Goal: Transaction & Acquisition: Purchase product/service

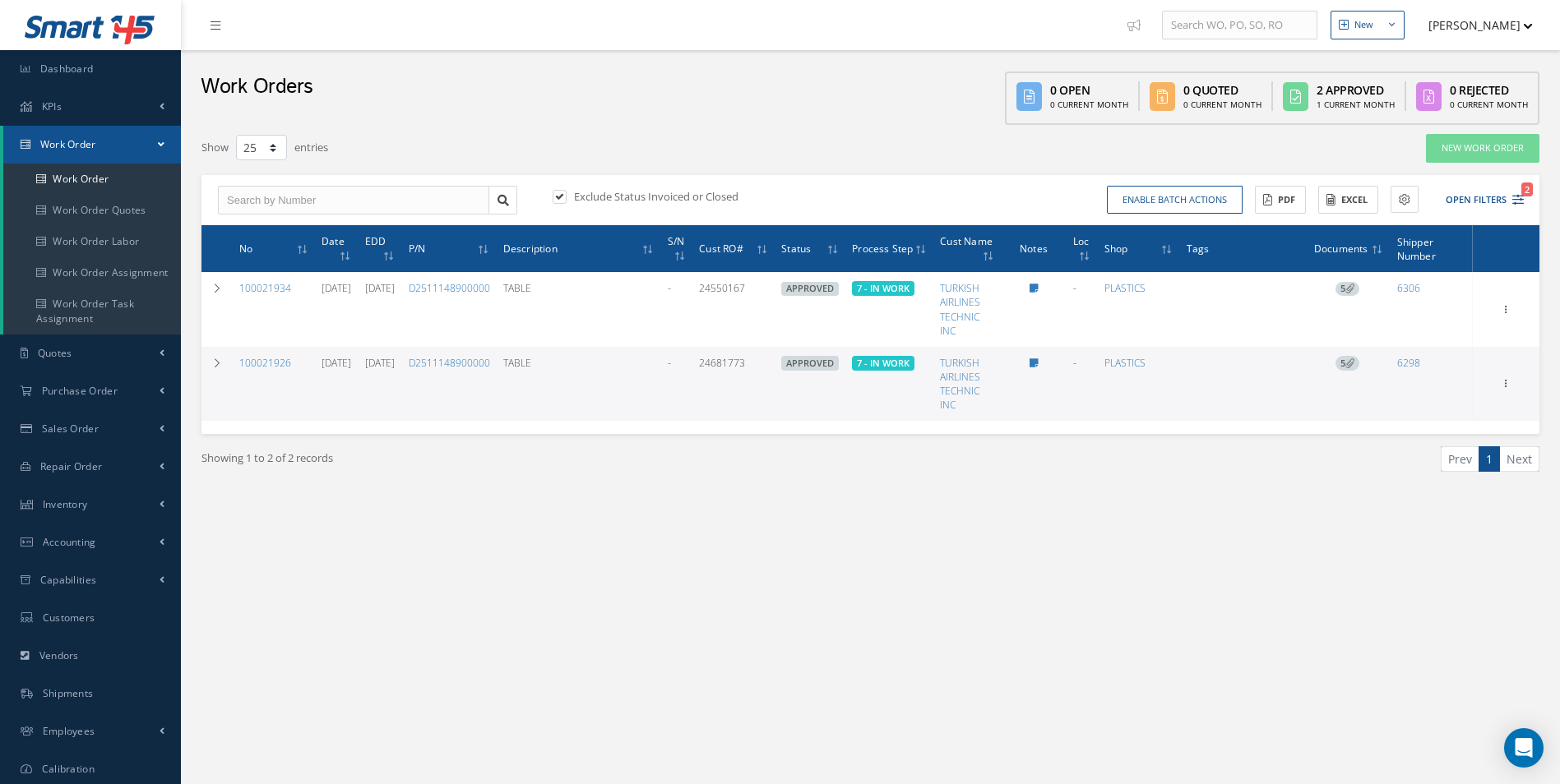
select select "25"
click at [101, 181] on link "Work Order" at bounding box center [92, 179] width 177 height 31
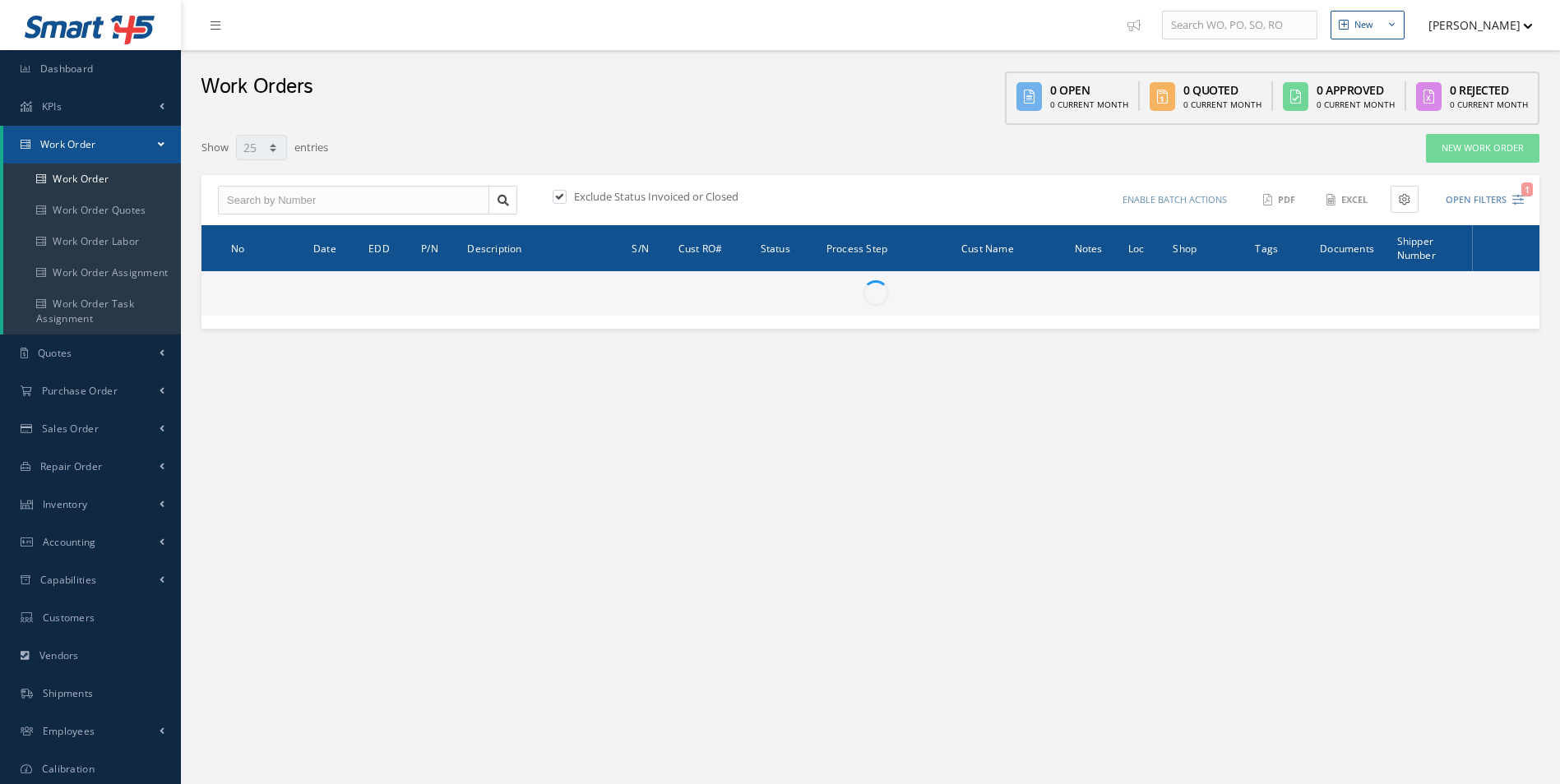
select select "25"
type input "All Work Request"
type input "All Work Performed"
type input "All Status"
type input "WO Part Status"
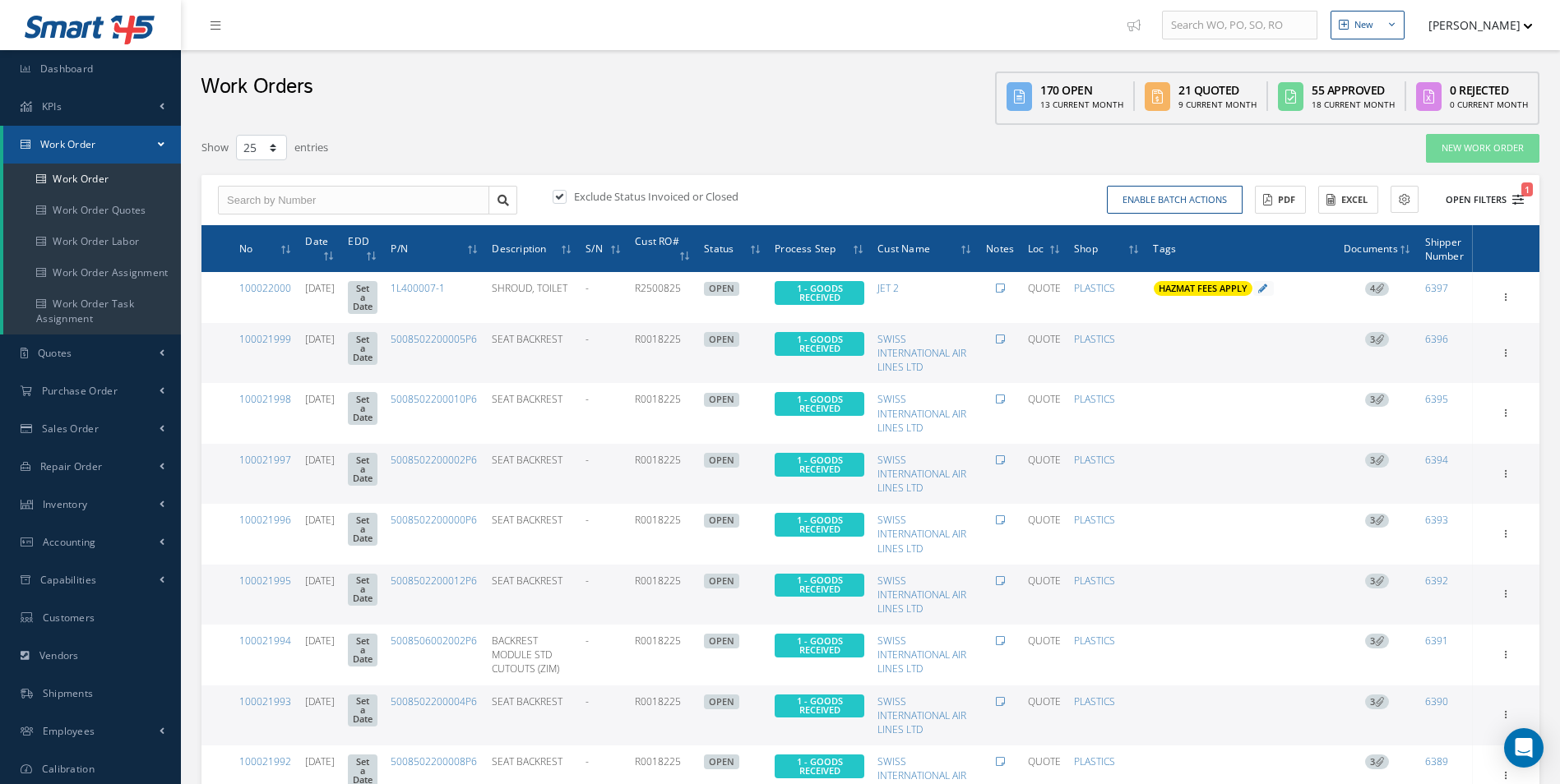
click at [1489, 204] on button "Open Filters 1" at bounding box center [1478, 200] width 93 height 27
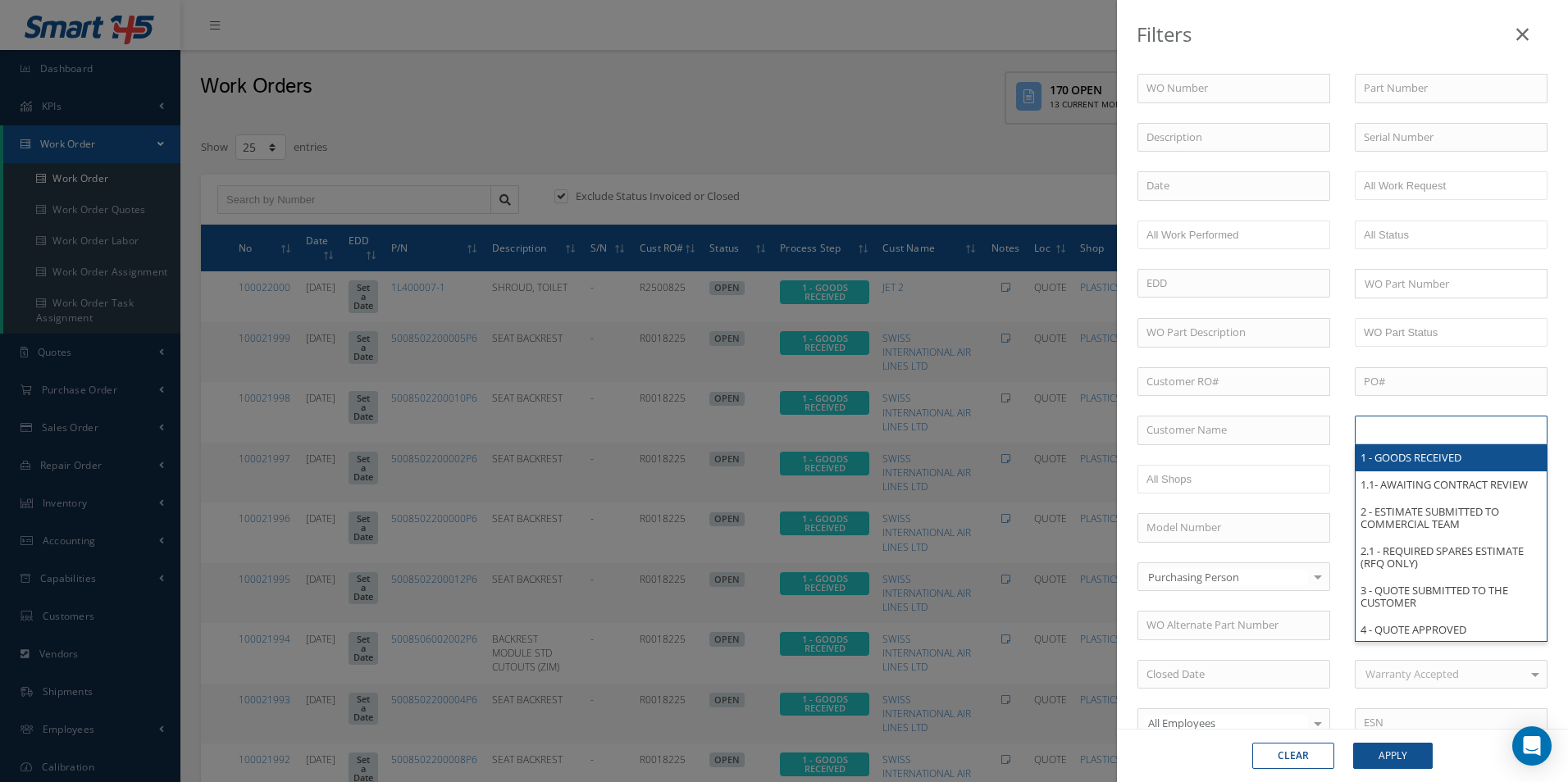
click at [1393, 435] on input "text" at bounding box center [1416, 430] width 104 height 20
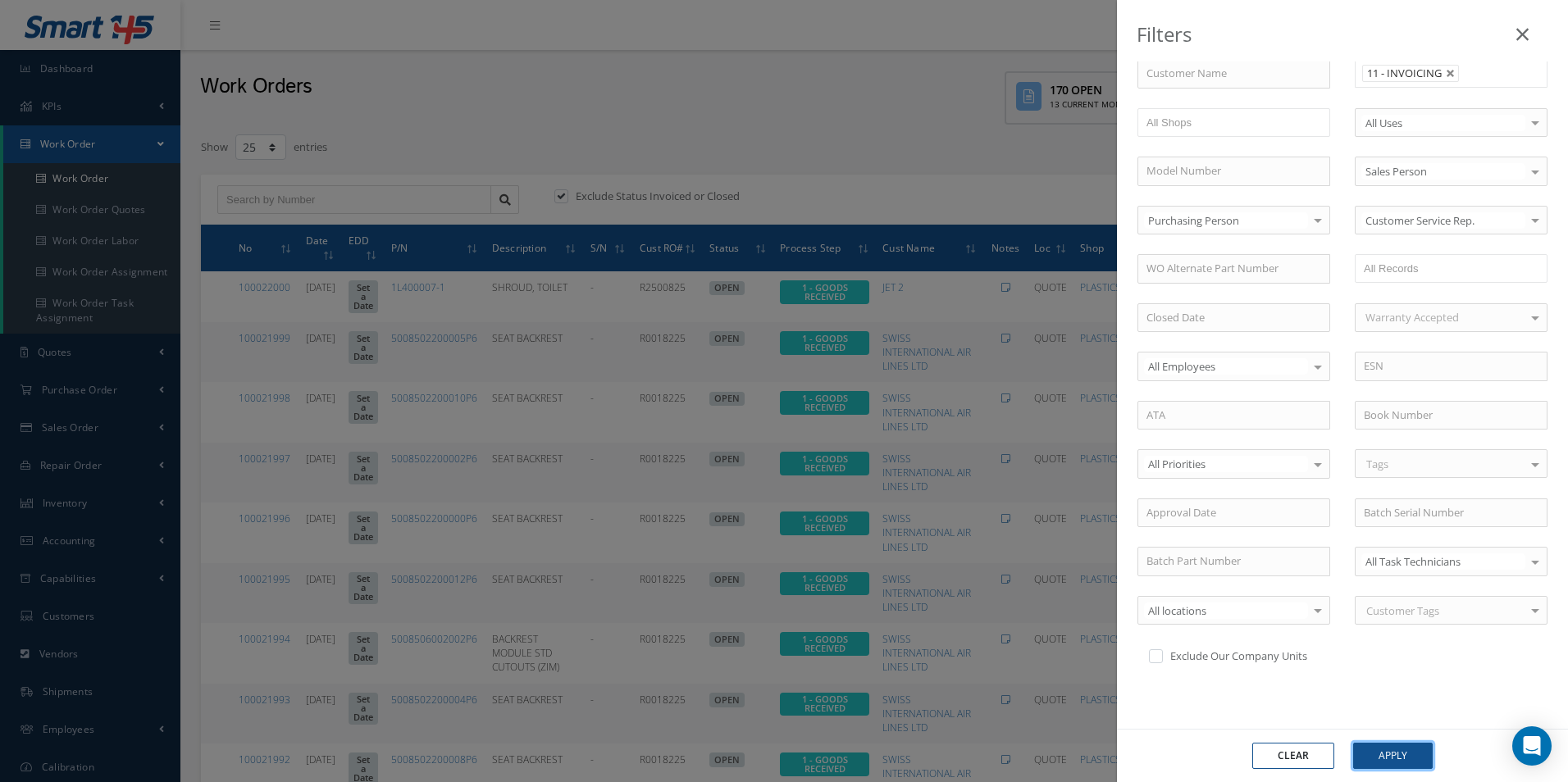
click at [1404, 750] on button "Apply" at bounding box center [1393, 756] width 79 height 26
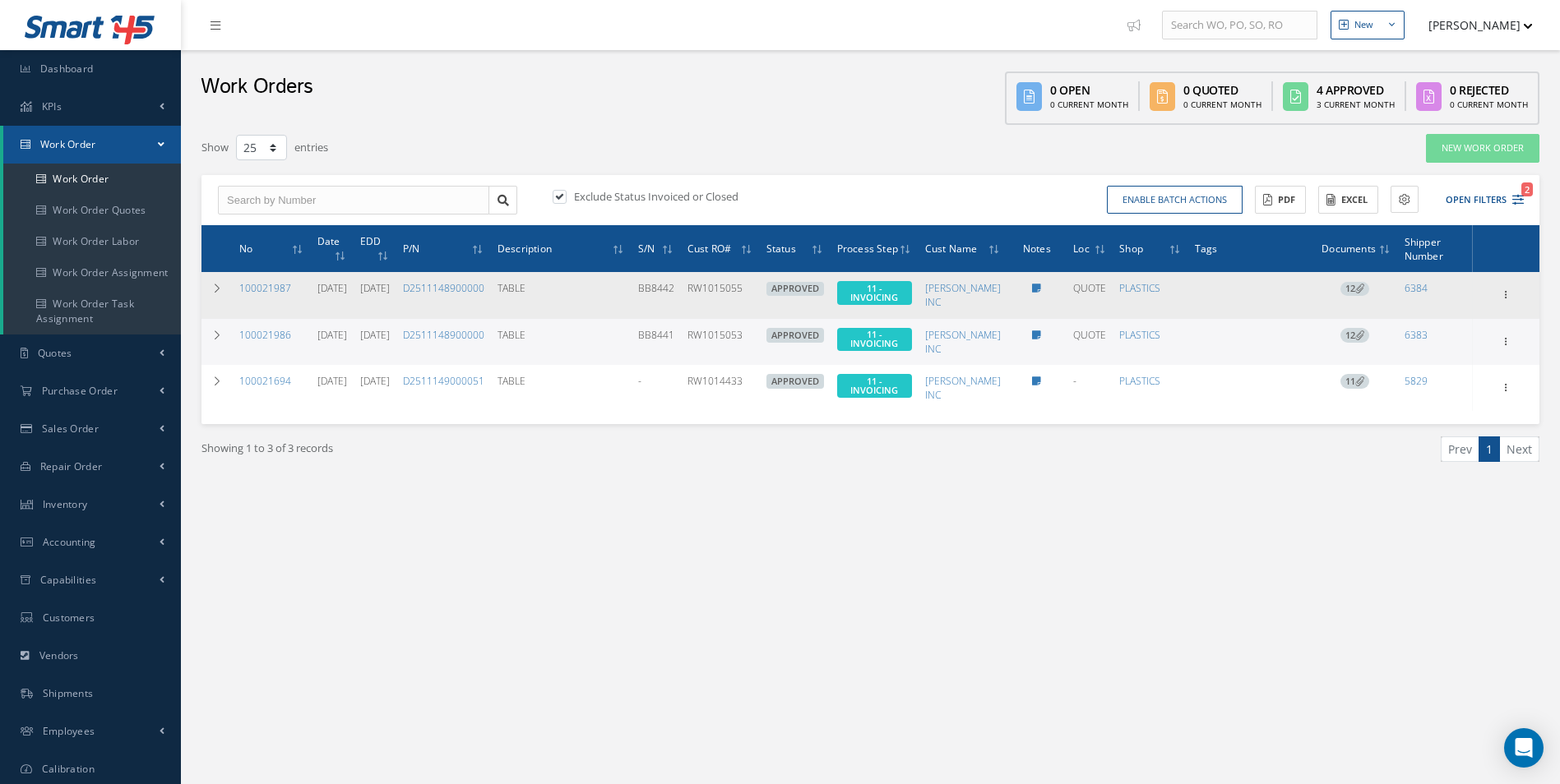
click at [1355, 286] on span "12" at bounding box center [1355, 289] width 29 height 14
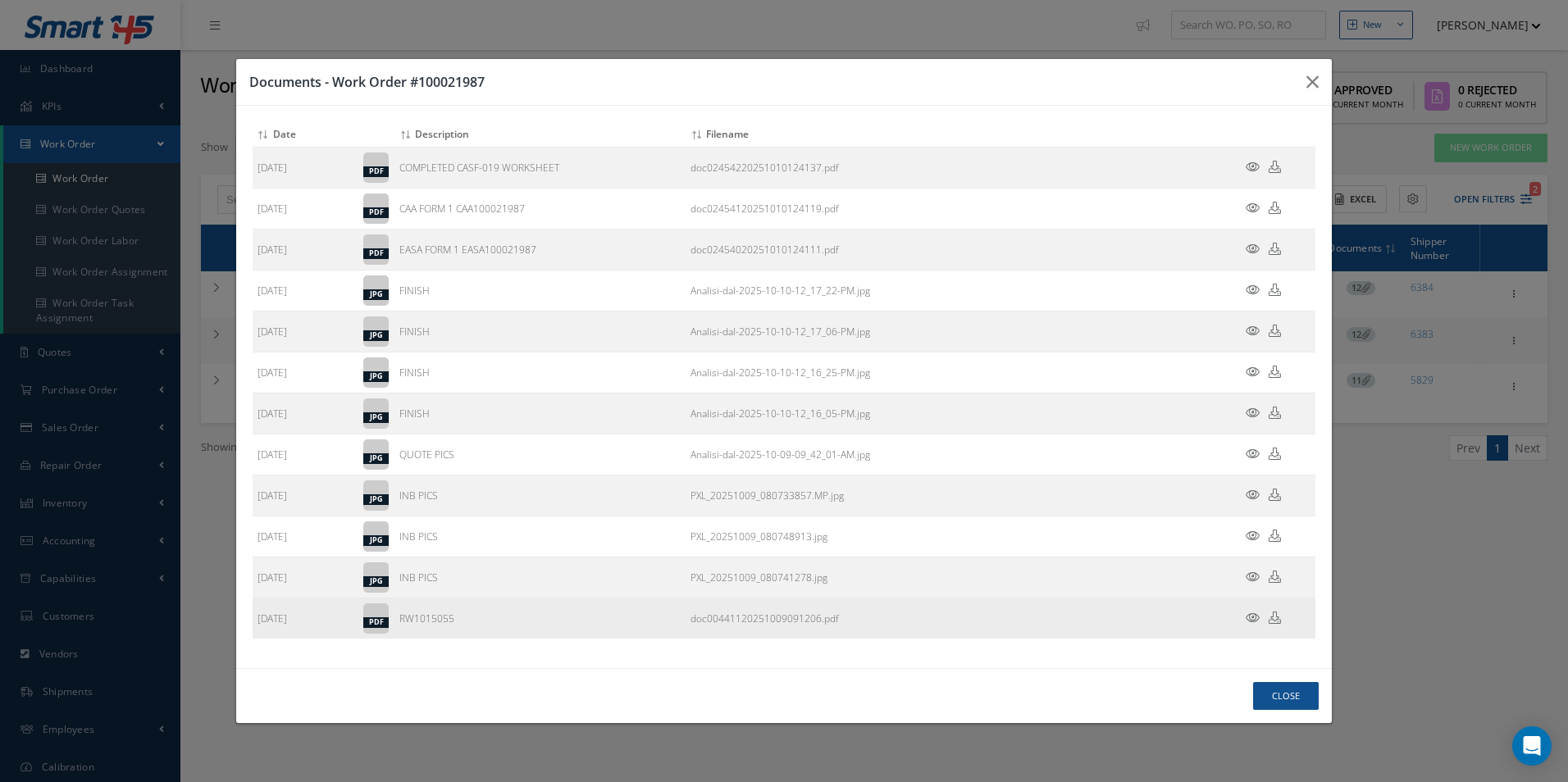
click at [1277, 621] on icon at bounding box center [1275, 618] width 13 height 13
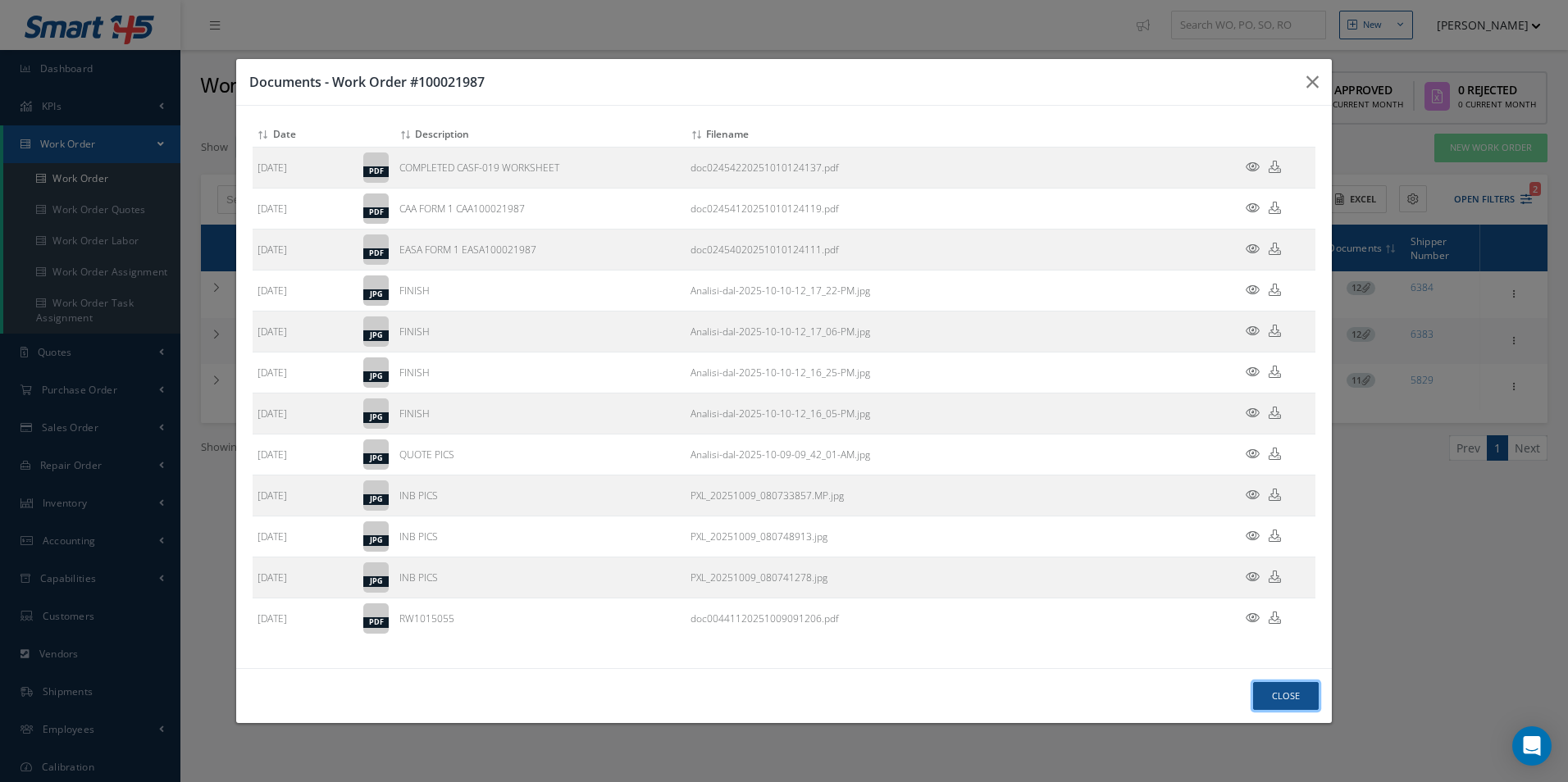
click at [1280, 705] on button "Close" at bounding box center [1286, 697] width 66 height 29
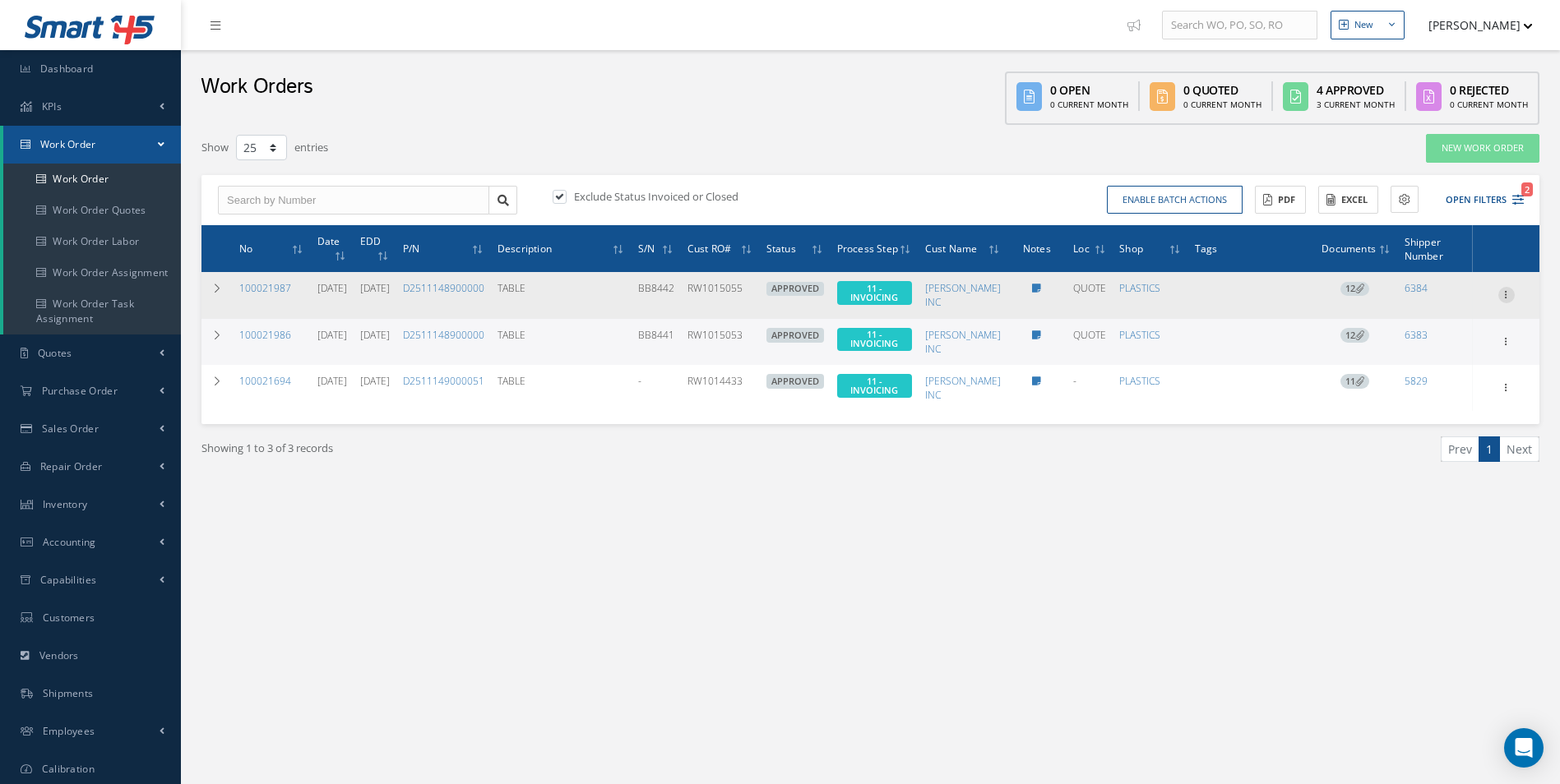
click at [1510, 294] on icon at bounding box center [1506, 293] width 16 height 14
click at [1429, 348] on link "Invoicing" at bounding box center [1430, 348] width 130 height 21
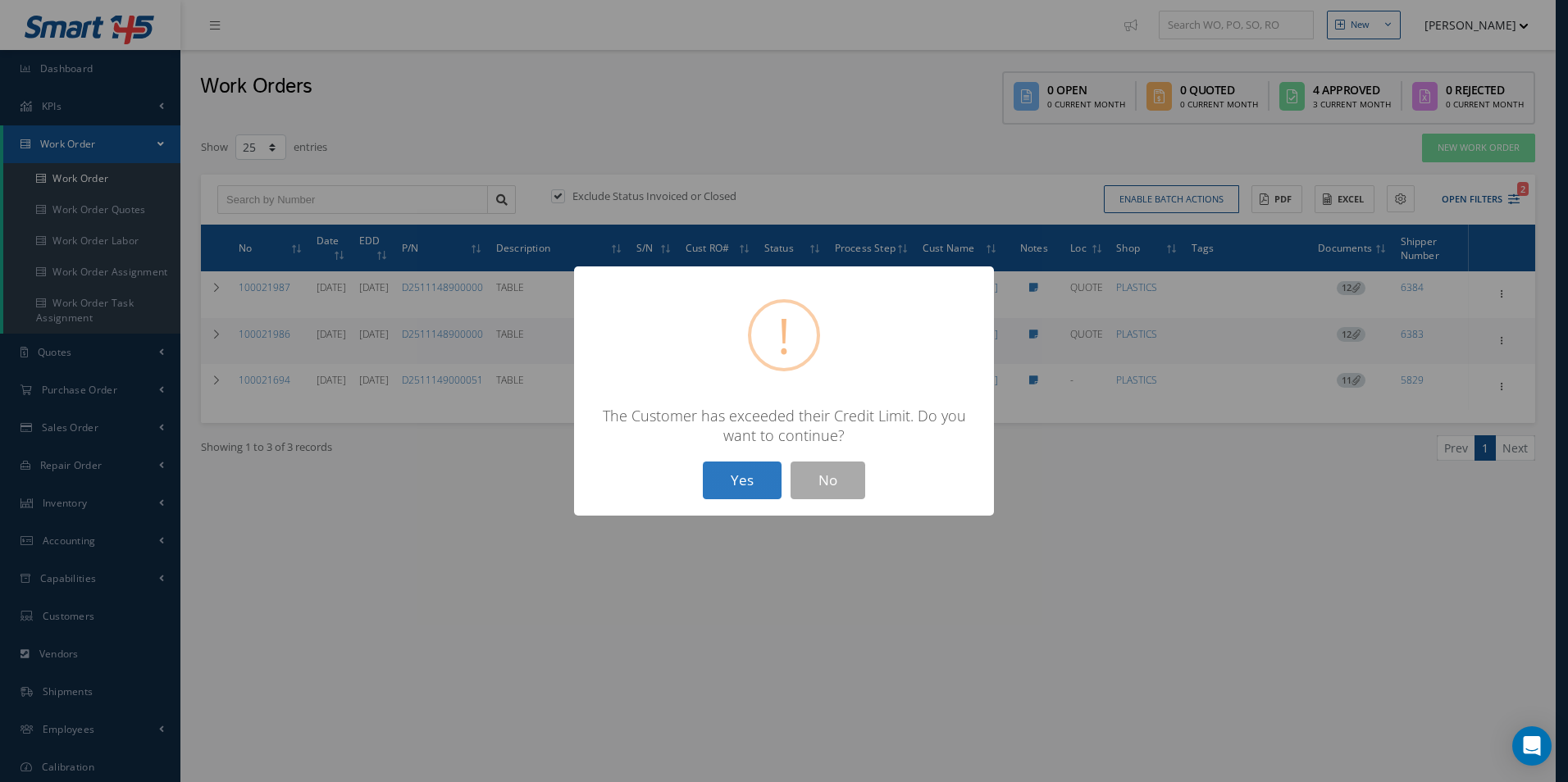
click at [727, 478] on button "Yes" at bounding box center [742, 481] width 79 height 39
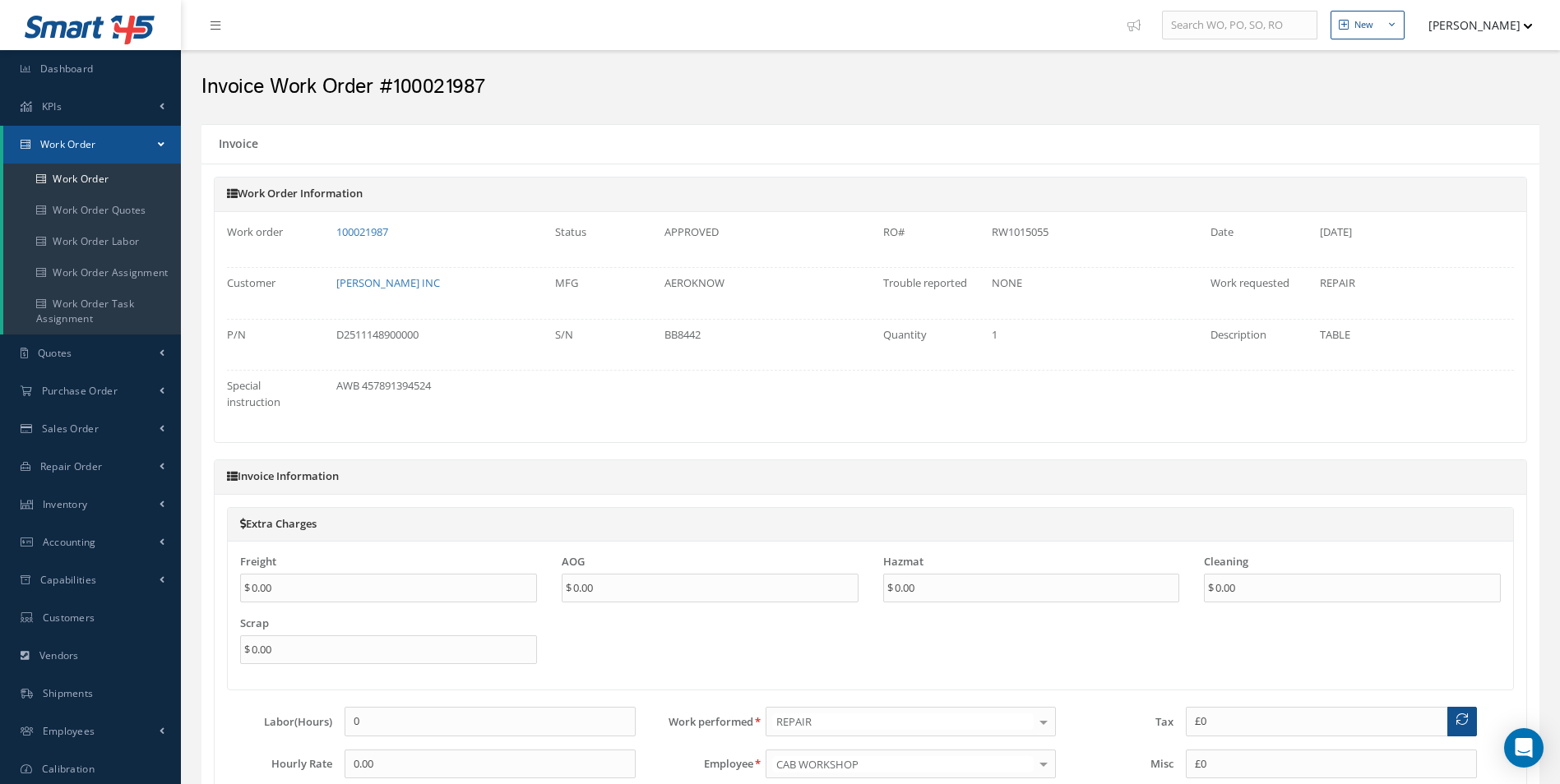
type input "$0"
type input "$3,474"
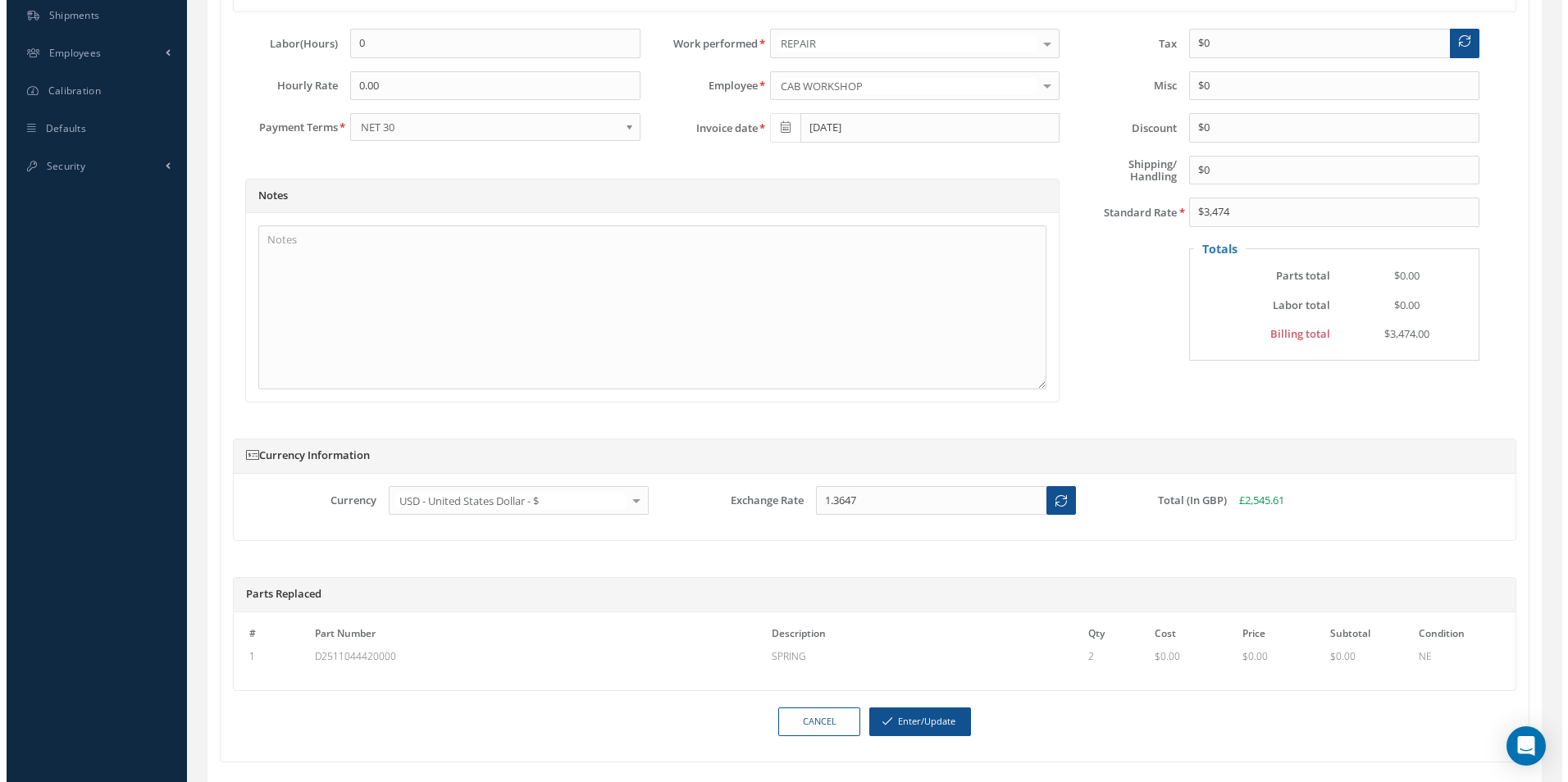
scroll to position [738, 0]
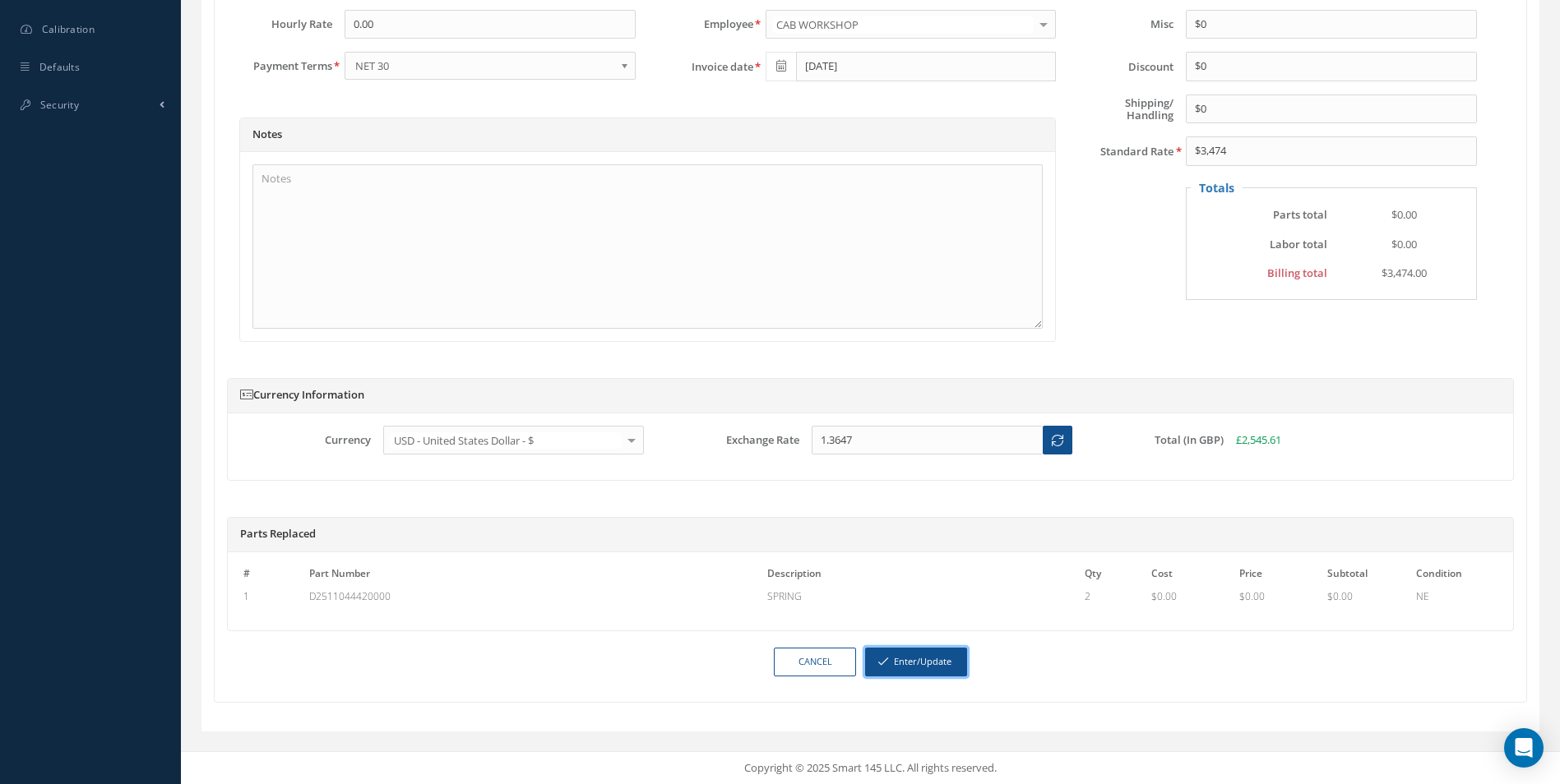
click at [911, 670] on button "Enter/Update" at bounding box center [916, 662] width 102 height 29
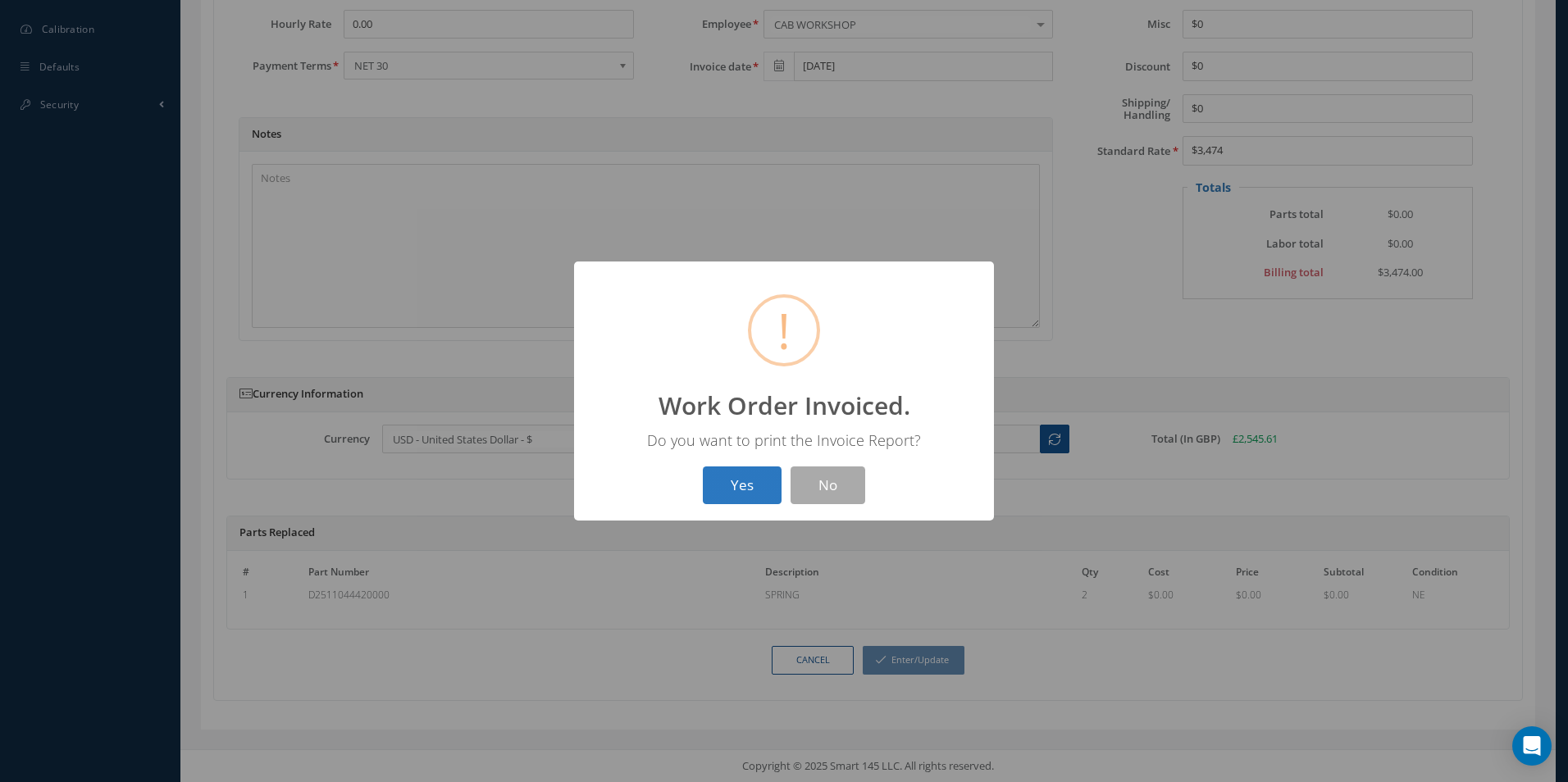
click at [741, 489] on button "Yes" at bounding box center [742, 486] width 79 height 39
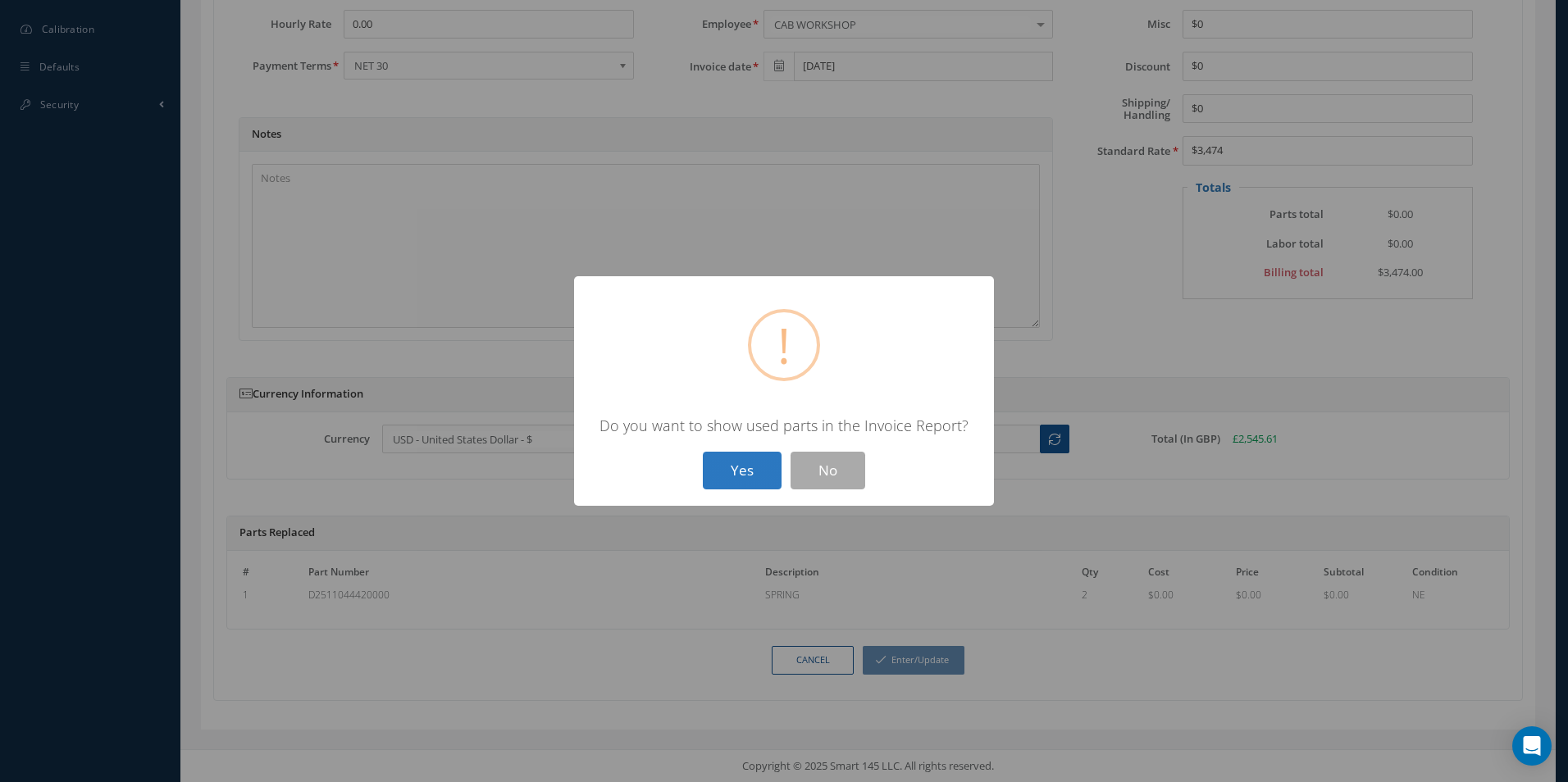
click at [746, 469] on button "Yes" at bounding box center [742, 471] width 79 height 39
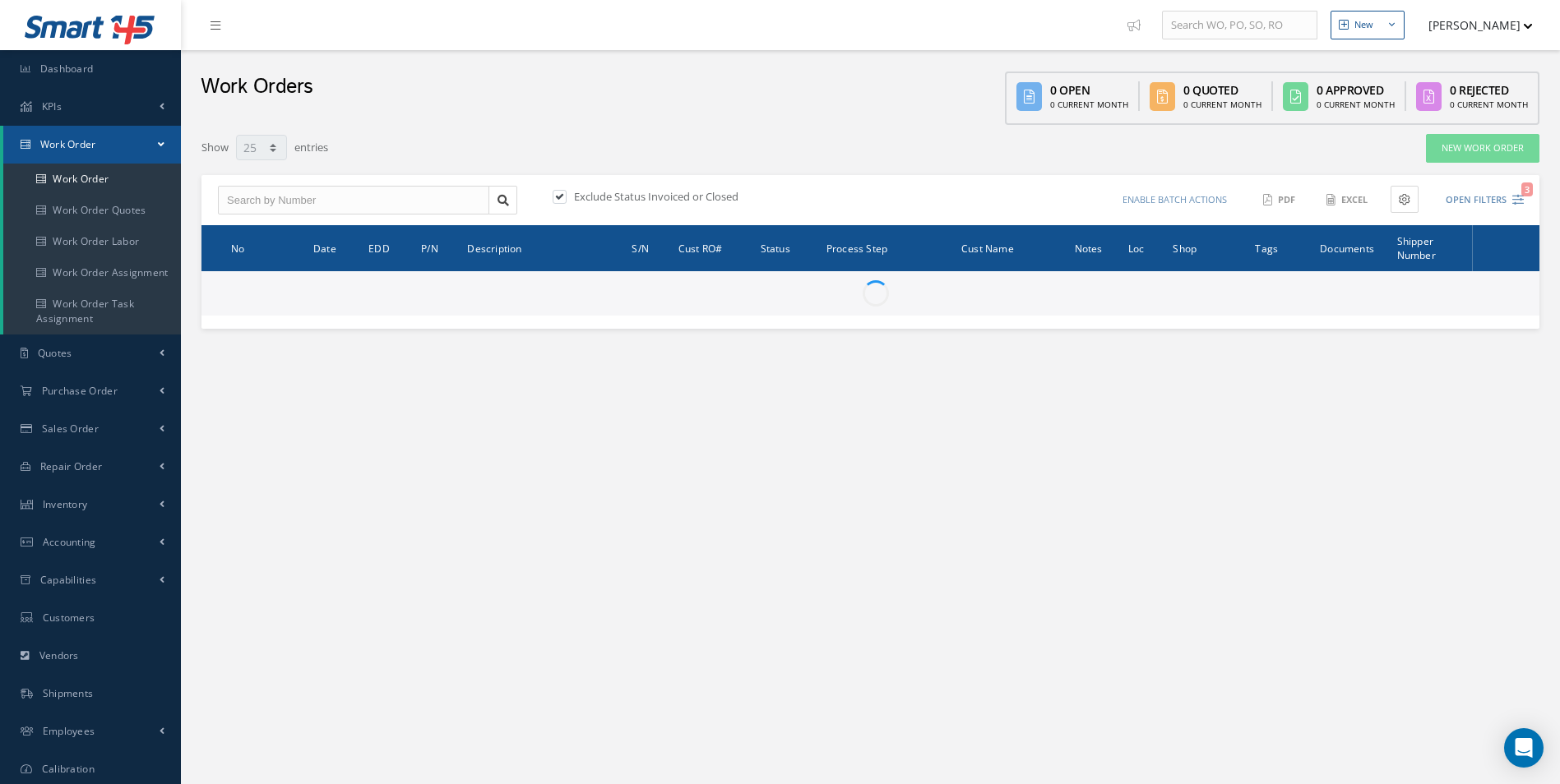
select select "25"
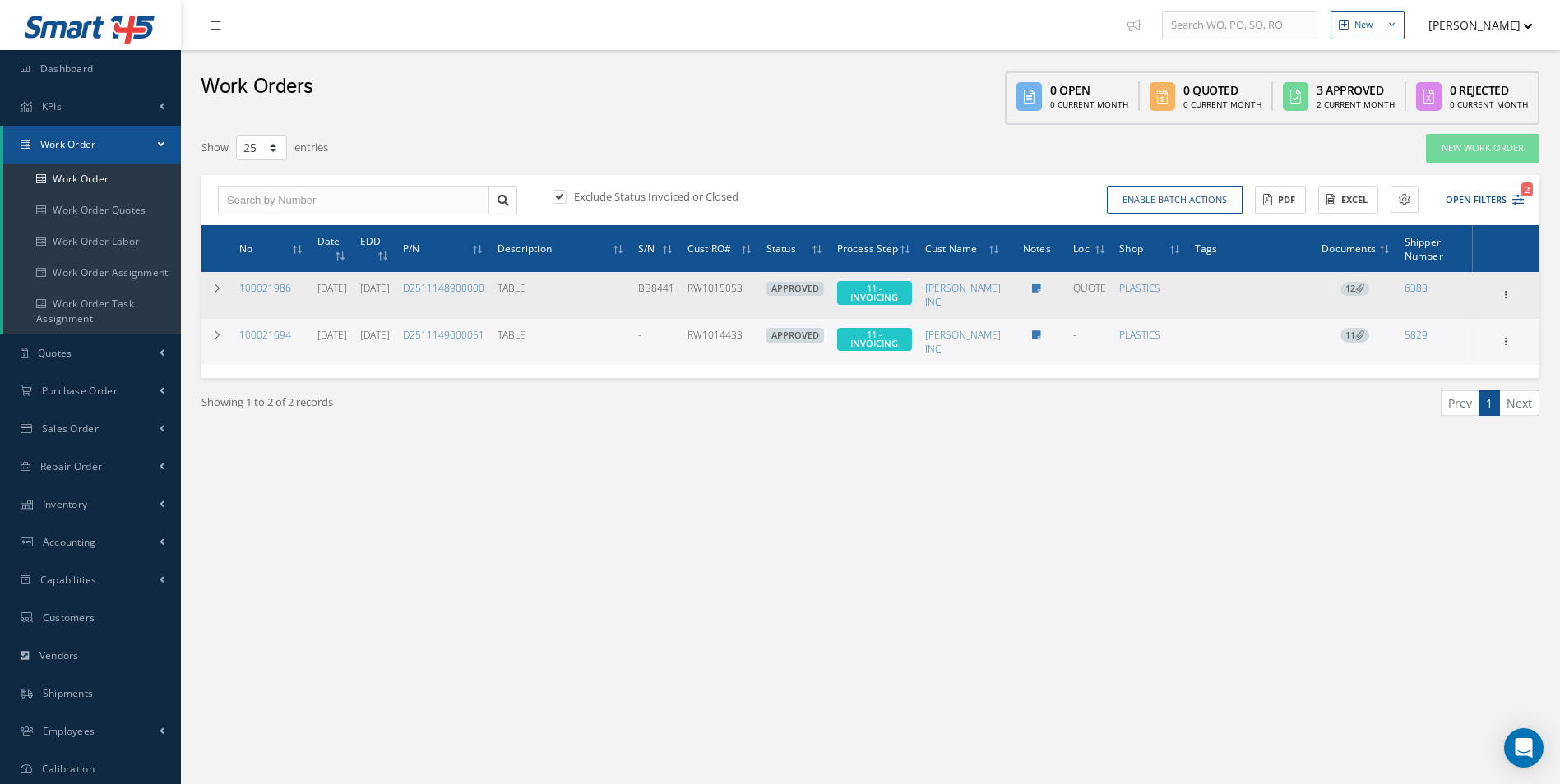
click at [1364, 292] on icon at bounding box center [1359, 288] width 9 height 9
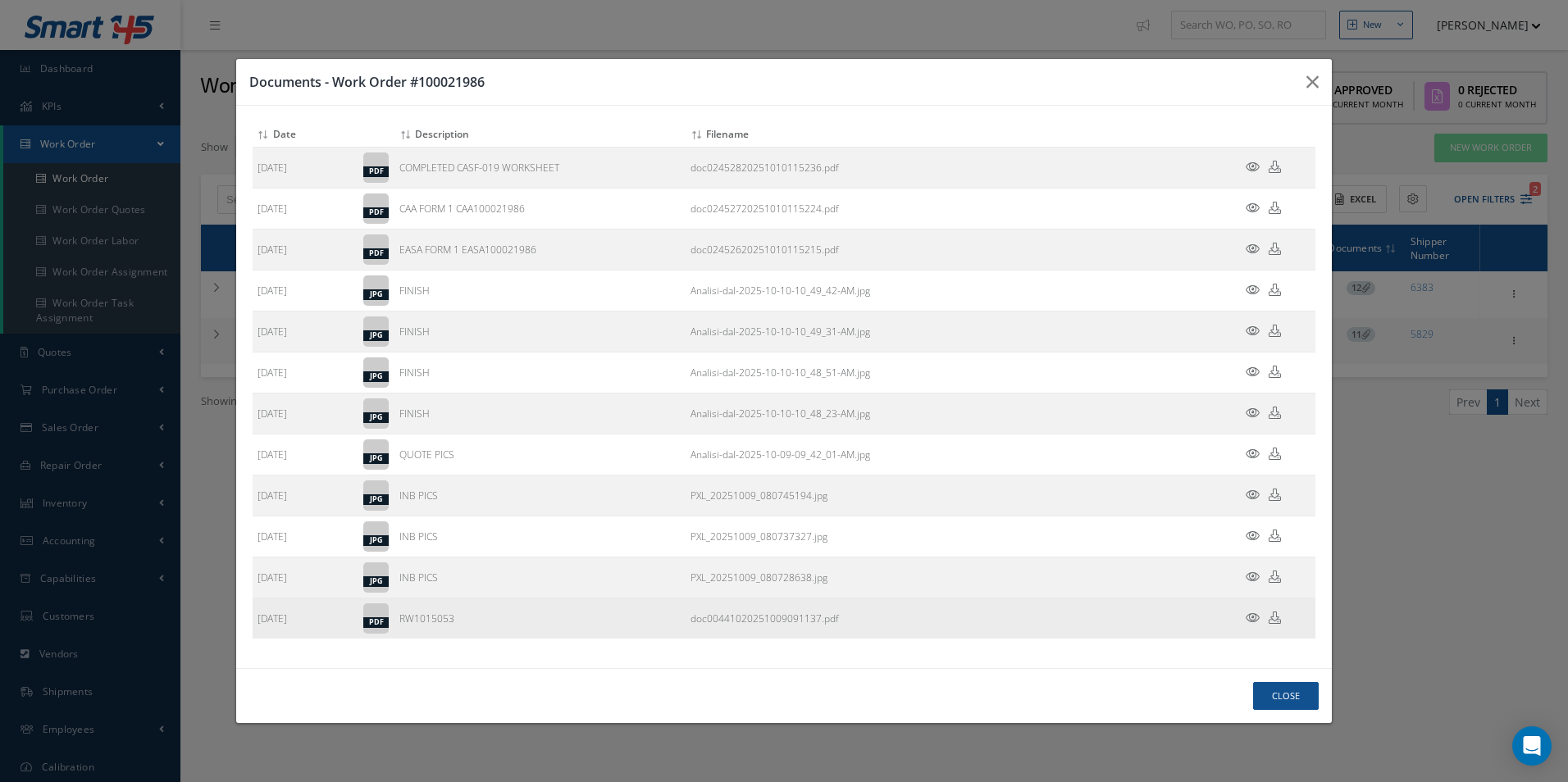
click at [1278, 622] on td at bounding box center [1266, 618] width 98 height 41
click at [1276, 621] on icon at bounding box center [1275, 618] width 13 height 13
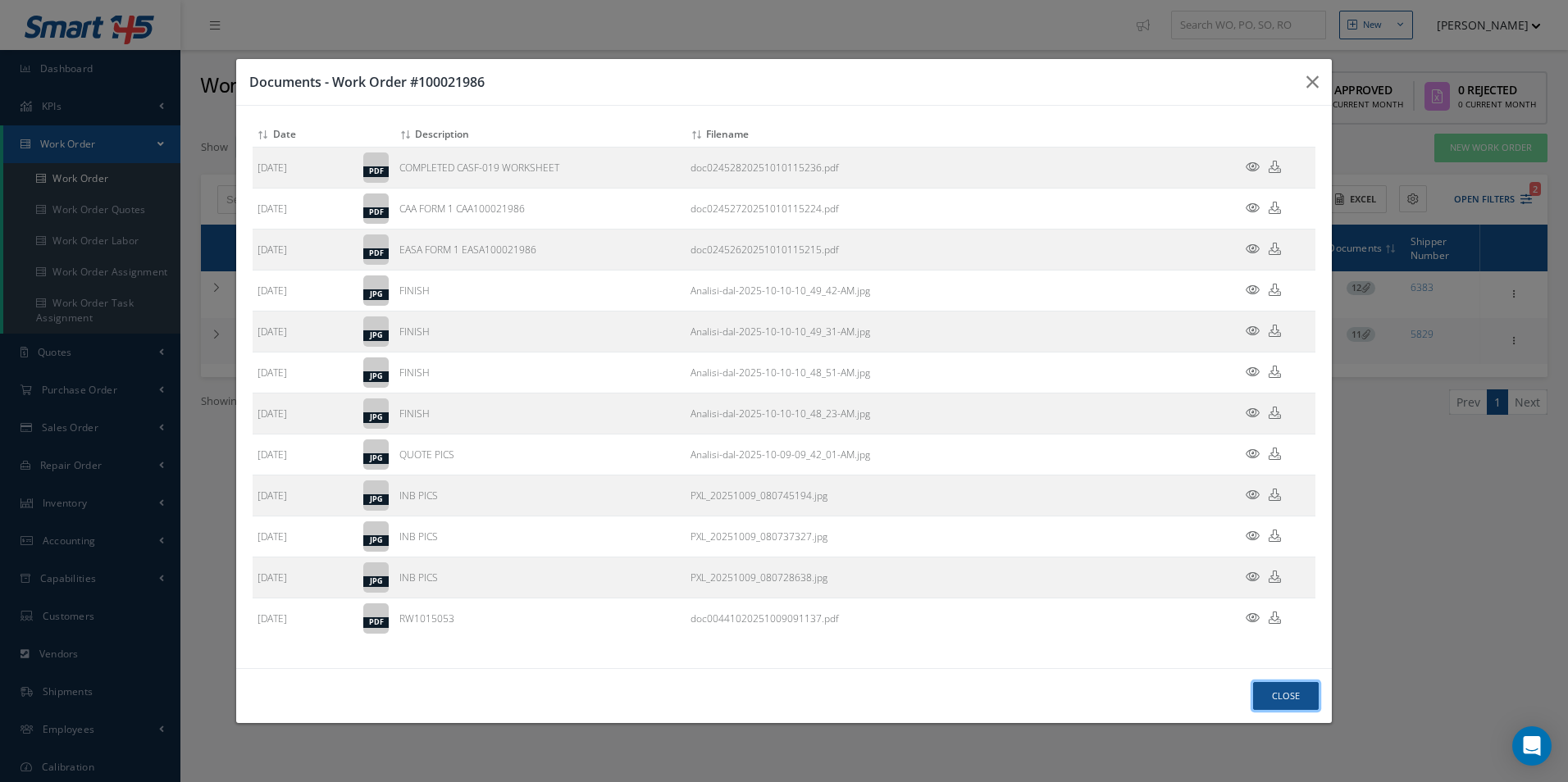
click at [1274, 695] on button "Close" at bounding box center [1286, 697] width 66 height 29
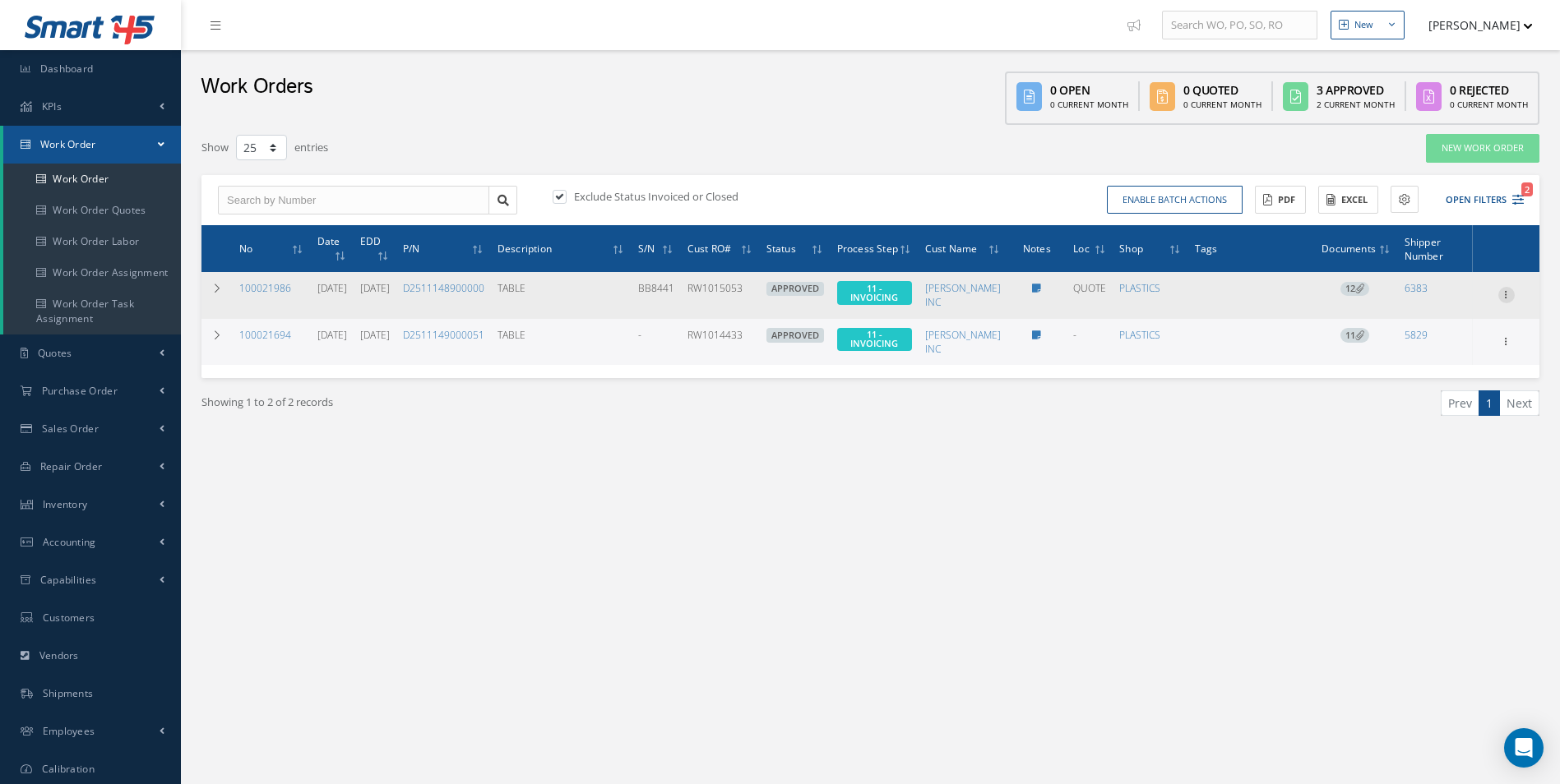
click at [1498, 291] on icon at bounding box center [1506, 293] width 16 height 14
click at [1449, 344] on link "Invoicing" at bounding box center [1430, 348] width 130 height 21
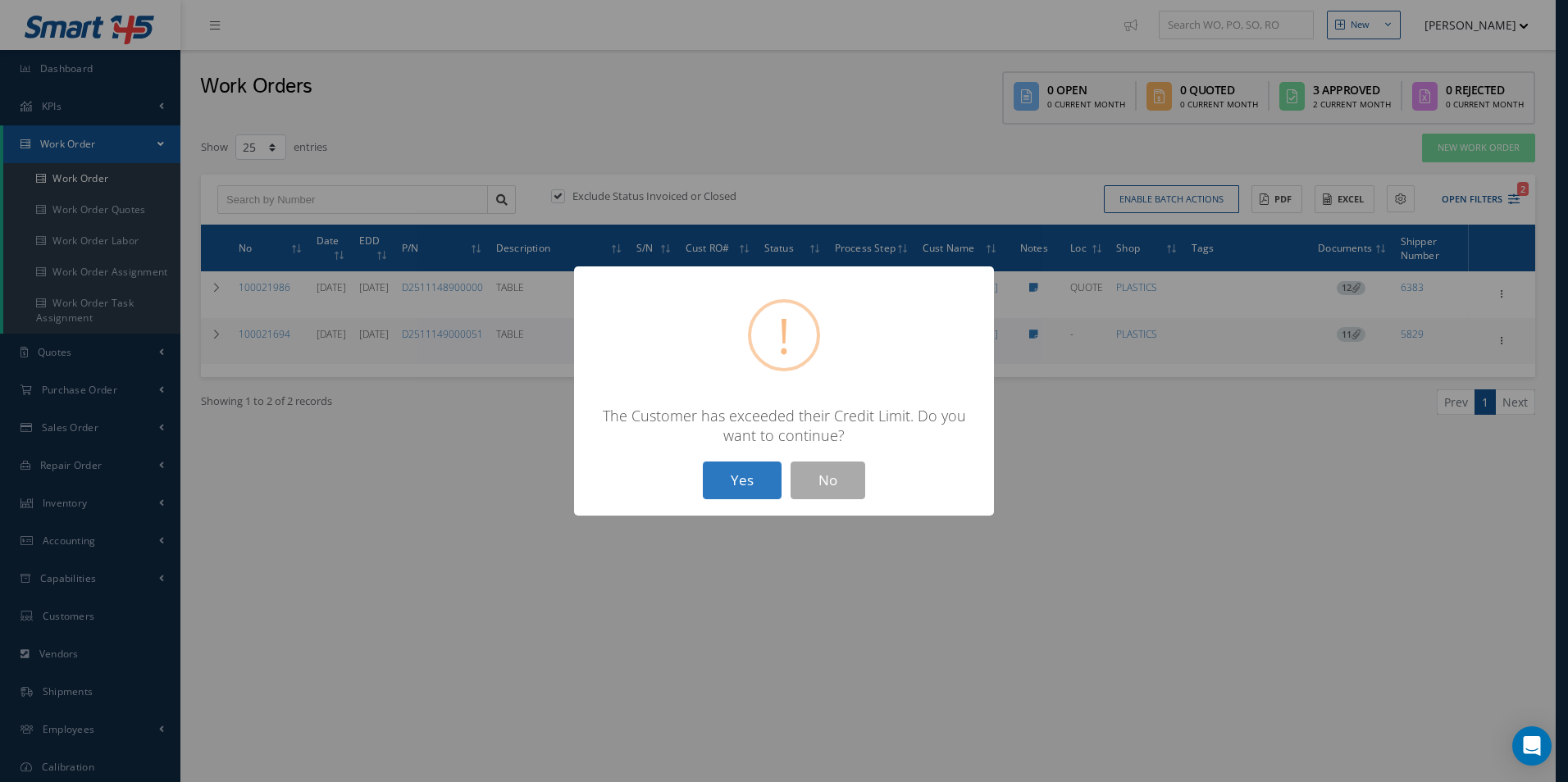
click at [753, 472] on button "Yes" at bounding box center [742, 481] width 79 height 39
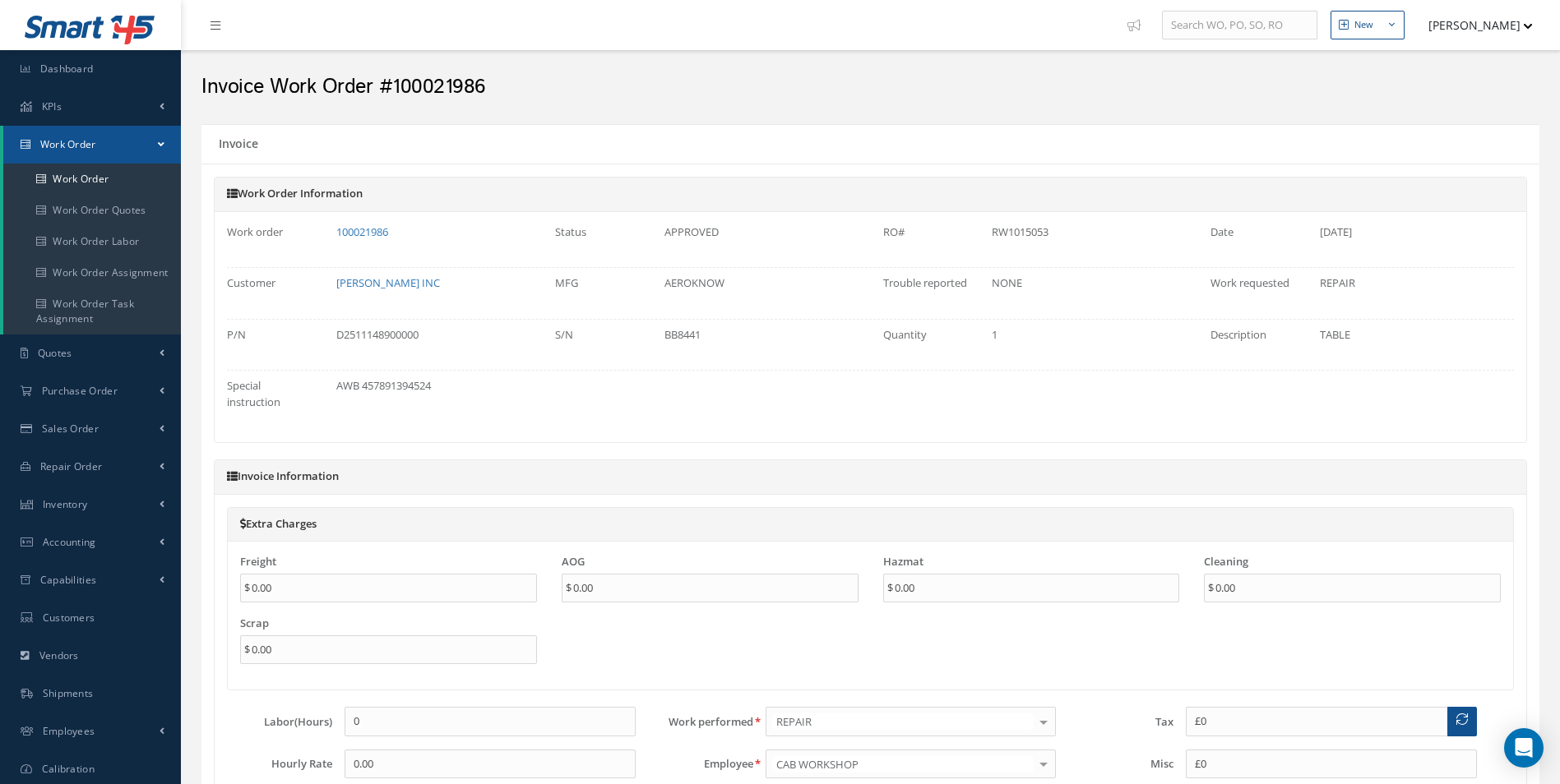
type input "$0"
type input "$3,474"
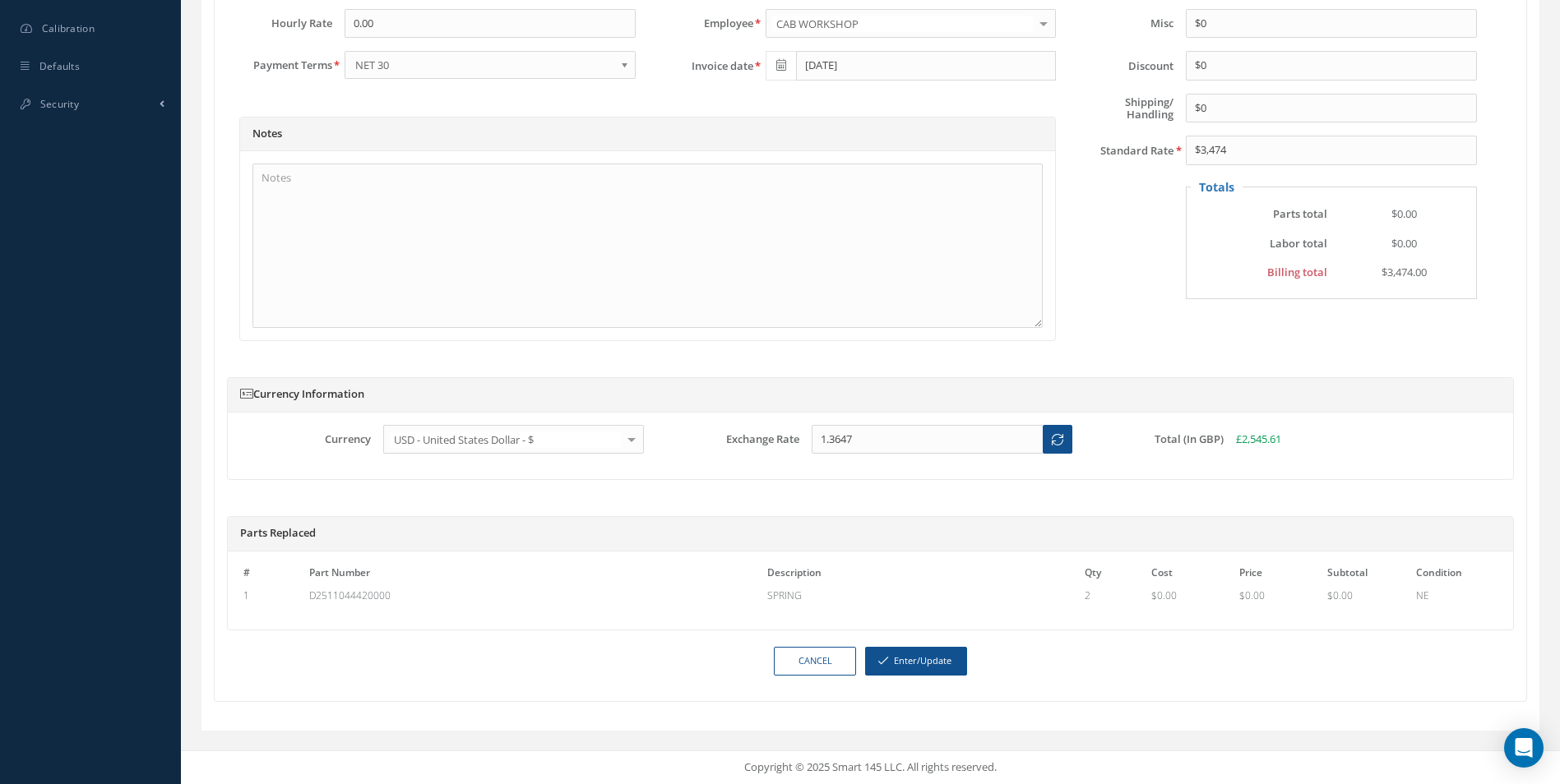
scroll to position [756, 0]
click at [939, 657] on button "Enter/Update" at bounding box center [916, 661] width 102 height 29
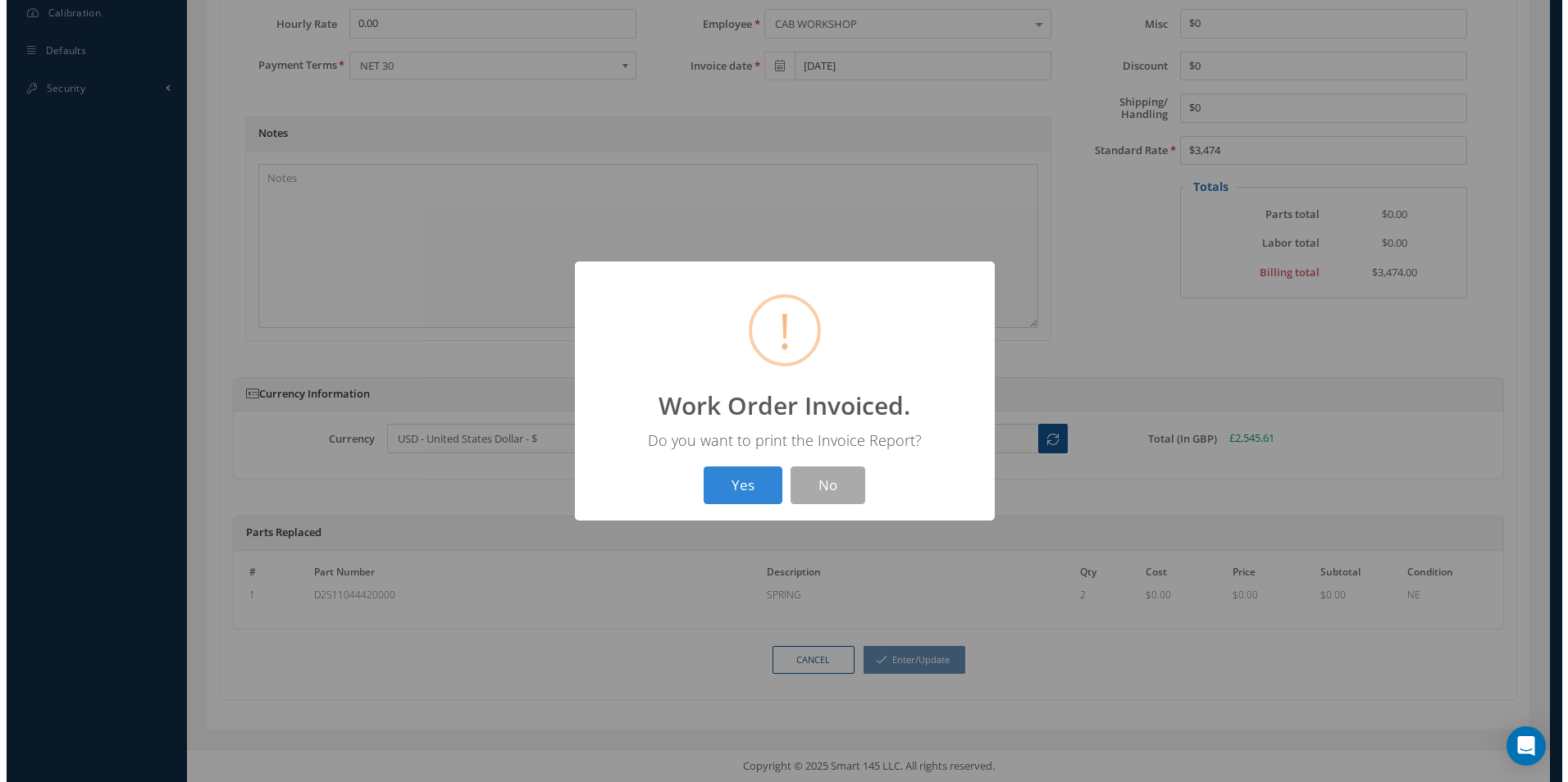
scroll to position [739, 0]
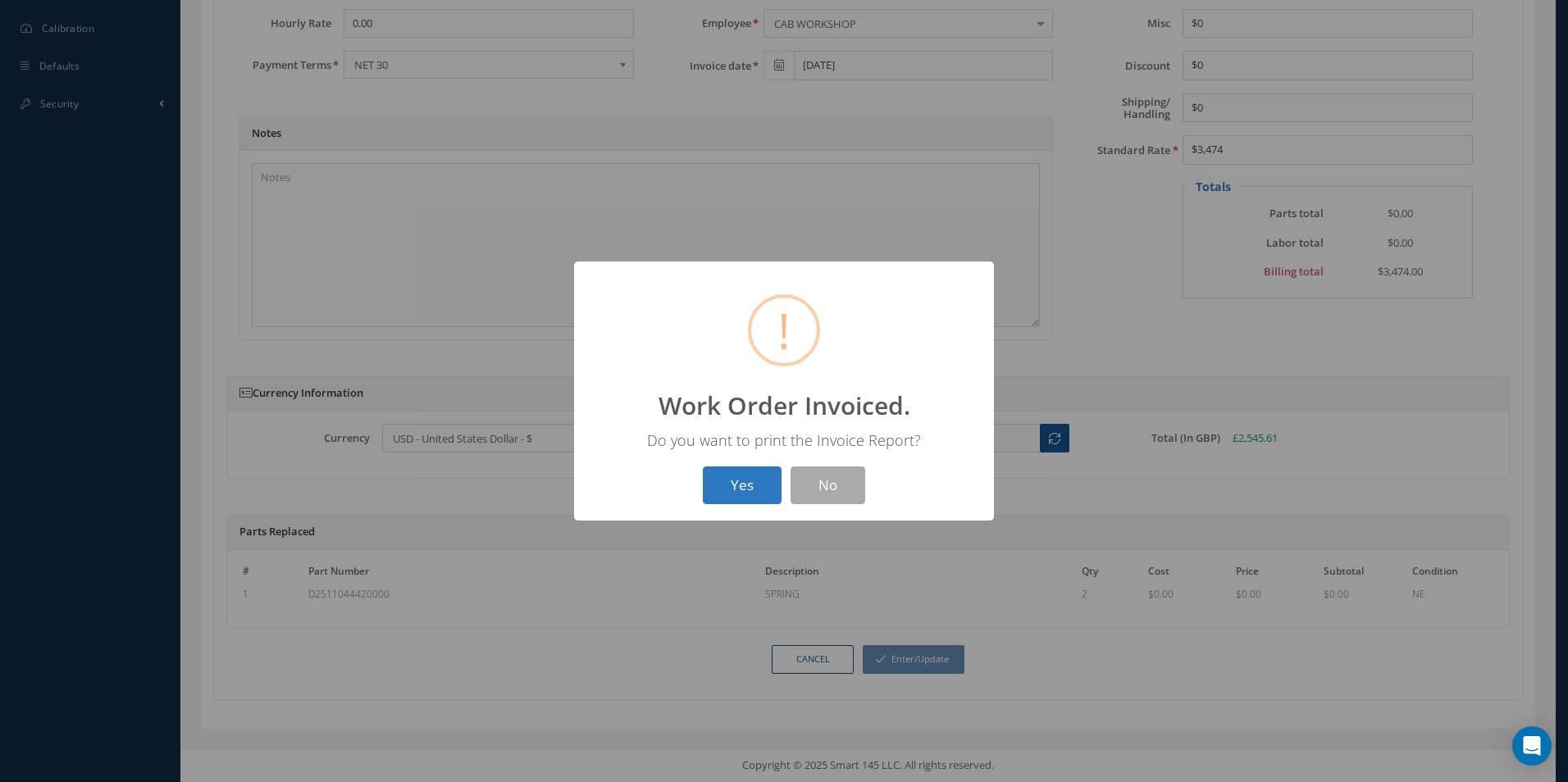
click at [748, 493] on button "Yes" at bounding box center [742, 486] width 79 height 39
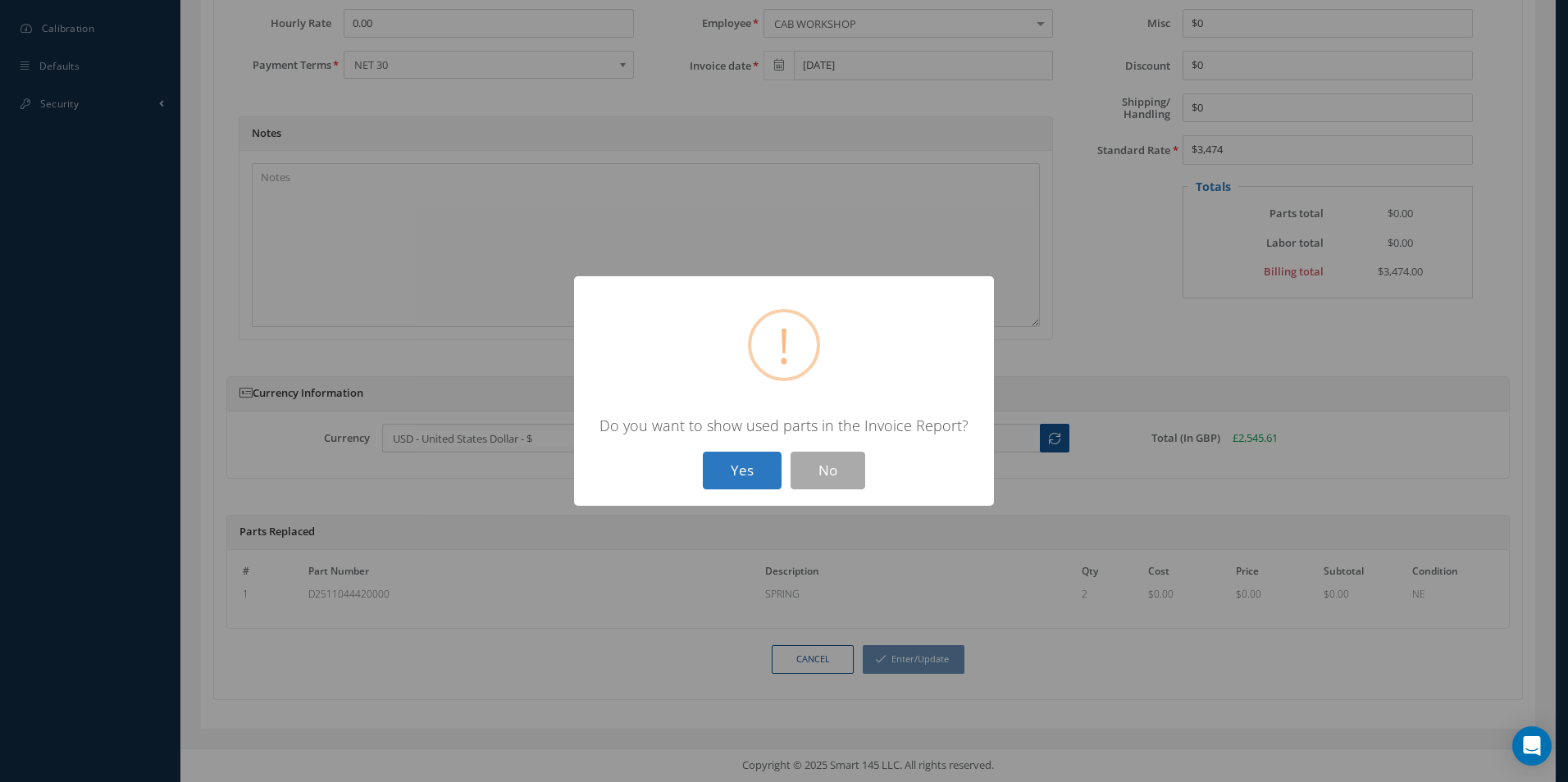
click at [743, 480] on button "Yes" at bounding box center [742, 471] width 79 height 39
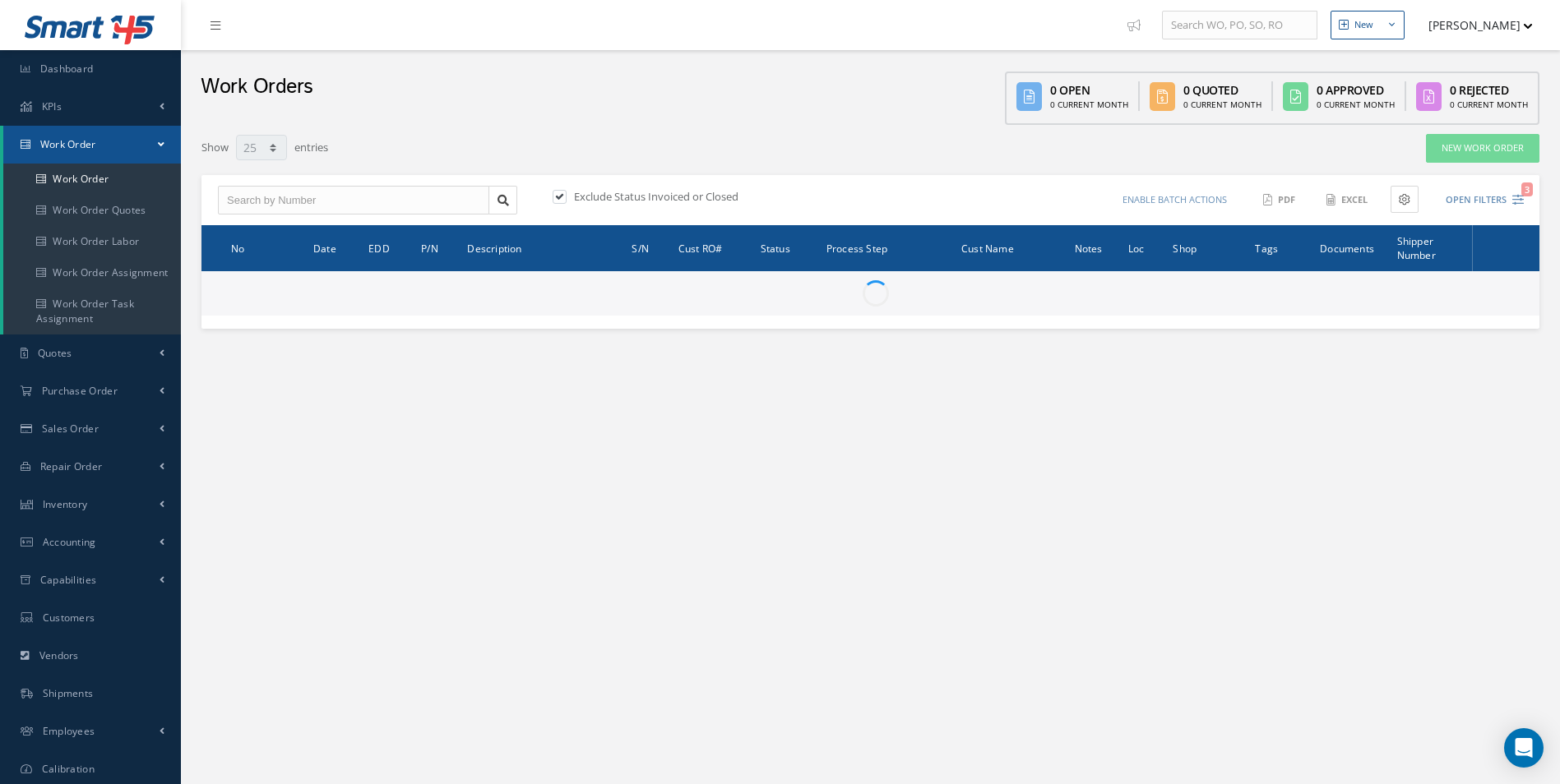
select select "25"
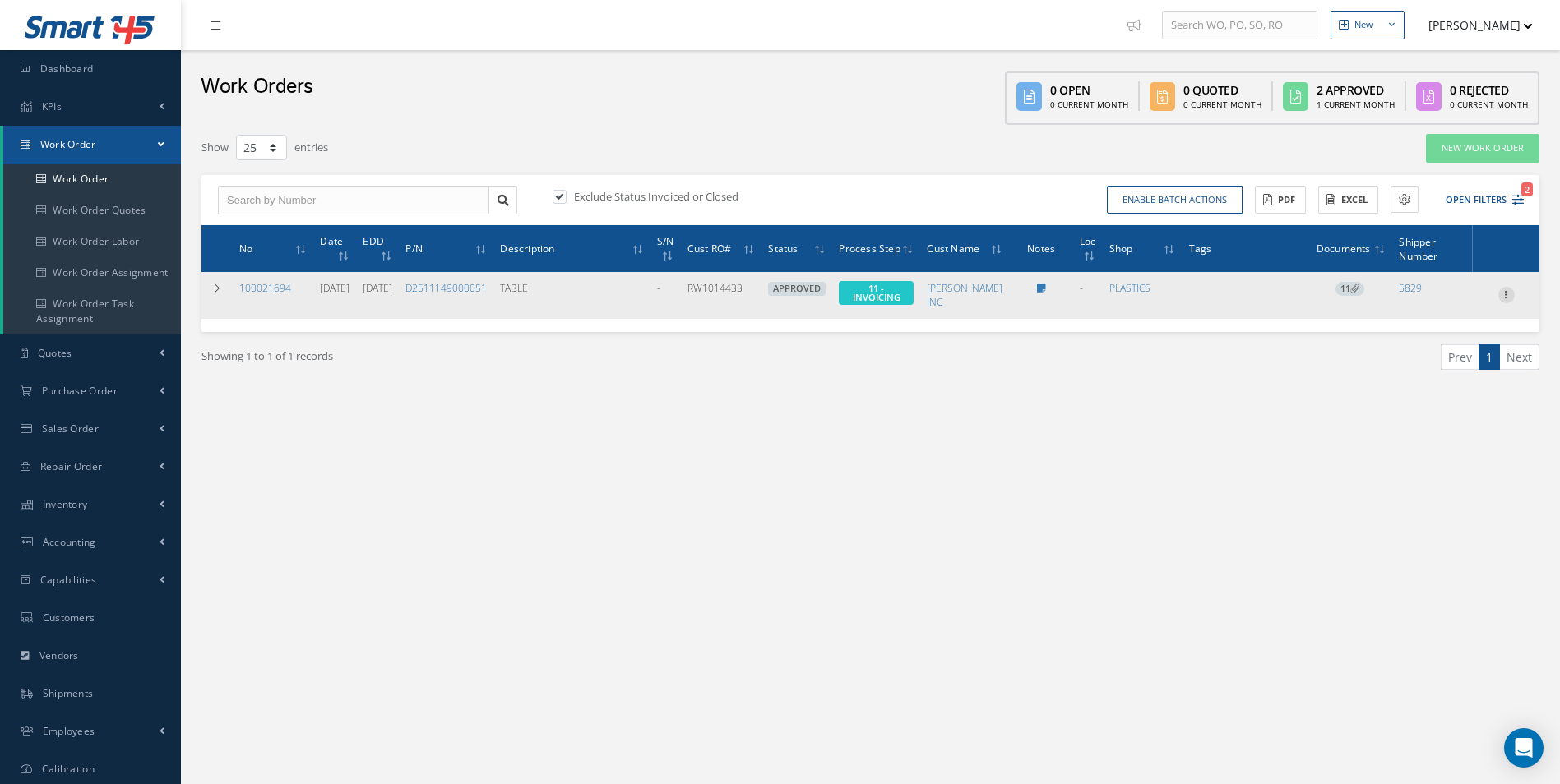
click at [1502, 293] on icon at bounding box center [1506, 293] width 16 height 14
click at [1354, 285] on icon at bounding box center [1355, 288] width 9 height 9
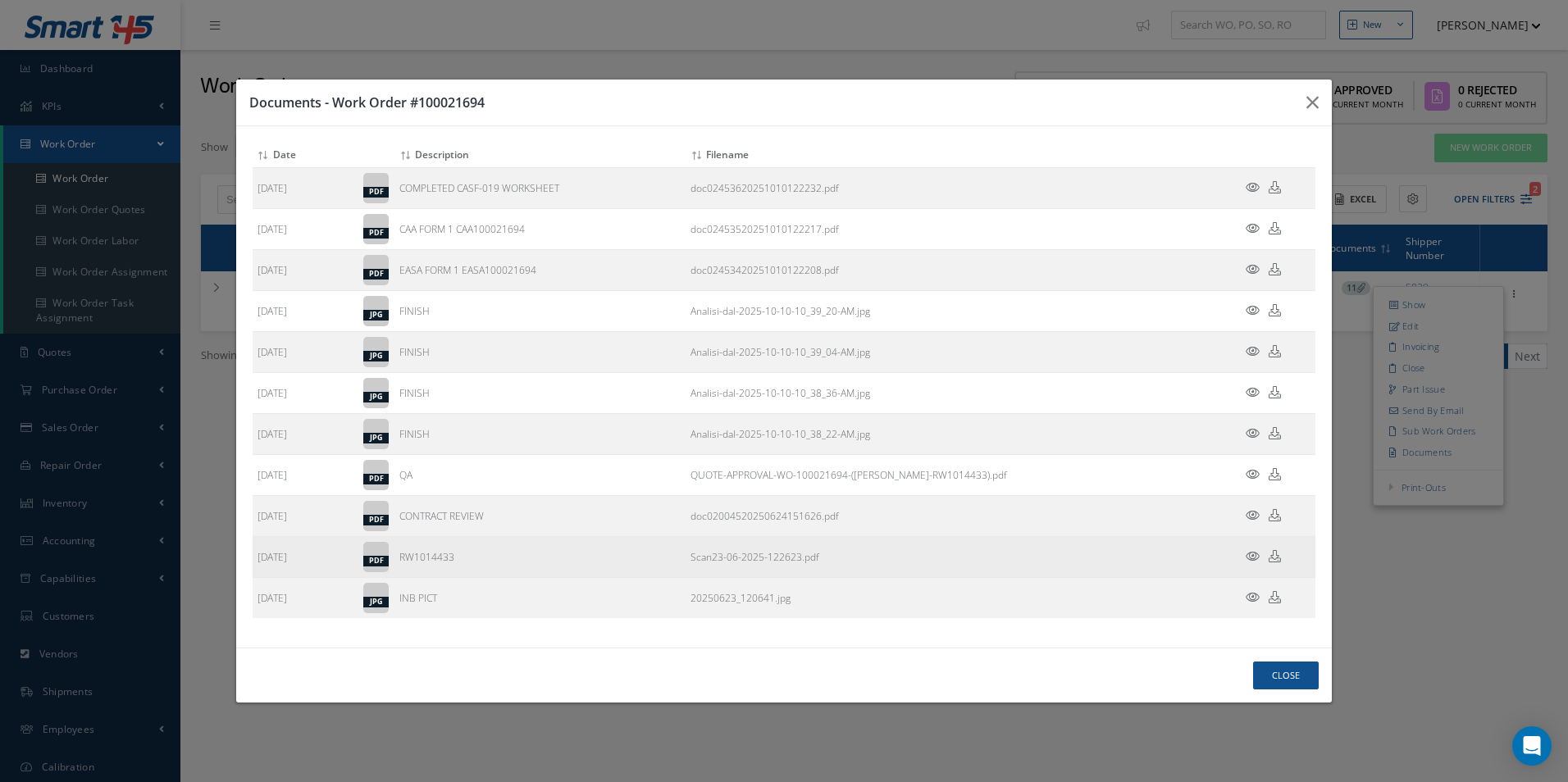
click at [1277, 559] on icon at bounding box center [1275, 556] width 13 height 13
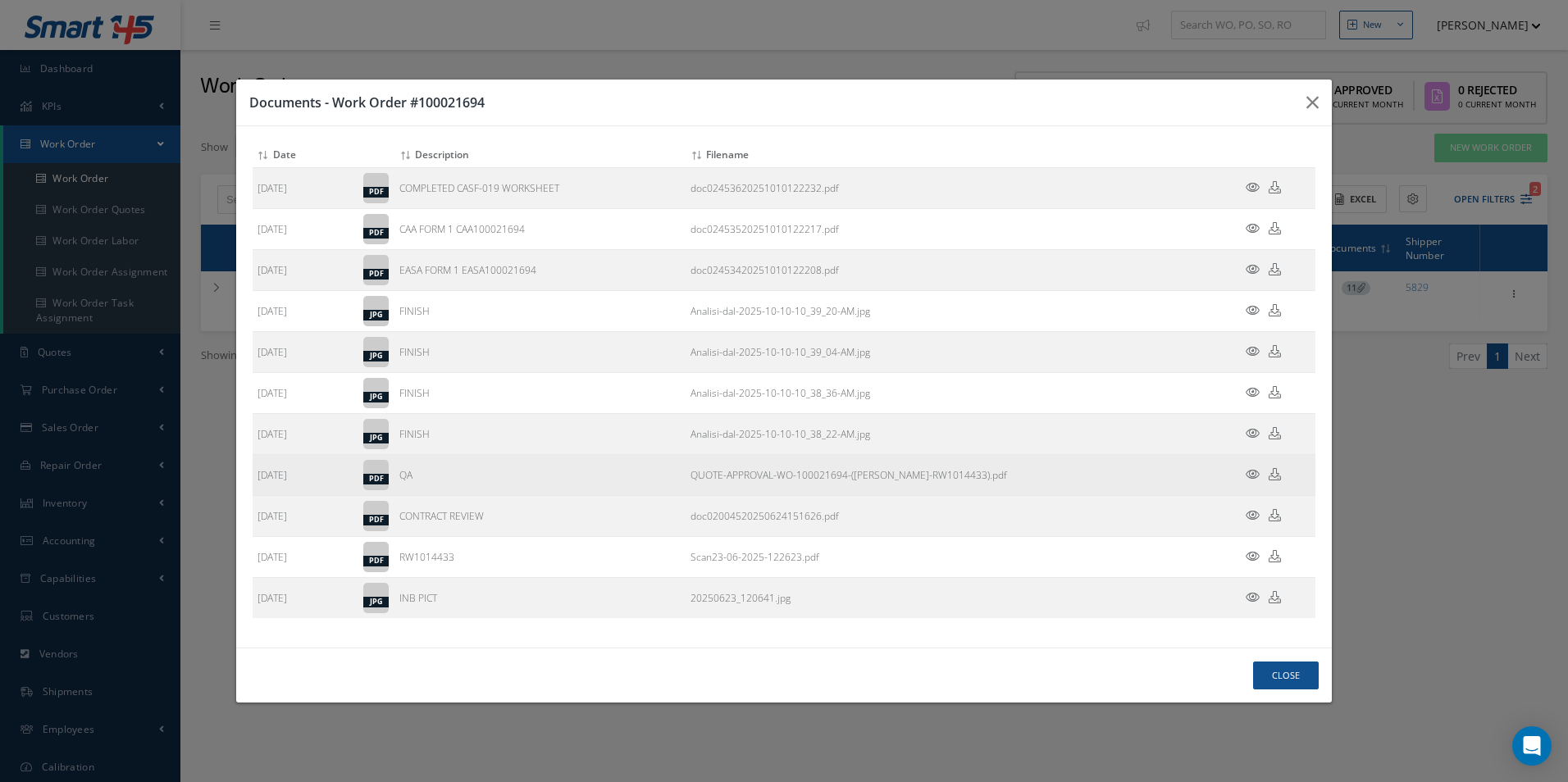
click at [1078, 483] on td "QUOTE-APPROVAL-WO-100021694-(BARFIELD-RW1014433).pdf" at bounding box center [951, 474] width 531 height 41
click at [1277, 473] on icon at bounding box center [1275, 474] width 13 height 13
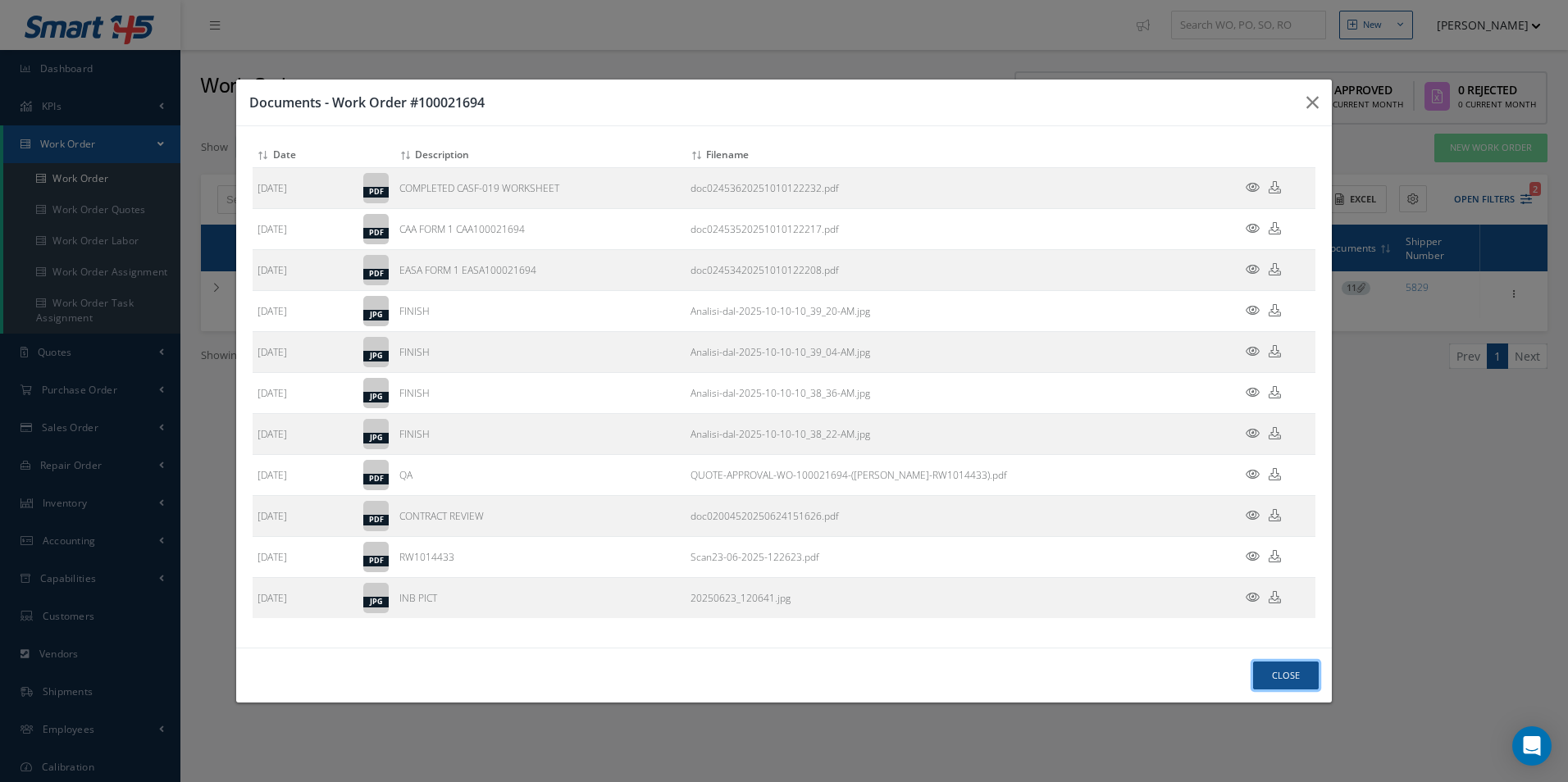
click at [1263, 673] on button "Close" at bounding box center [1286, 676] width 66 height 29
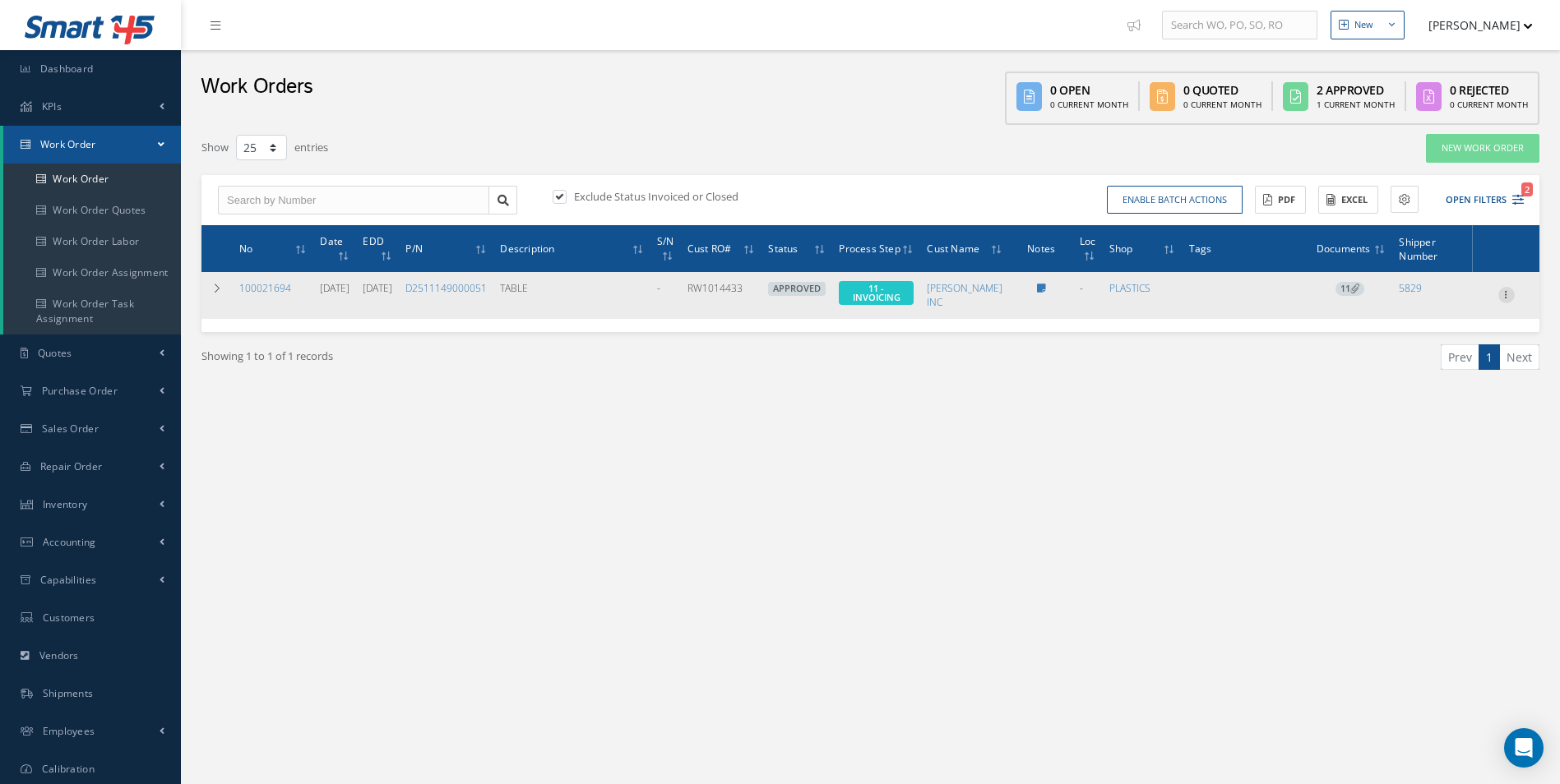
click at [1507, 290] on icon at bounding box center [1506, 293] width 16 height 14
click at [1422, 344] on link "Invoicing" at bounding box center [1430, 348] width 130 height 21
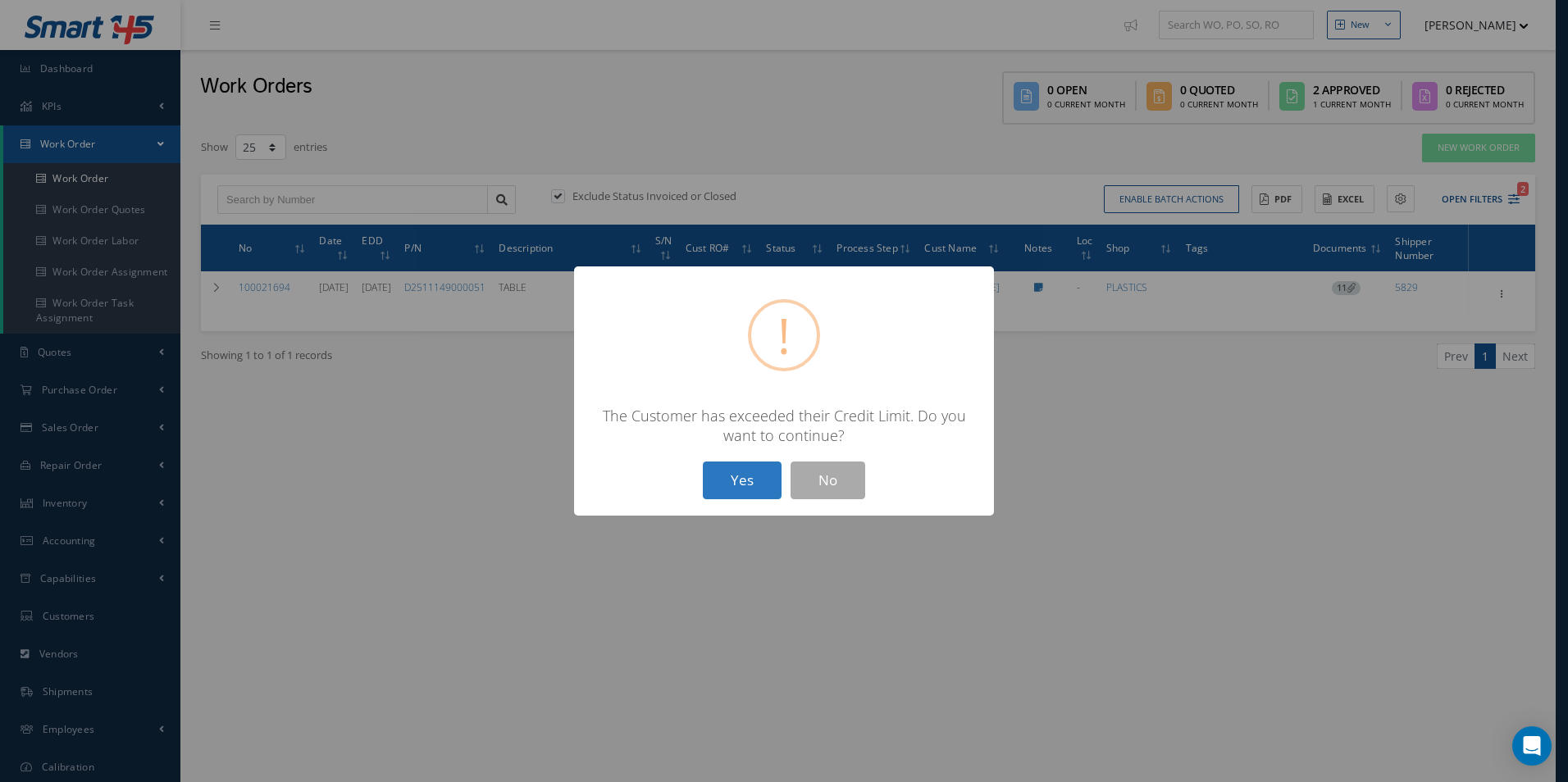
click at [760, 481] on button "Yes" at bounding box center [742, 481] width 79 height 39
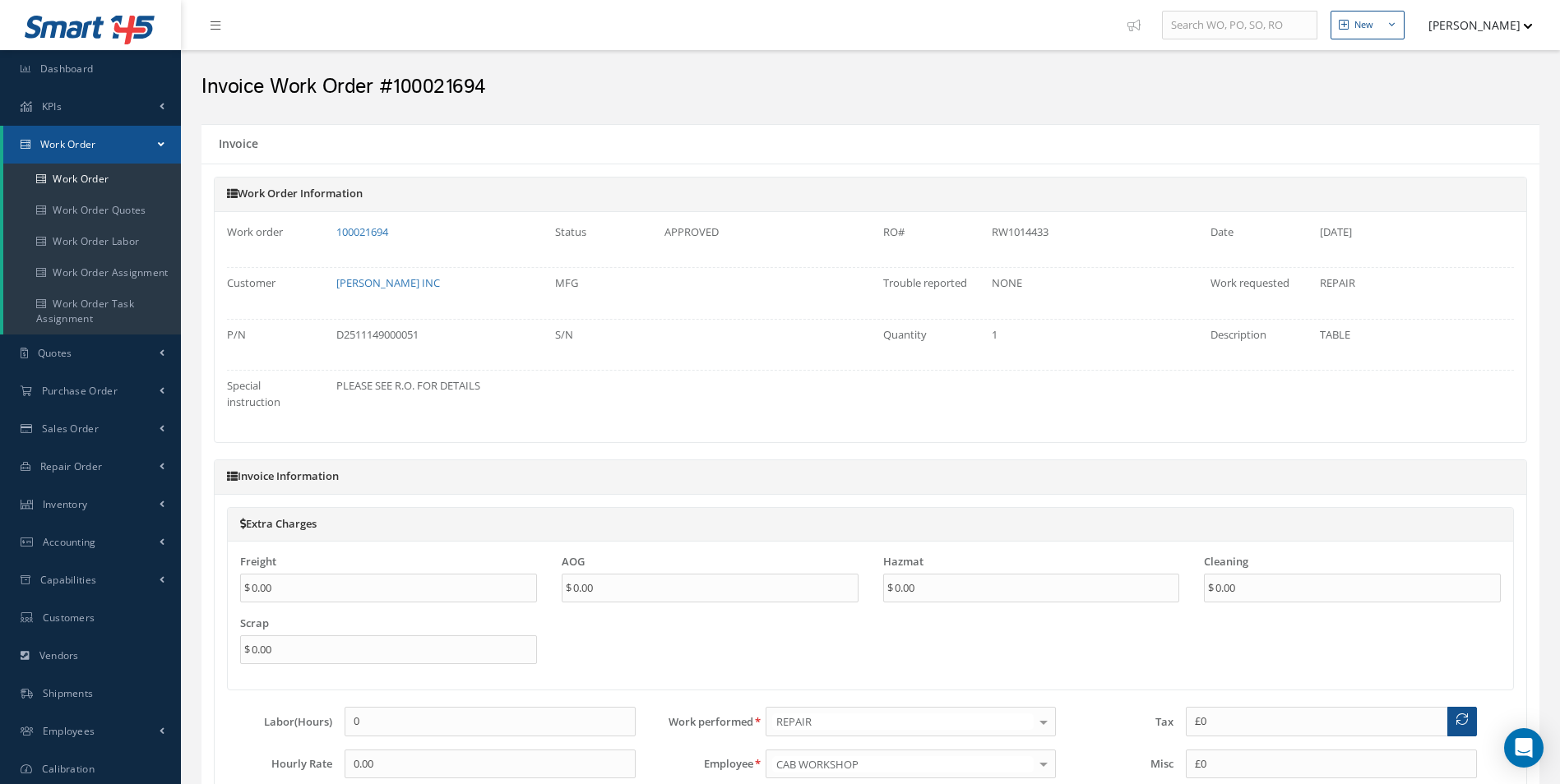
type input "$0"
type input "$1,874"
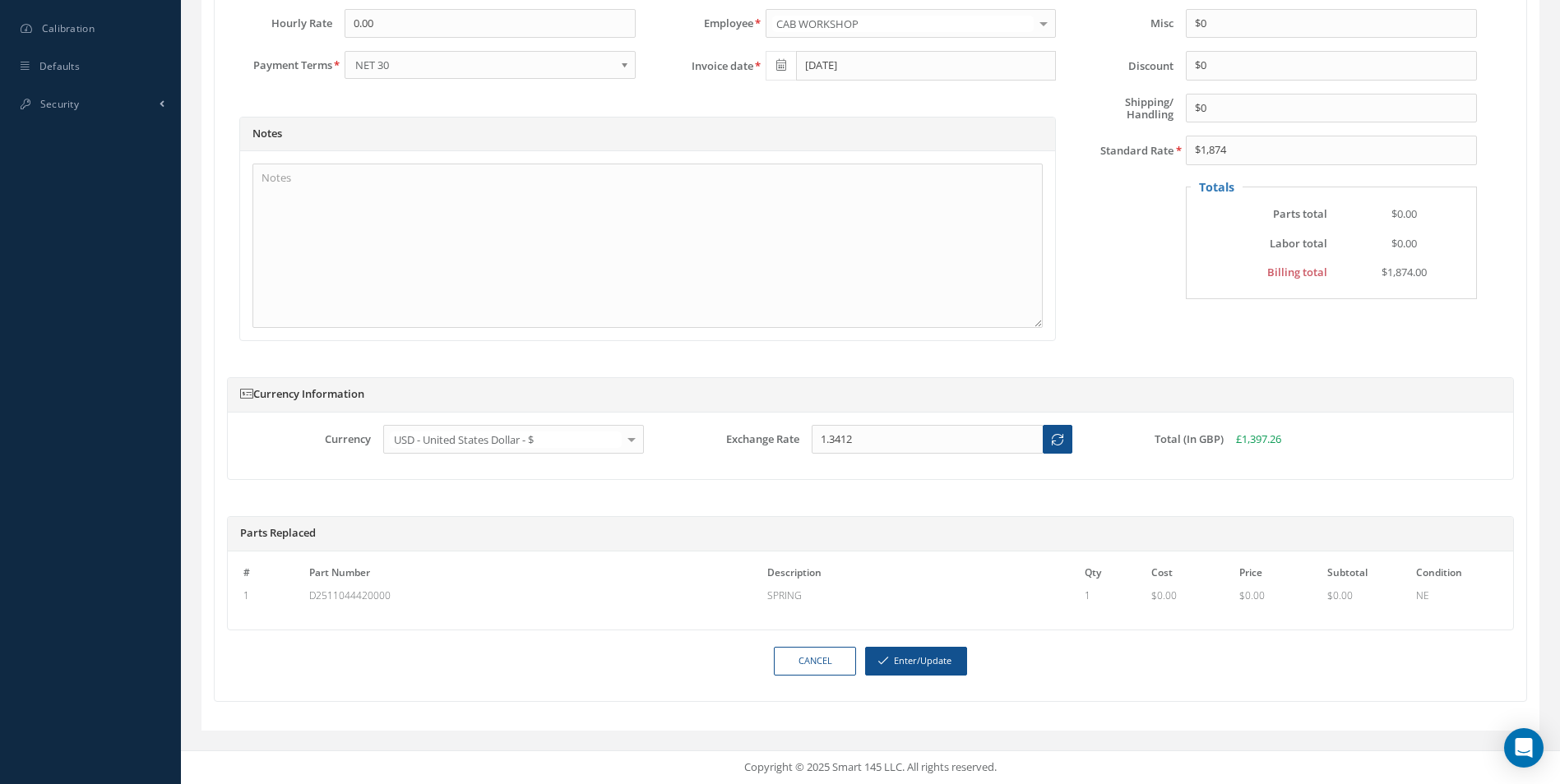
scroll to position [756, 0]
click at [937, 656] on button "Enter/Update" at bounding box center [916, 661] width 102 height 29
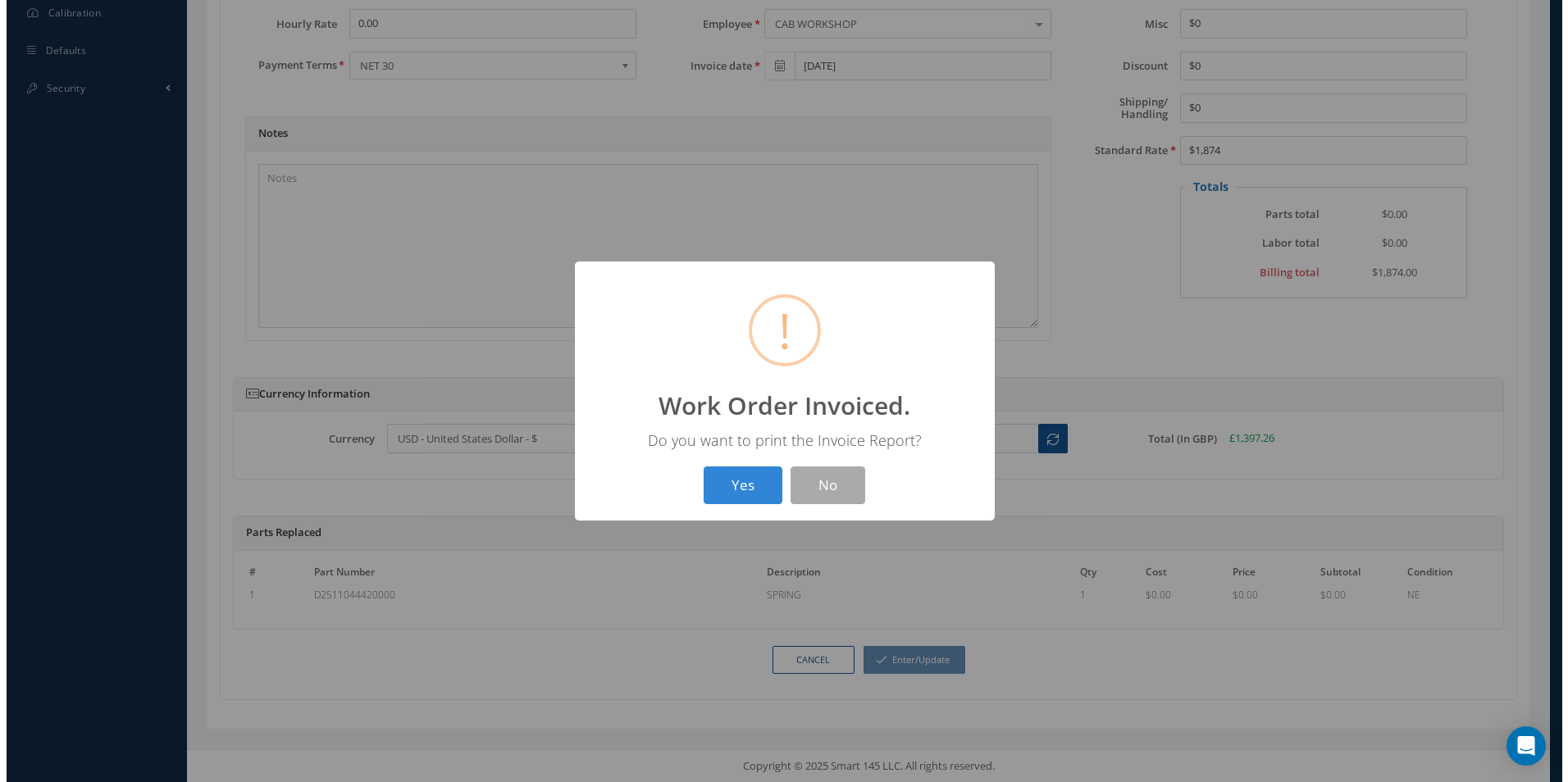
scroll to position [739, 0]
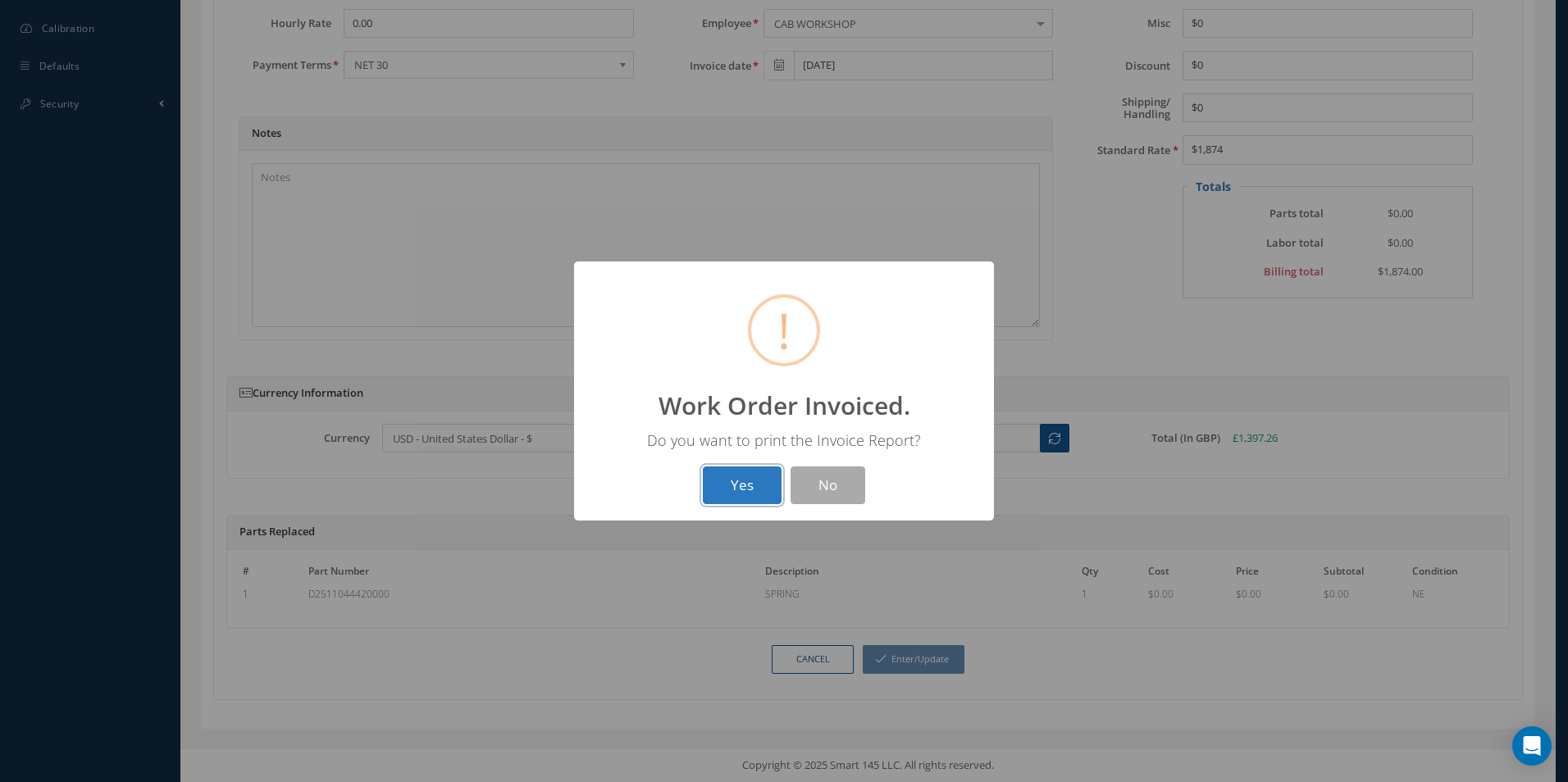
click at [746, 478] on button "Yes" at bounding box center [742, 486] width 79 height 39
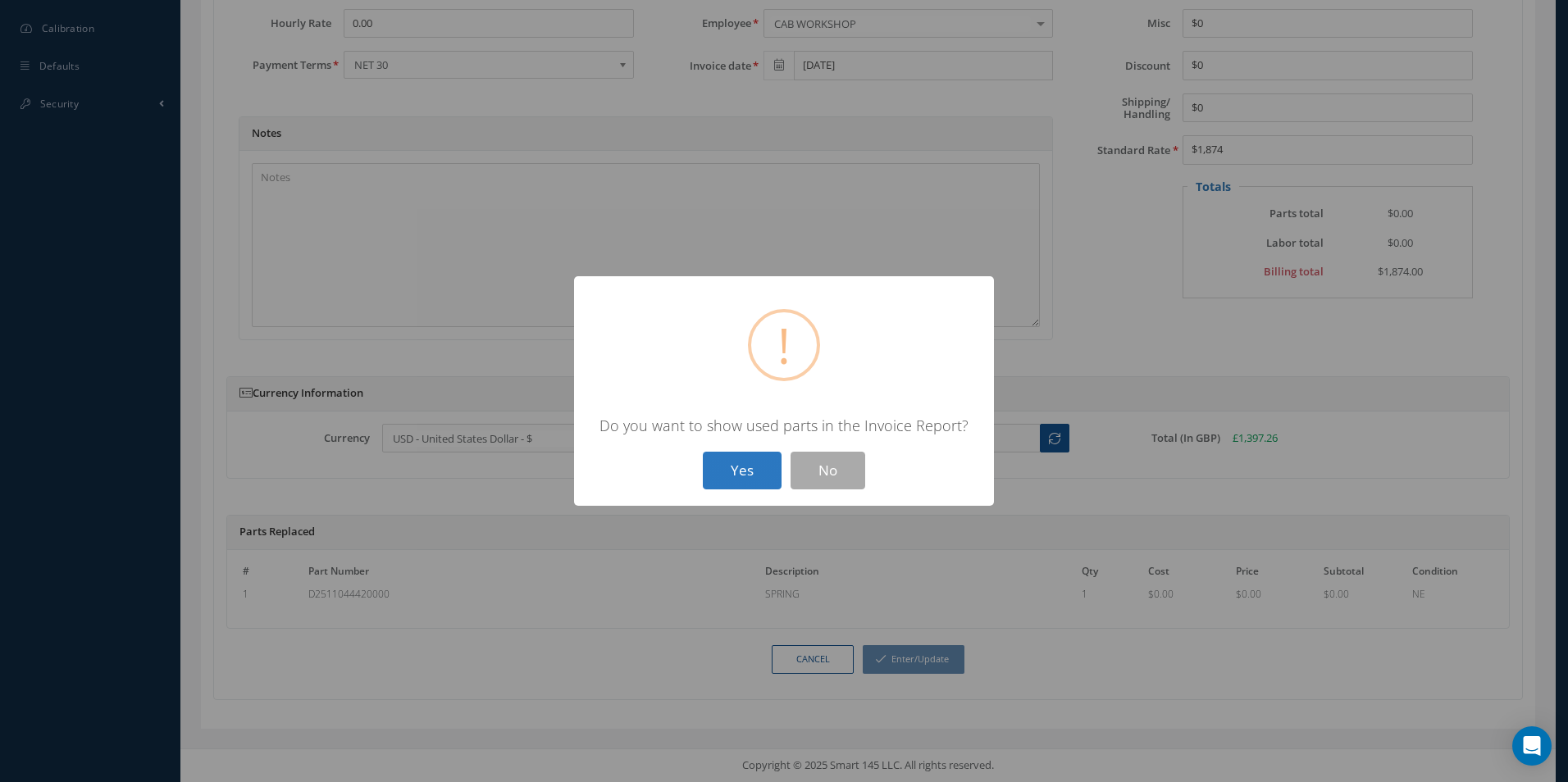
click at [738, 473] on button "Yes" at bounding box center [742, 471] width 79 height 39
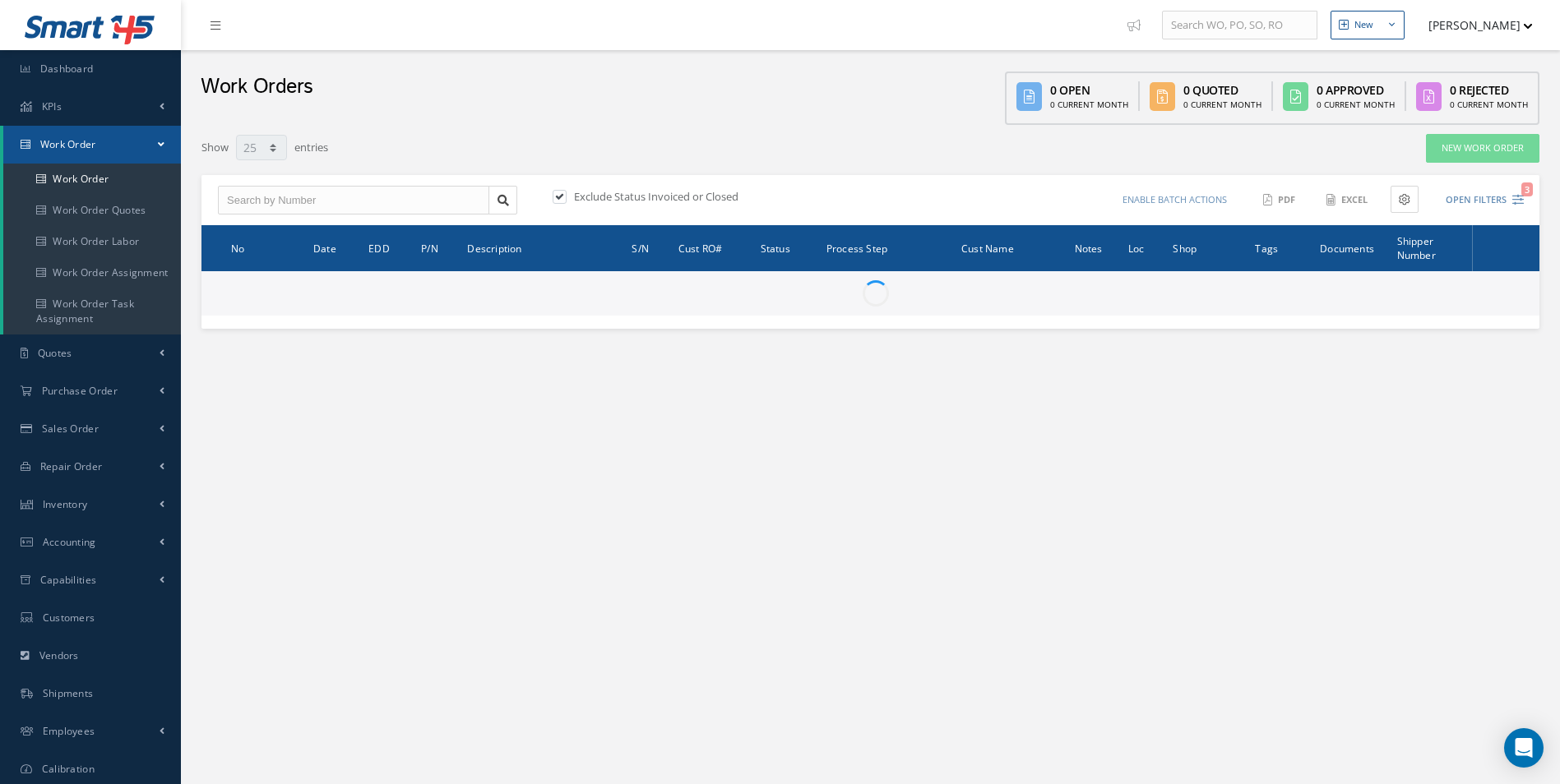
select select "25"
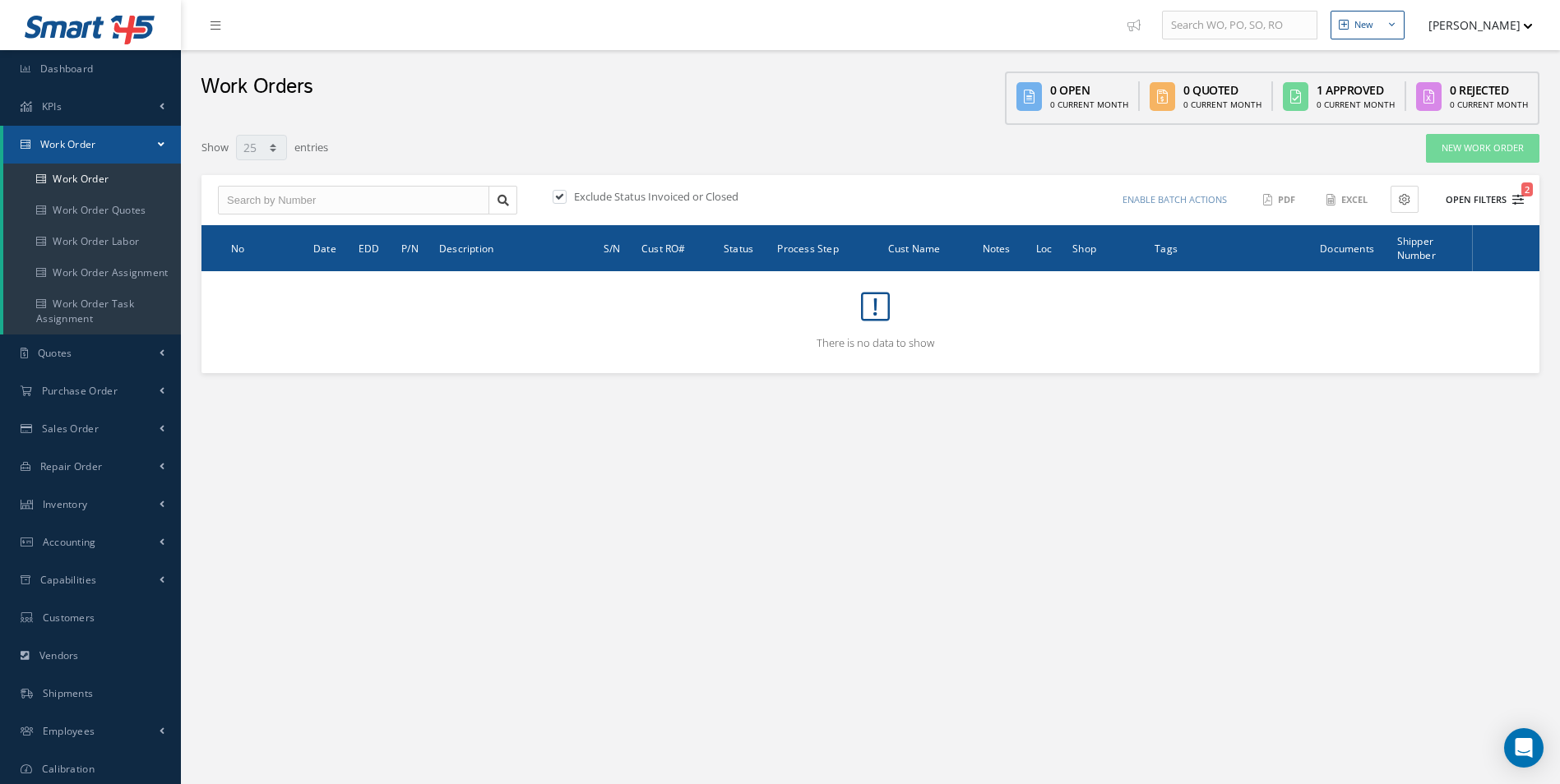
click at [1488, 198] on button "Open Filters 2" at bounding box center [1478, 200] width 93 height 27
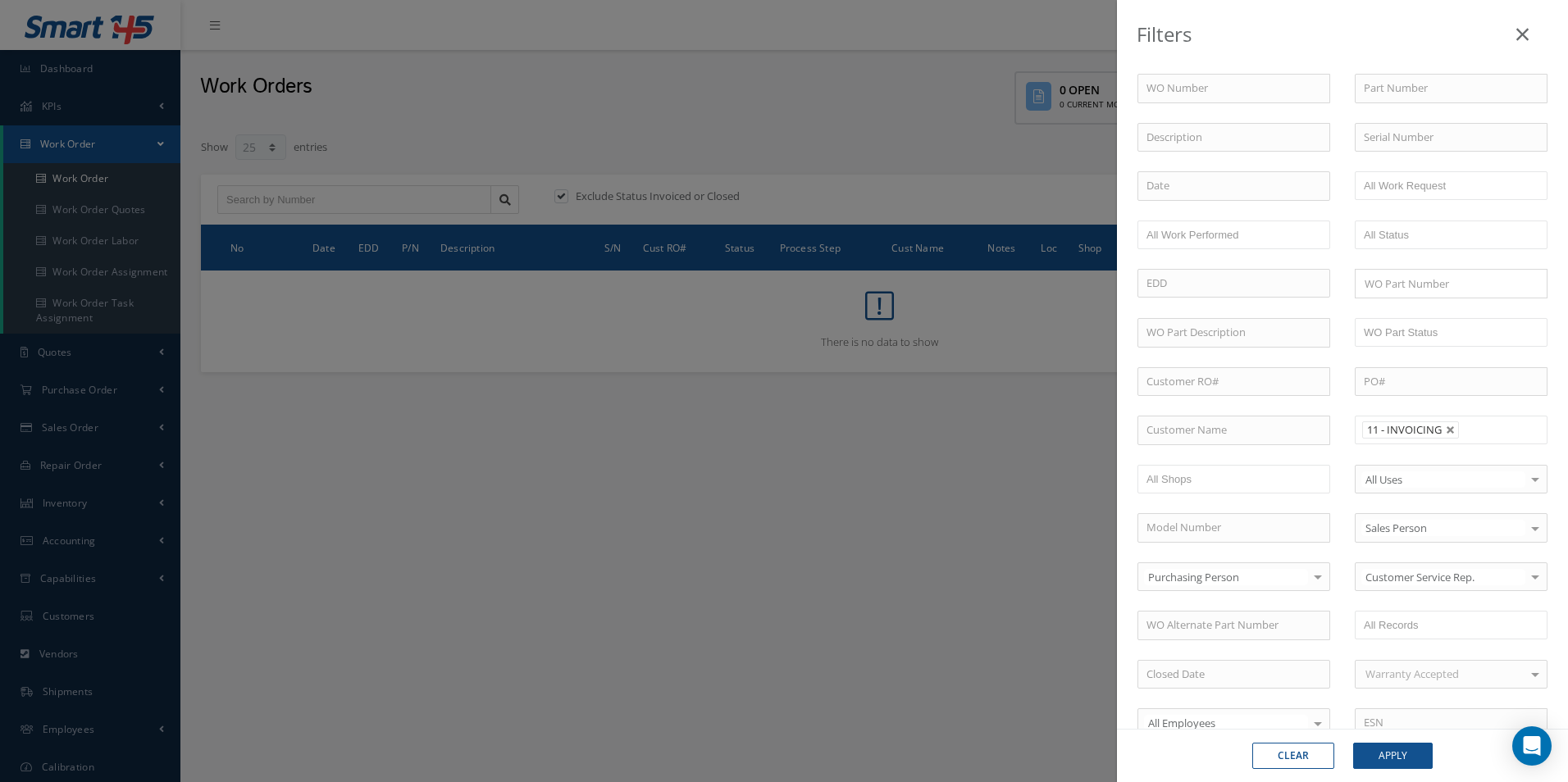
click at [1533, 28] on link at bounding box center [1522, 30] width 52 height 48
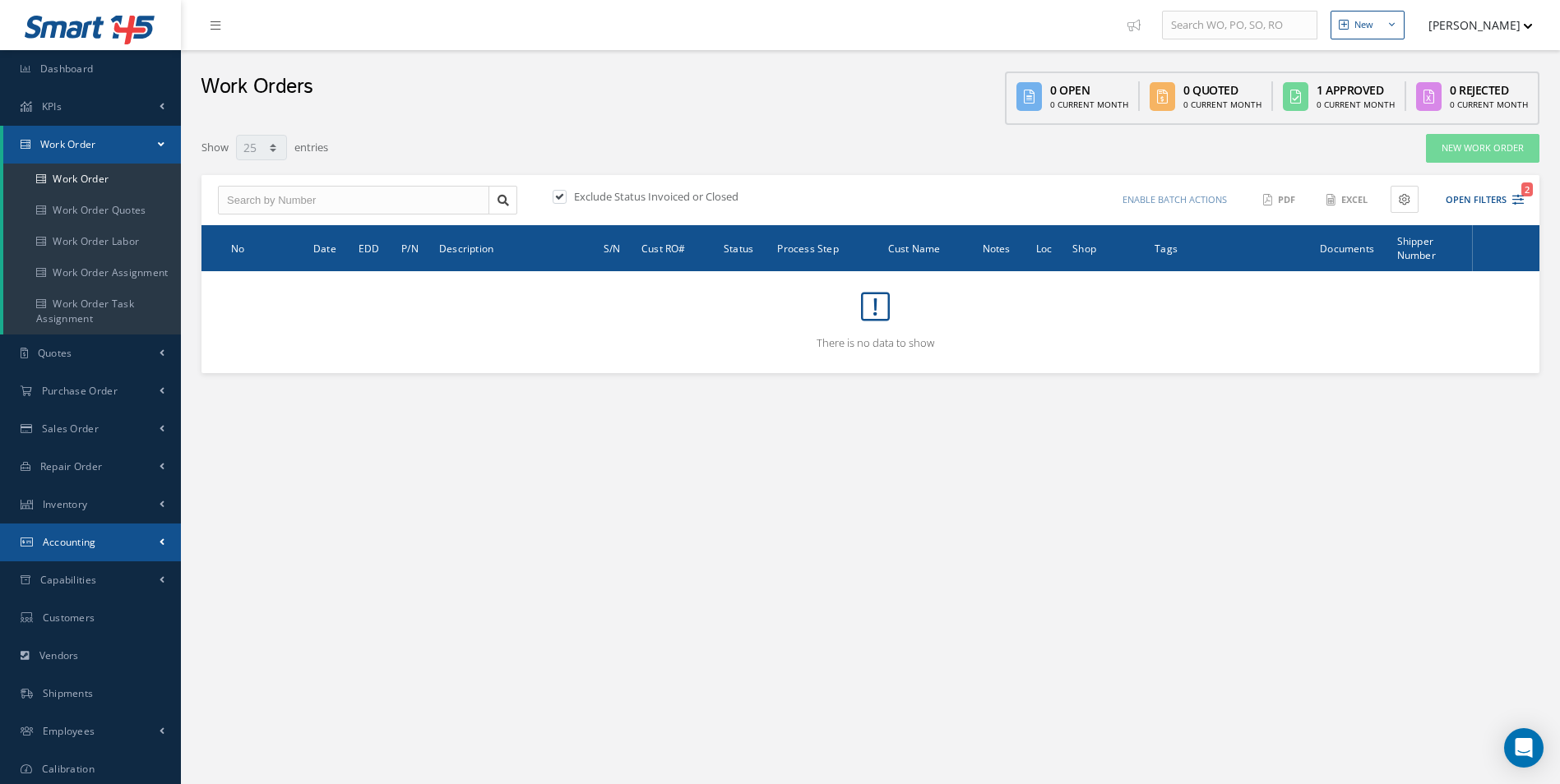
click at [135, 531] on link "Accounting" at bounding box center [90, 542] width 181 height 38
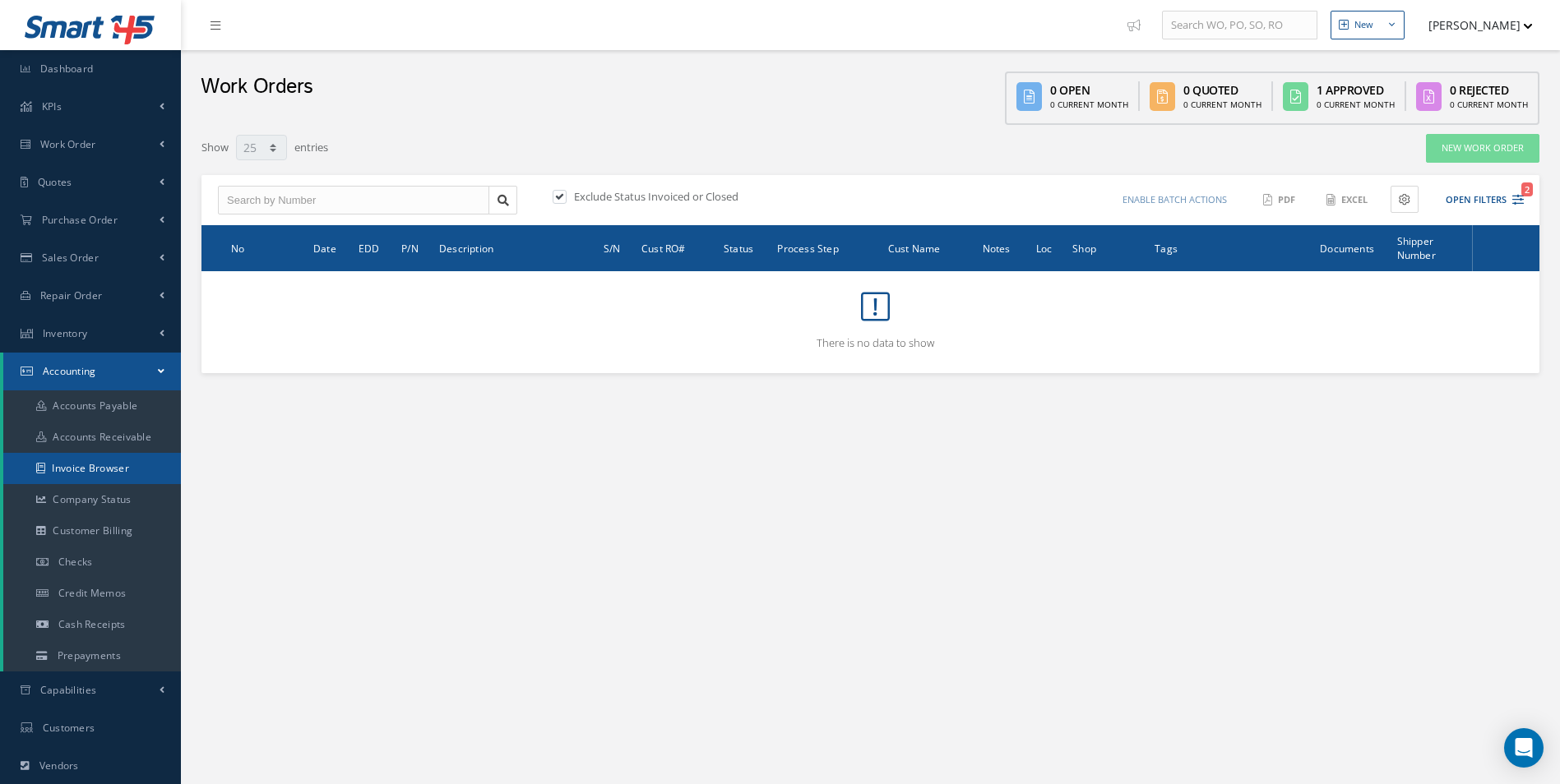
click at [89, 471] on link "Invoice Browser" at bounding box center [92, 468] width 177 height 31
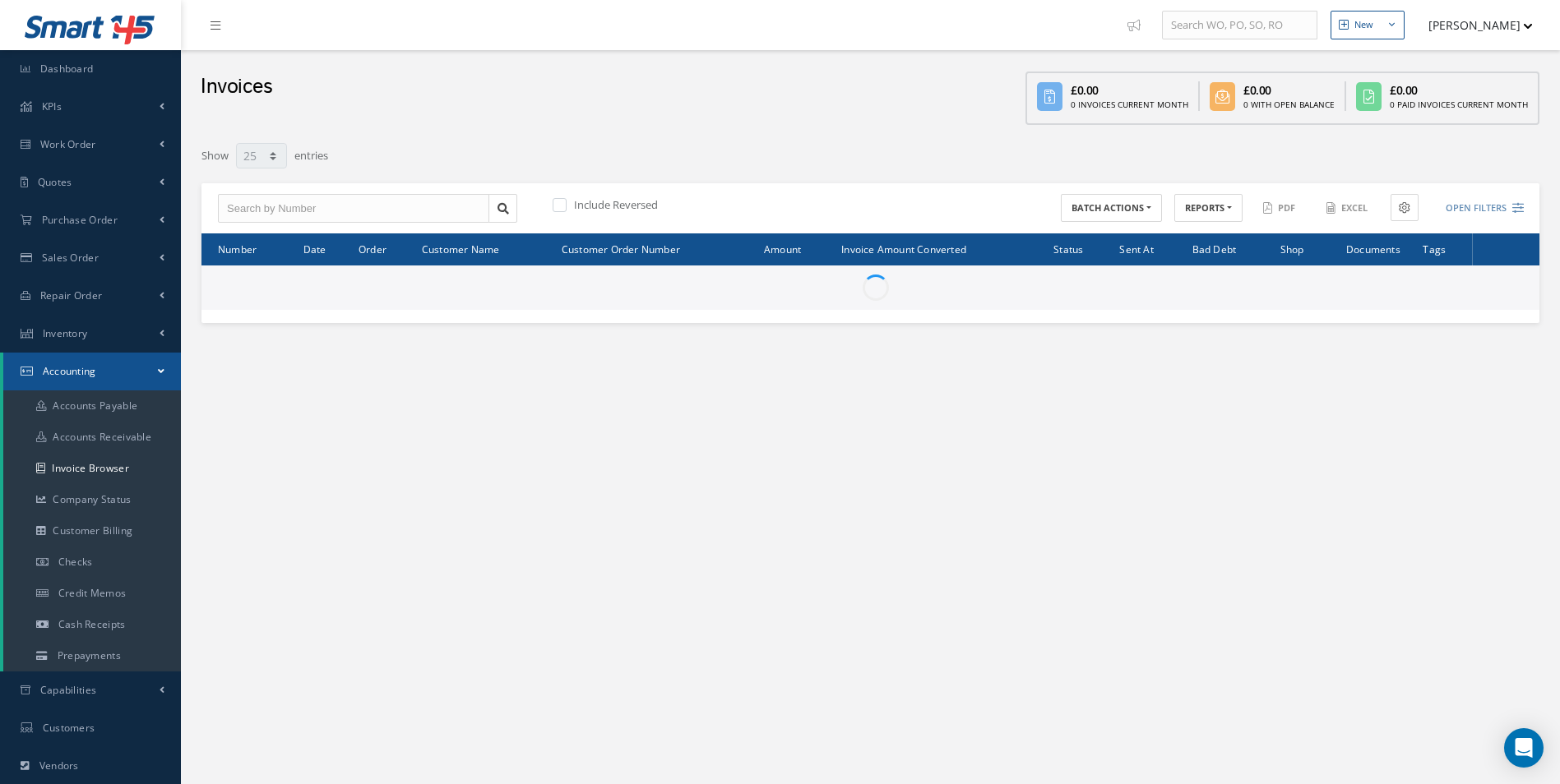
select select "25"
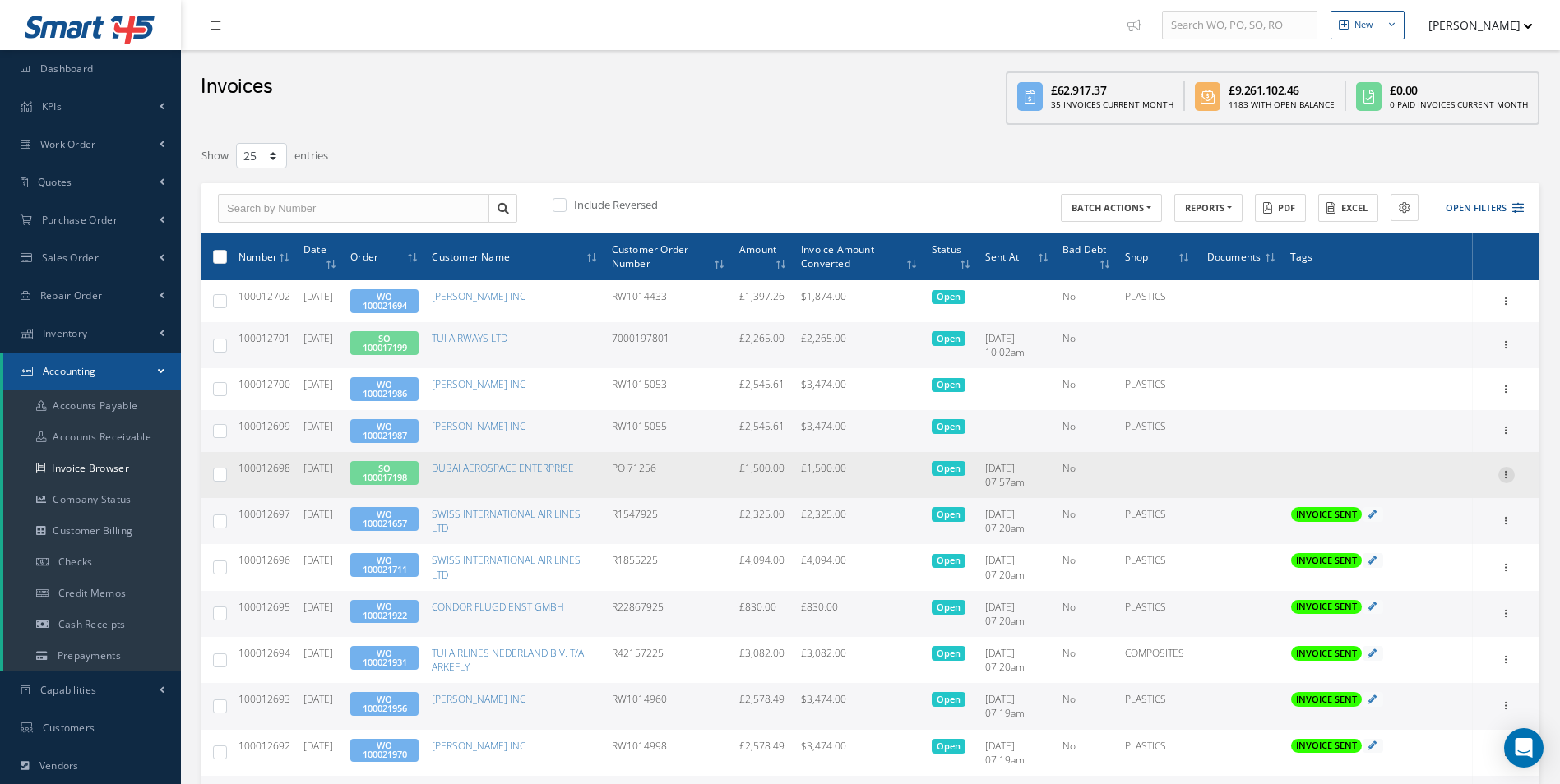
click at [1502, 476] on icon at bounding box center [1506, 474] width 16 height 14
click at [1427, 544] on link "Send By Email" at bounding box center [1430, 548] width 130 height 21
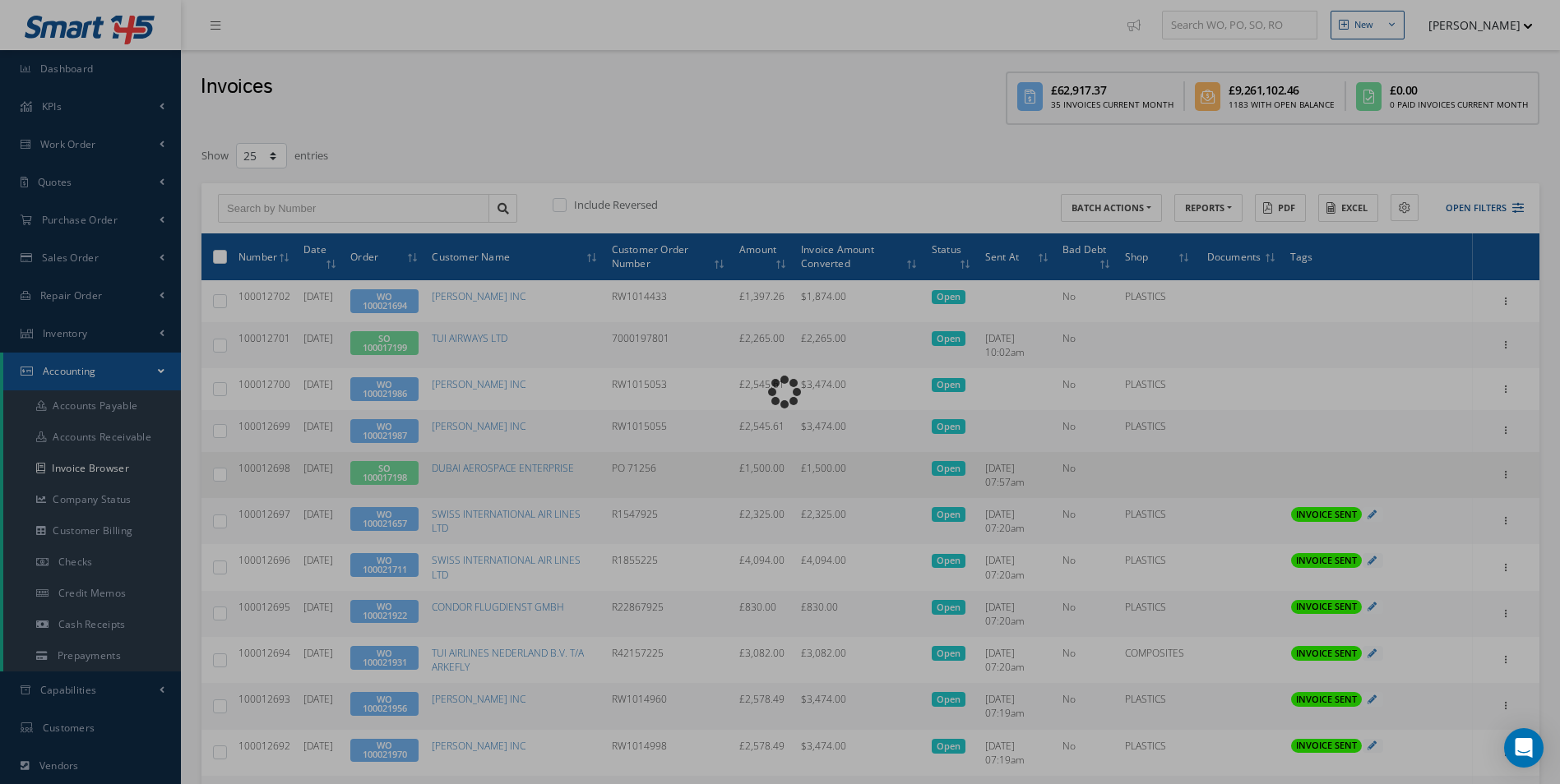
type input "INVOICE - Sales Order 100017198 for DUBAI AEROSPACE ENTERPRISE, PO: PO 71256"
type textarea "Dear Accounts, Please find the attached invoice for your recent order PO 71256,…"
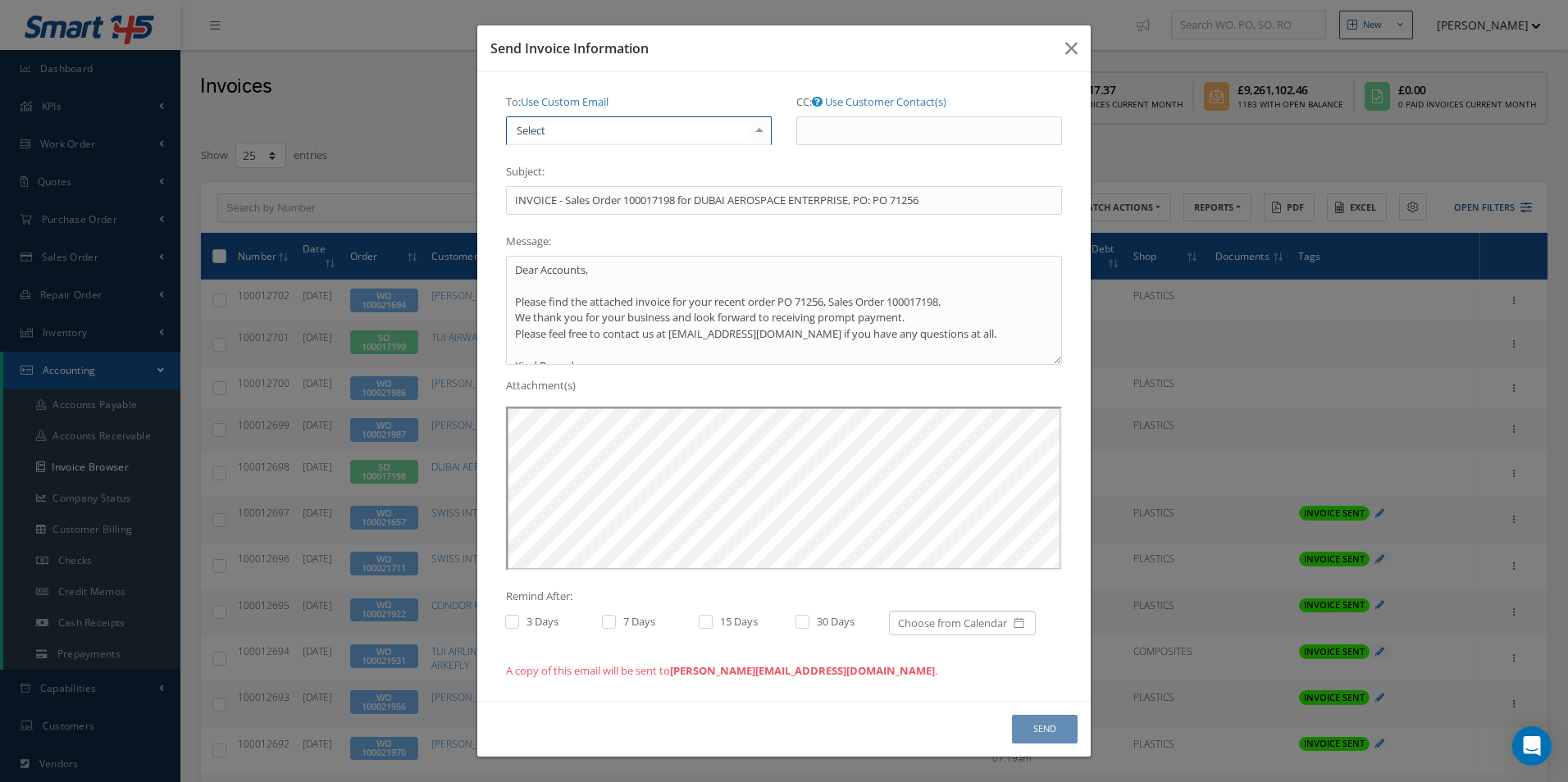
click at [759, 134] on div at bounding box center [759, 131] width 23 height 27
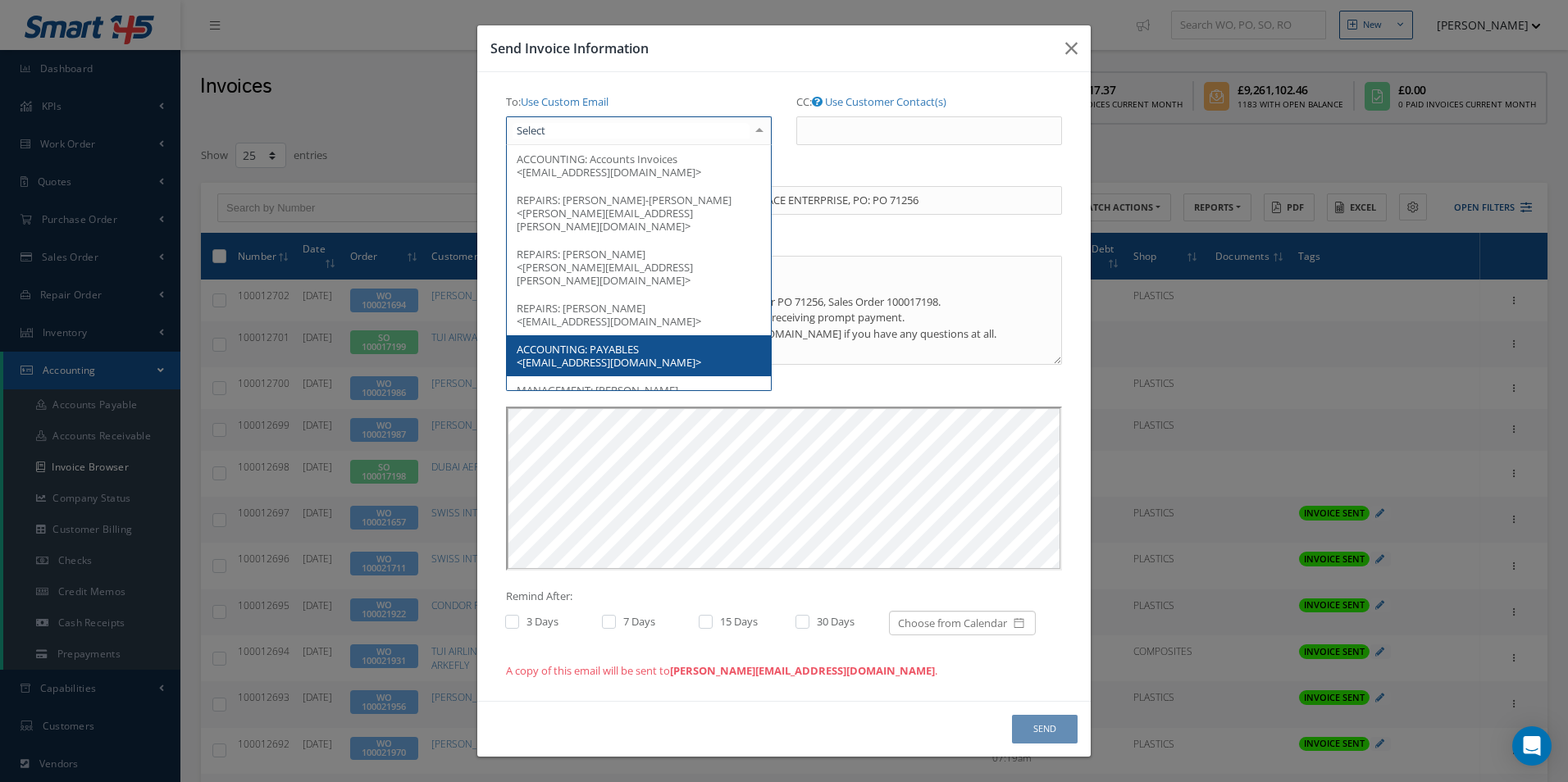
click at [613, 342] on span "PAYABLES <[EMAIL_ADDRESS][DOMAIN_NAME]>" at bounding box center [609, 355] width 184 height 28
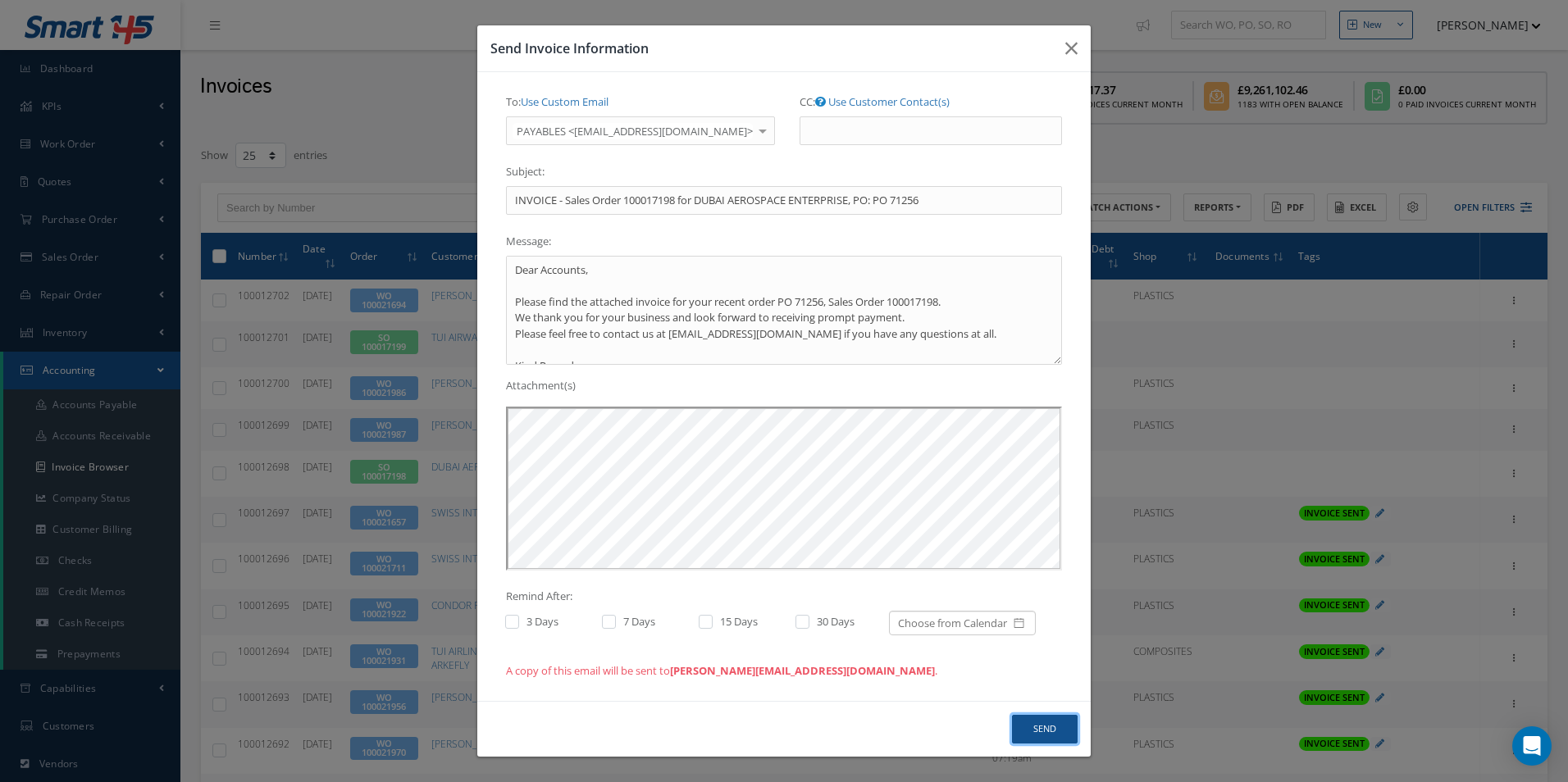
click at [1044, 727] on button "Send" at bounding box center [1045, 730] width 66 height 29
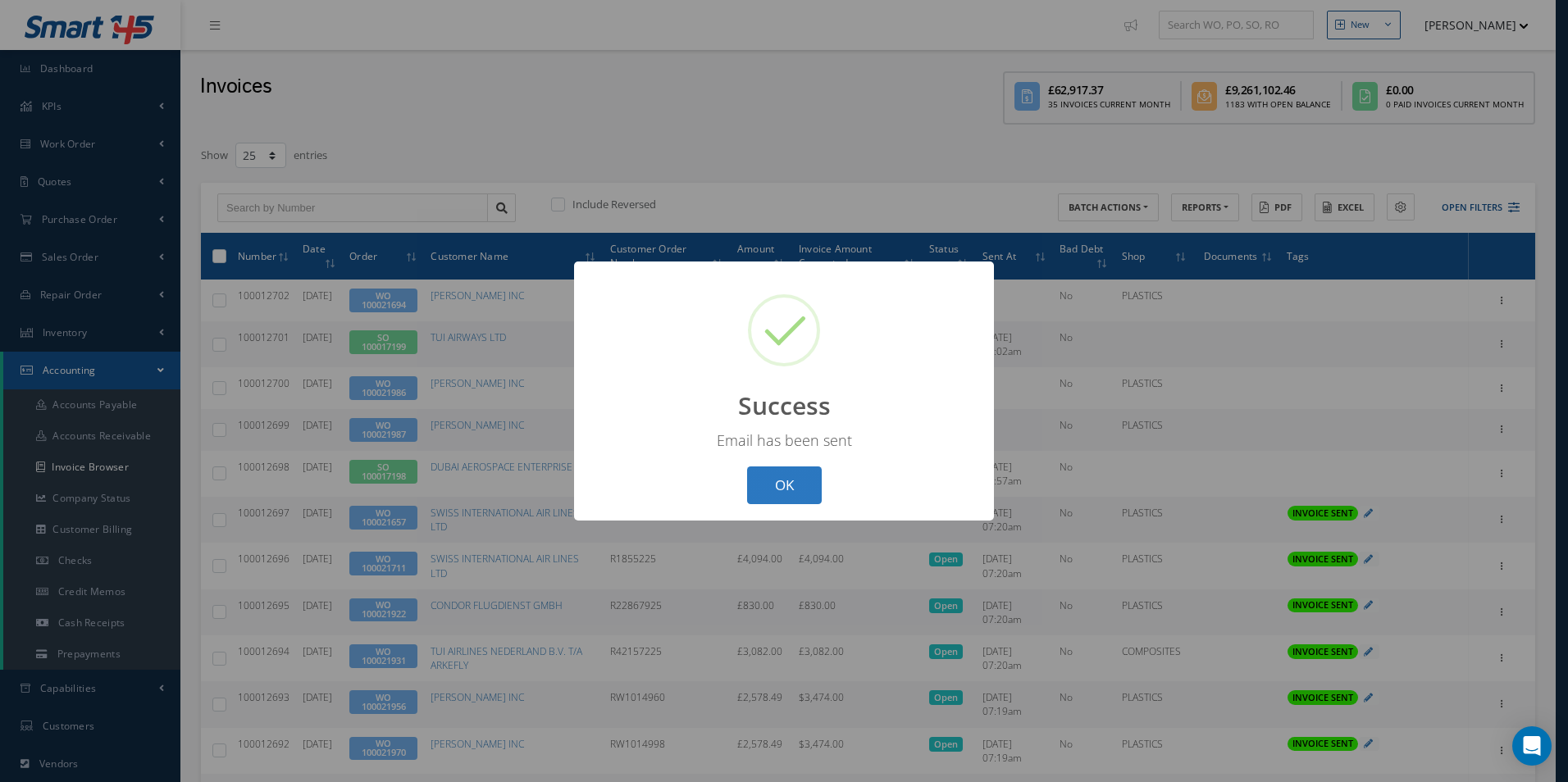
click at [803, 478] on button "OK" at bounding box center [785, 486] width 74 height 39
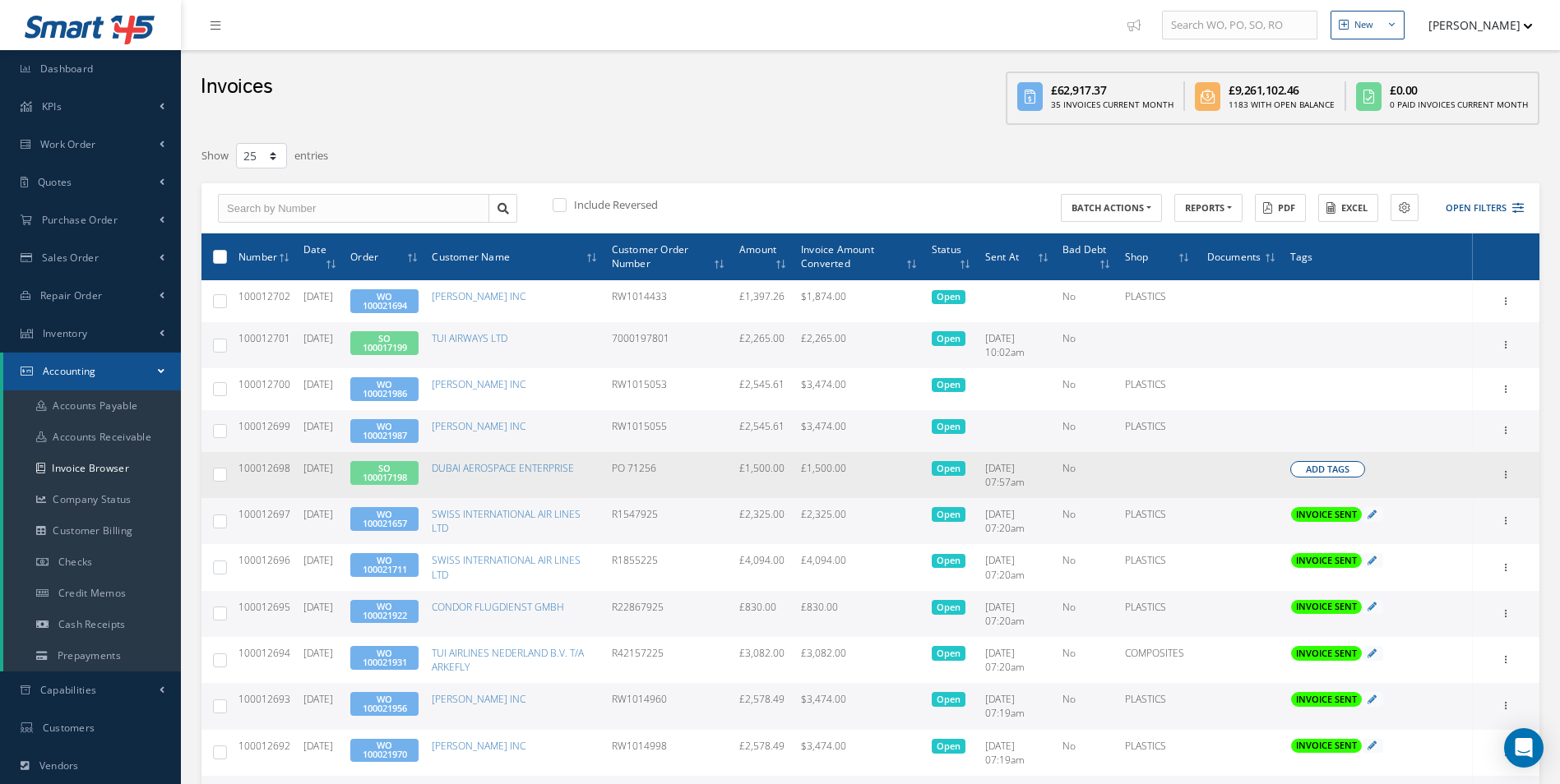
click at [1316, 476] on span "Add Tags" at bounding box center [1327, 470] width 43 height 14
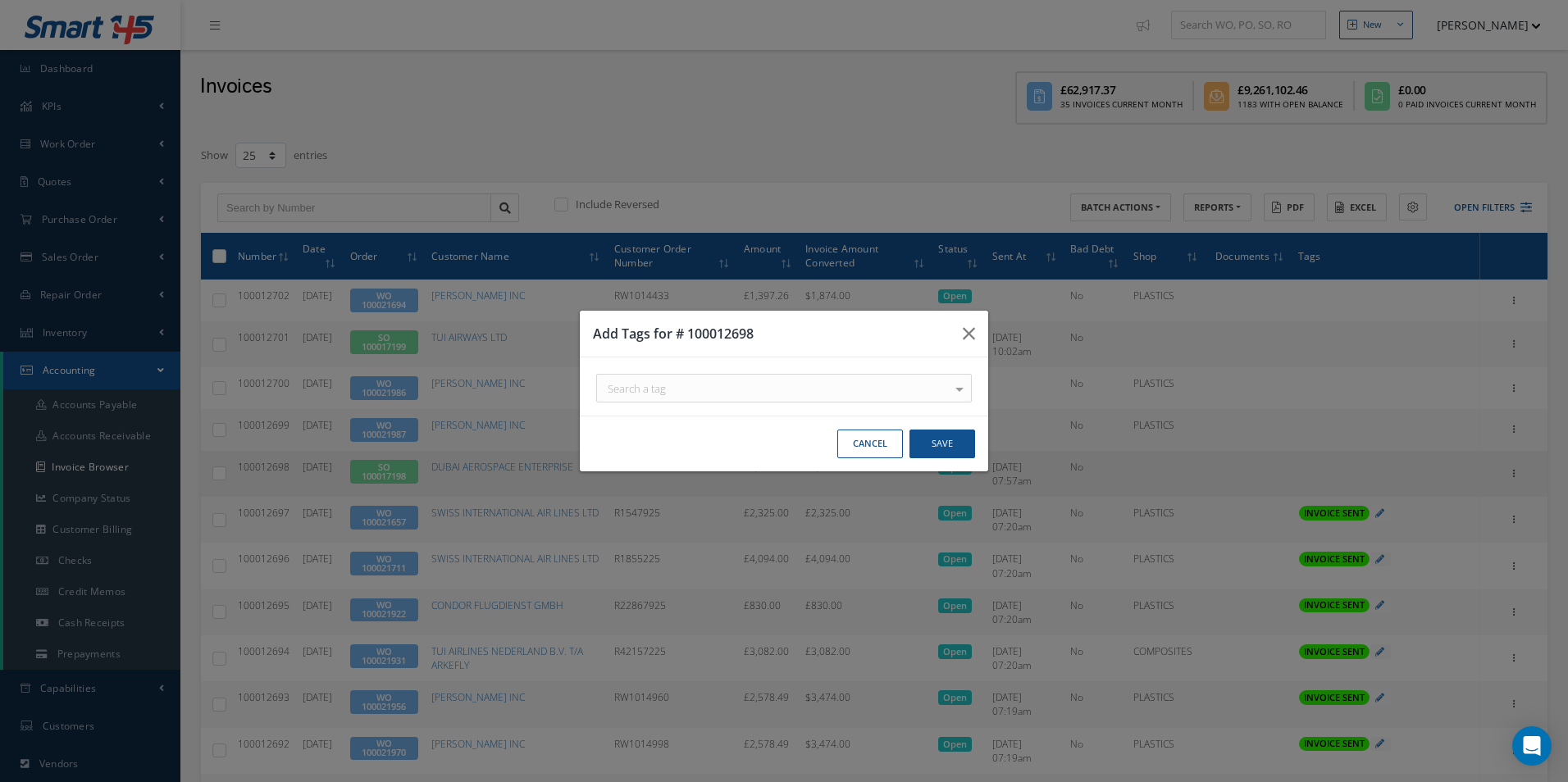
click at [798, 393] on div "Search a tag" at bounding box center [784, 388] width 376 height 29
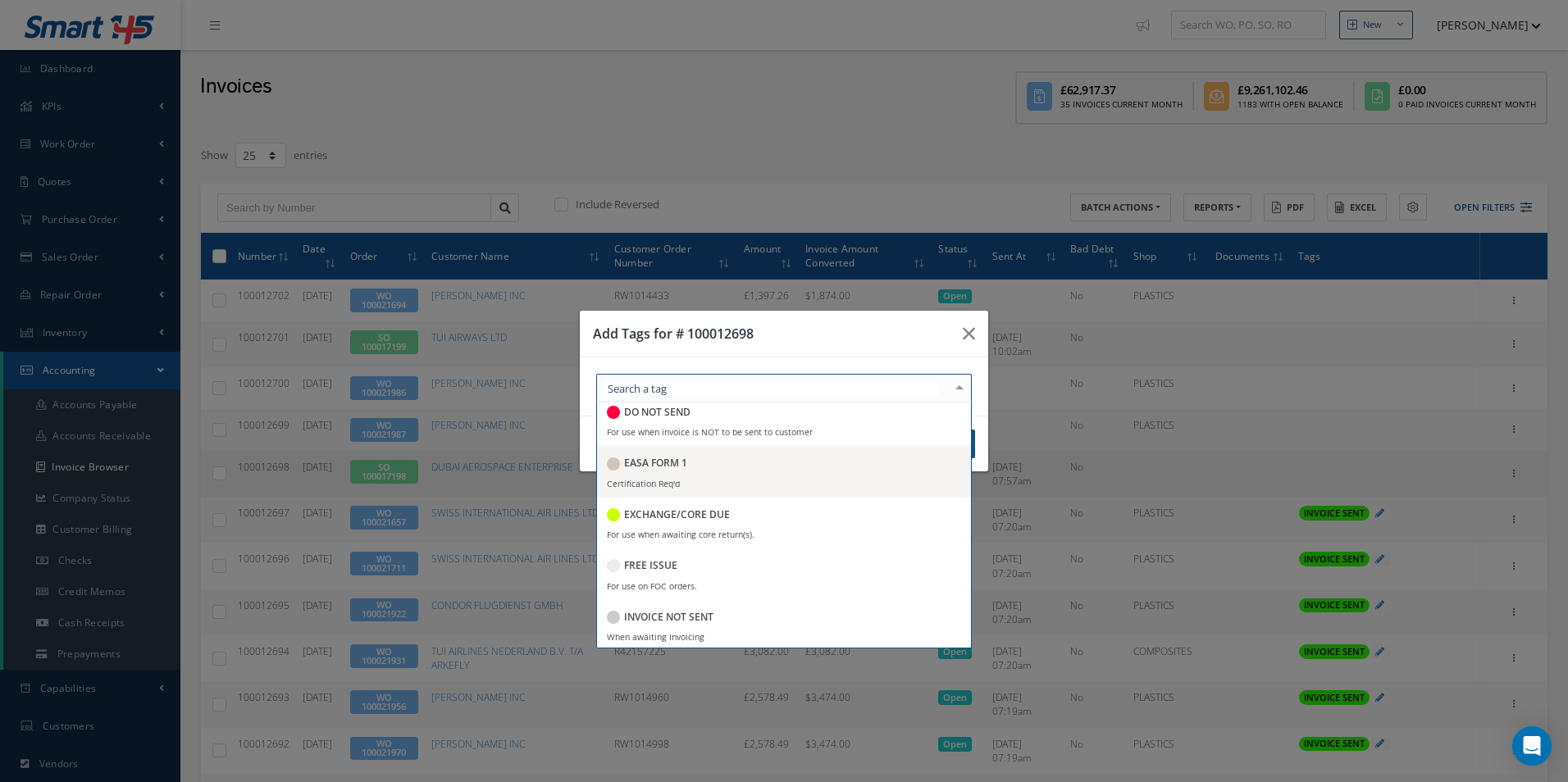
scroll to position [164, 0]
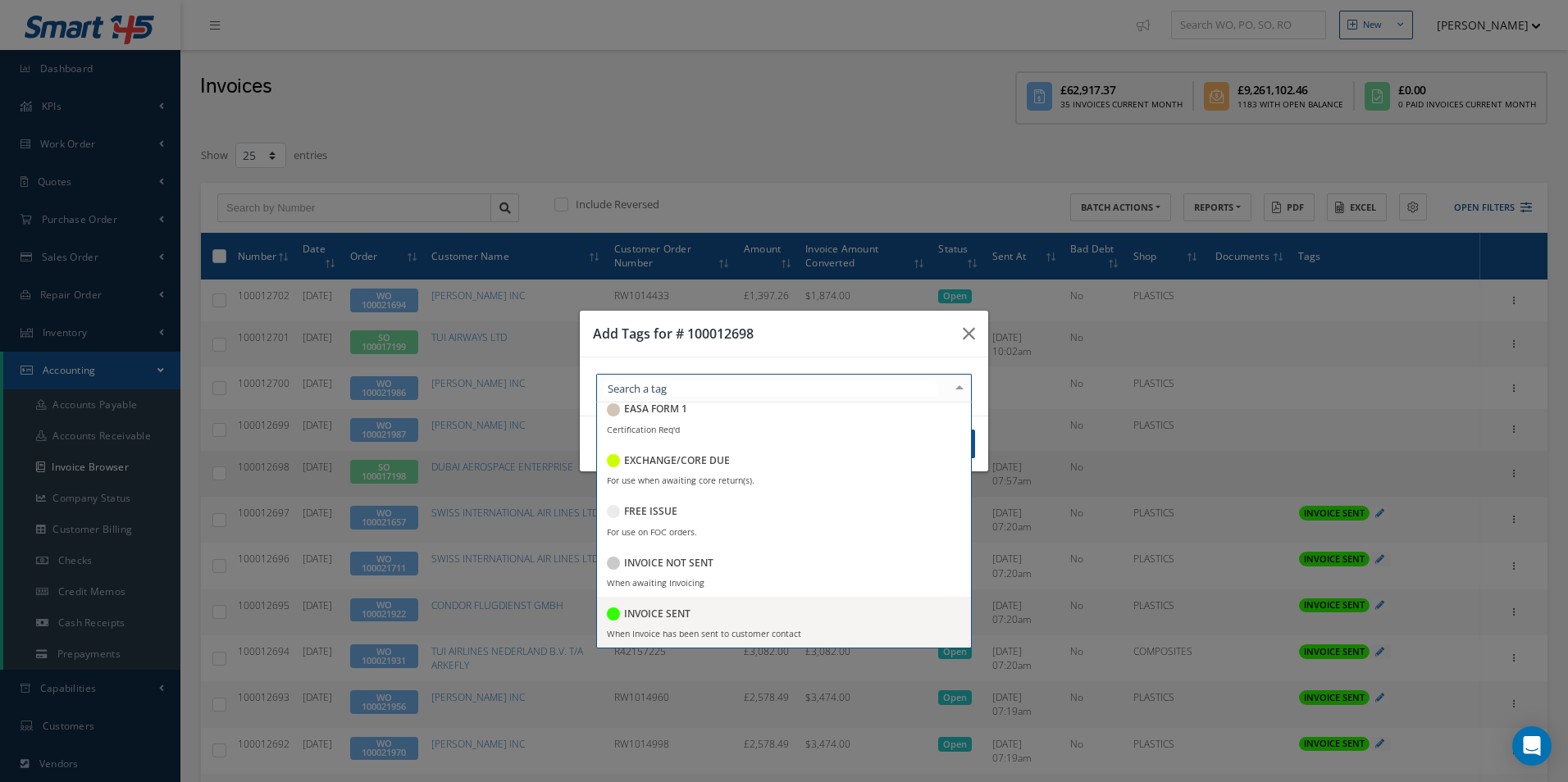
drag, startPoint x: 655, startPoint y: 620, endPoint x: 695, endPoint y: 561, distance: 71.3
click at [655, 617] on h5 "INVOICE SENT" at bounding box center [657, 615] width 67 height 12
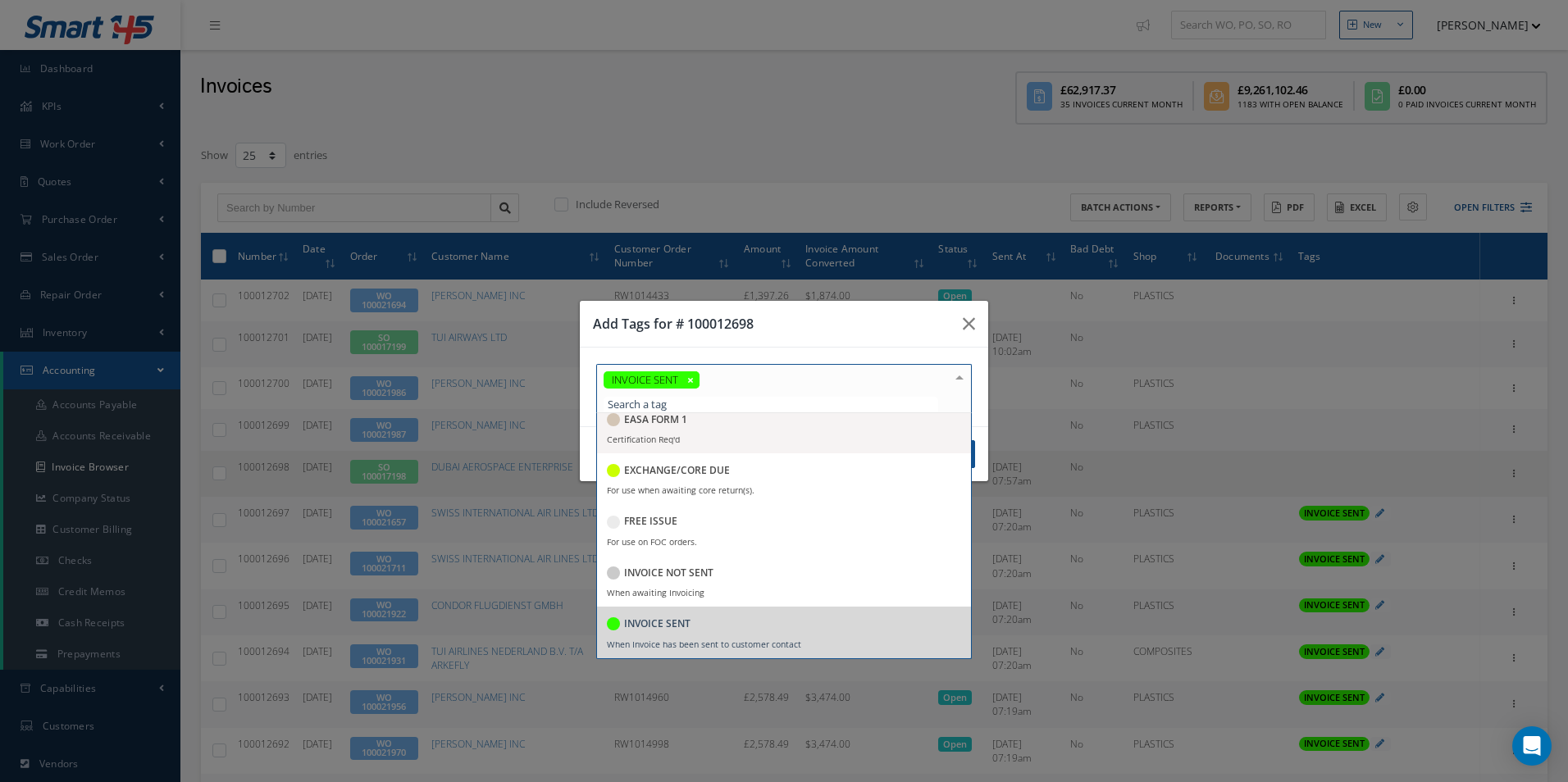
click at [800, 335] on div "Add Tags for # 100012698" at bounding box center [784, 324] width 408 height 46
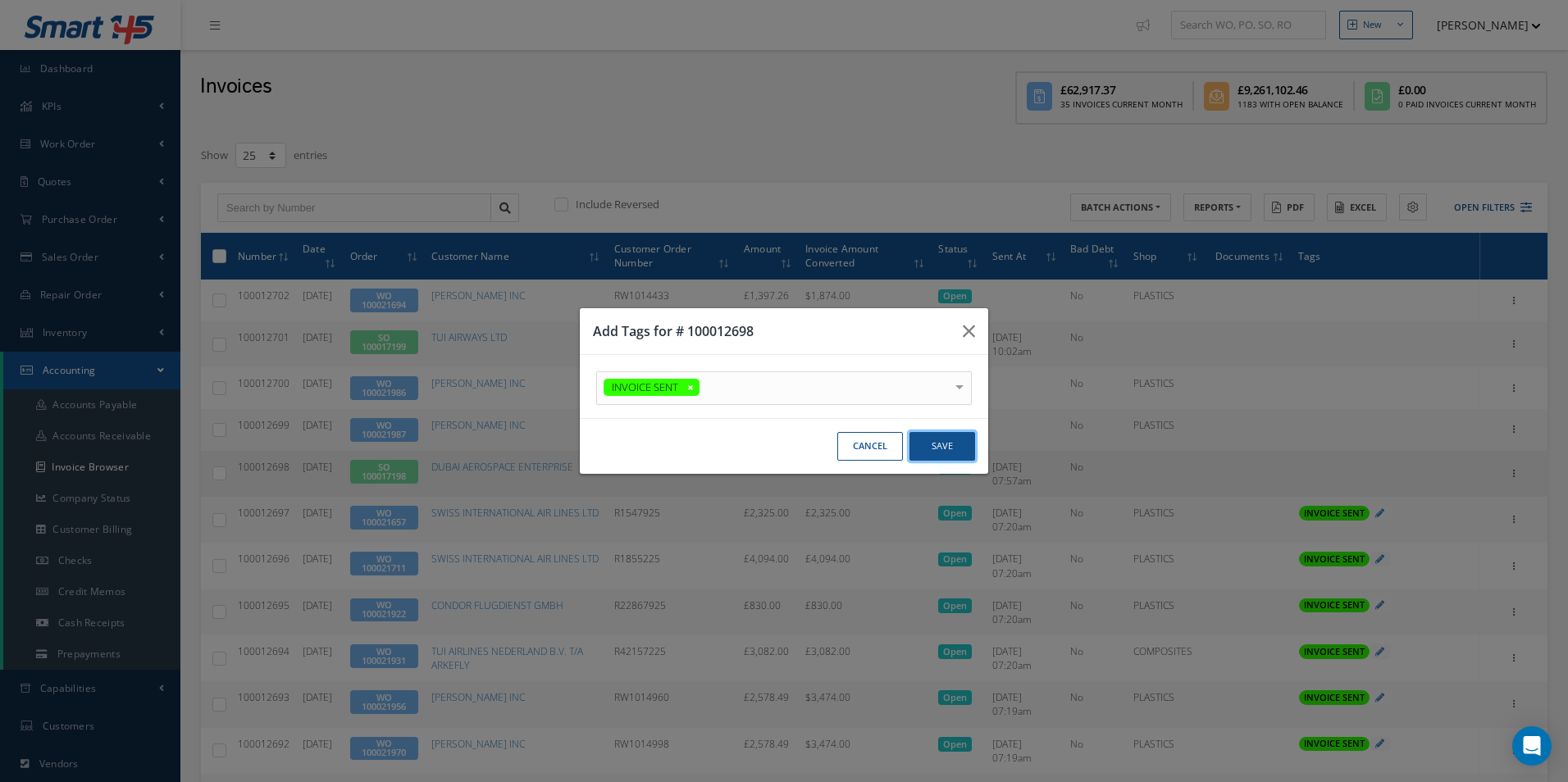
click at [955, 443] on button "Save" at bounding box center [943, 446] width 66 height 29
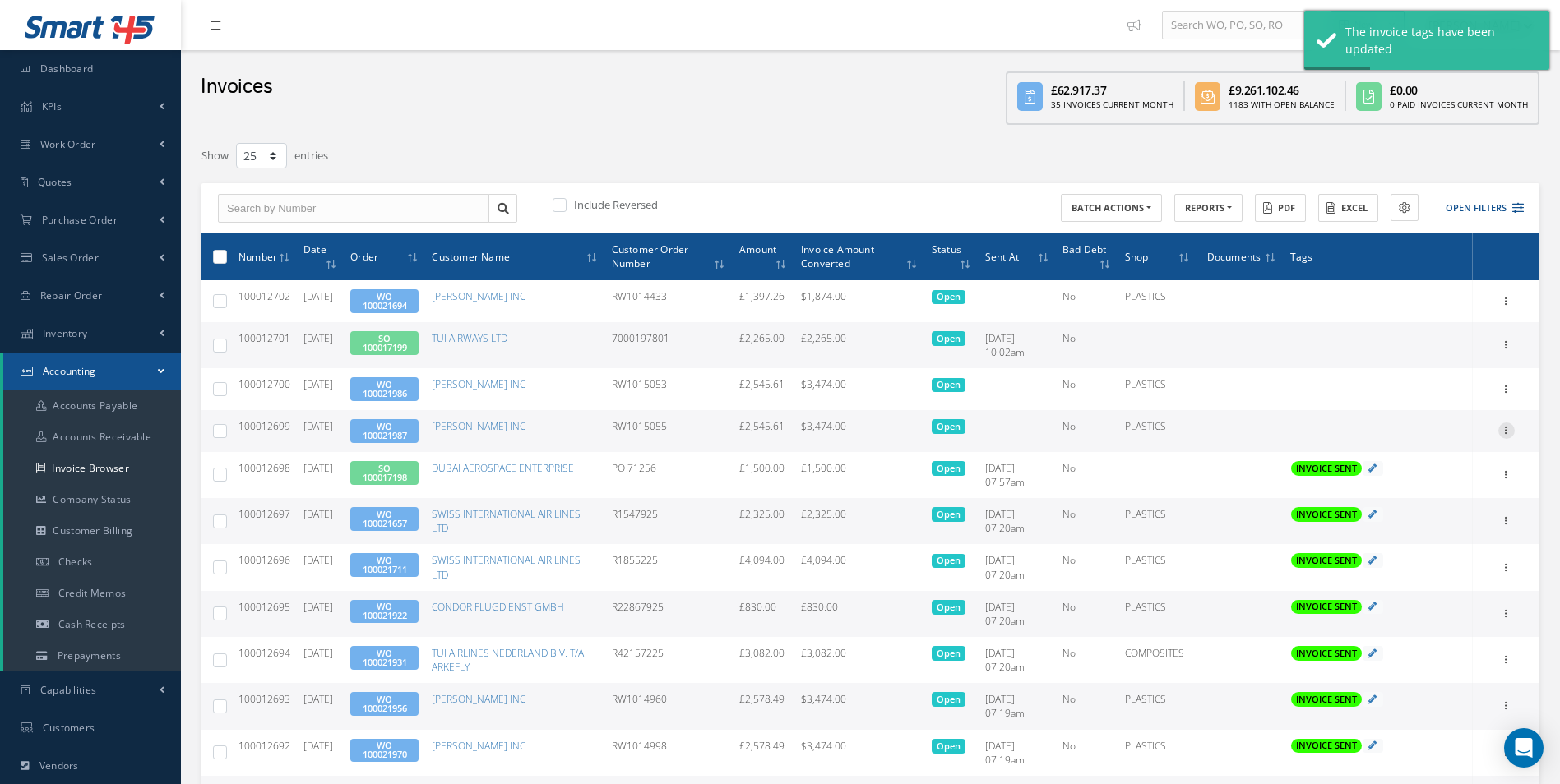
click at [1503, 436] on div at bounding box center [1506, 431] width 16 height 16
click at [1420, 500] on link "Send By Email" at bounding box center [1430, 505] width 130 height 21
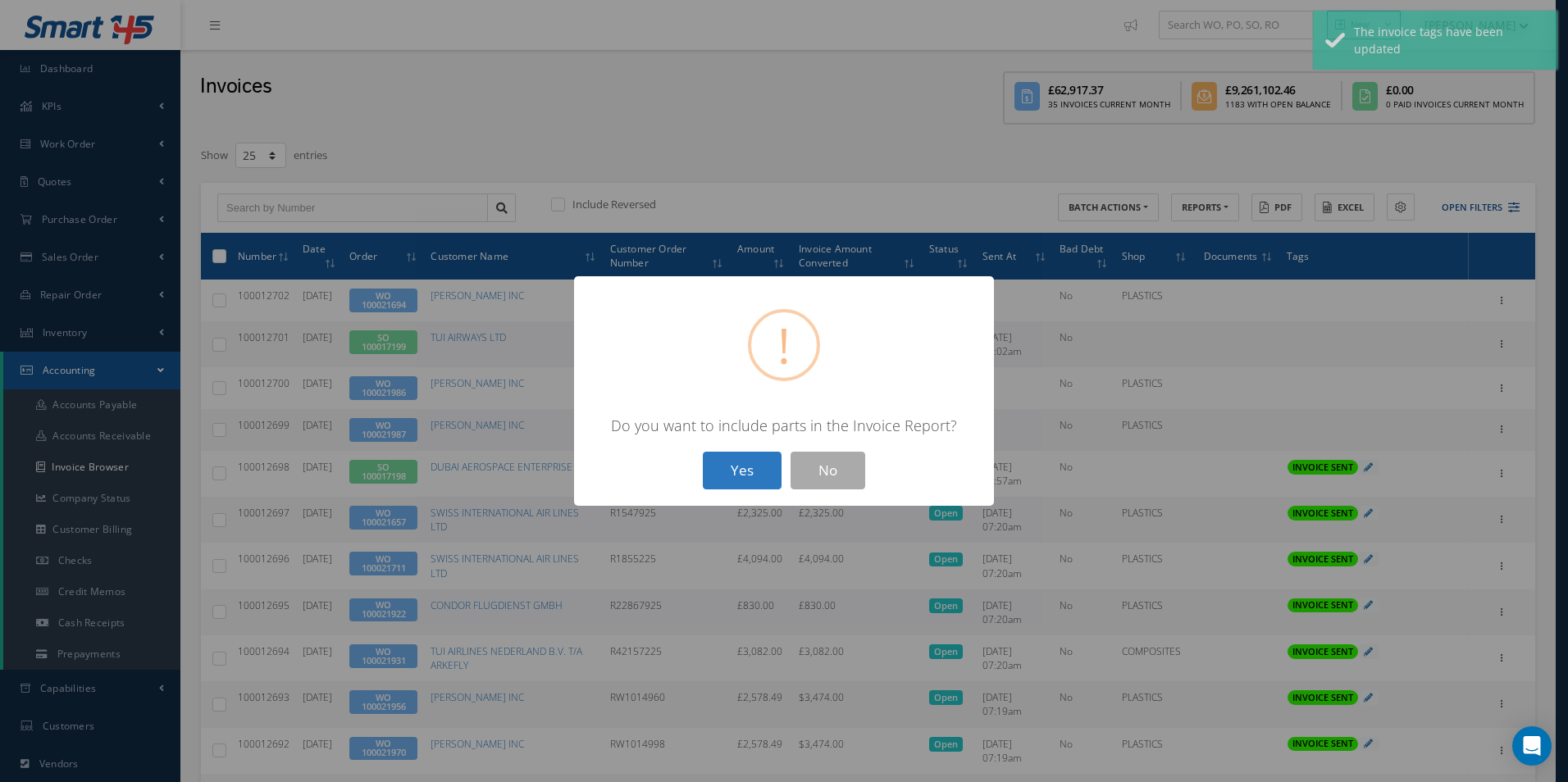
click at [738, 468] on button "Yes" at bounding box center [742, 471] width 79 height 39
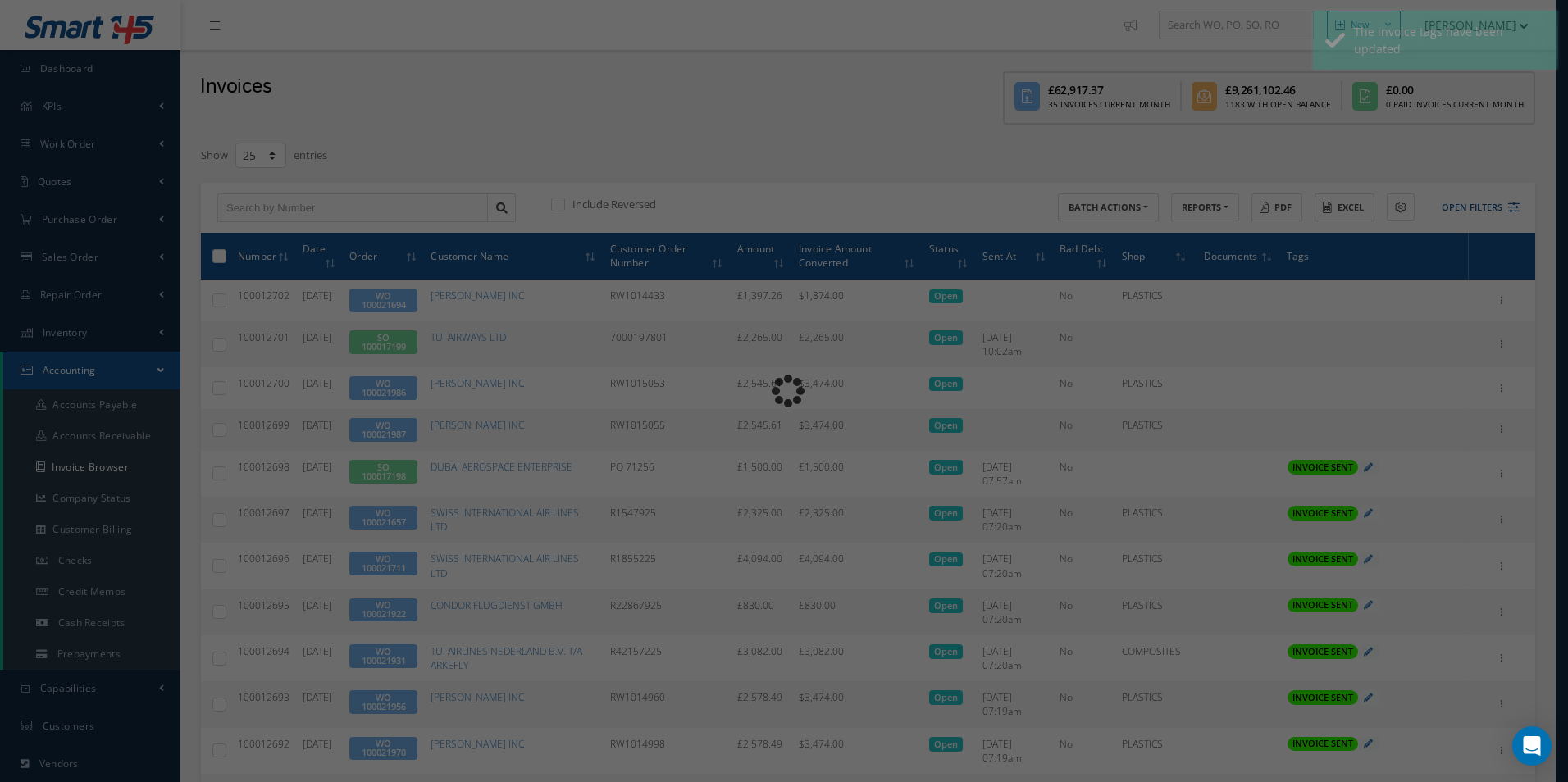
type input "INVOICE - Work Order 100021987 for [PERSON_NAME] INC, PO: RW1015055"
type textarea "Dear Accounts, Please find the attached invoice for your recent order RW1015055…"
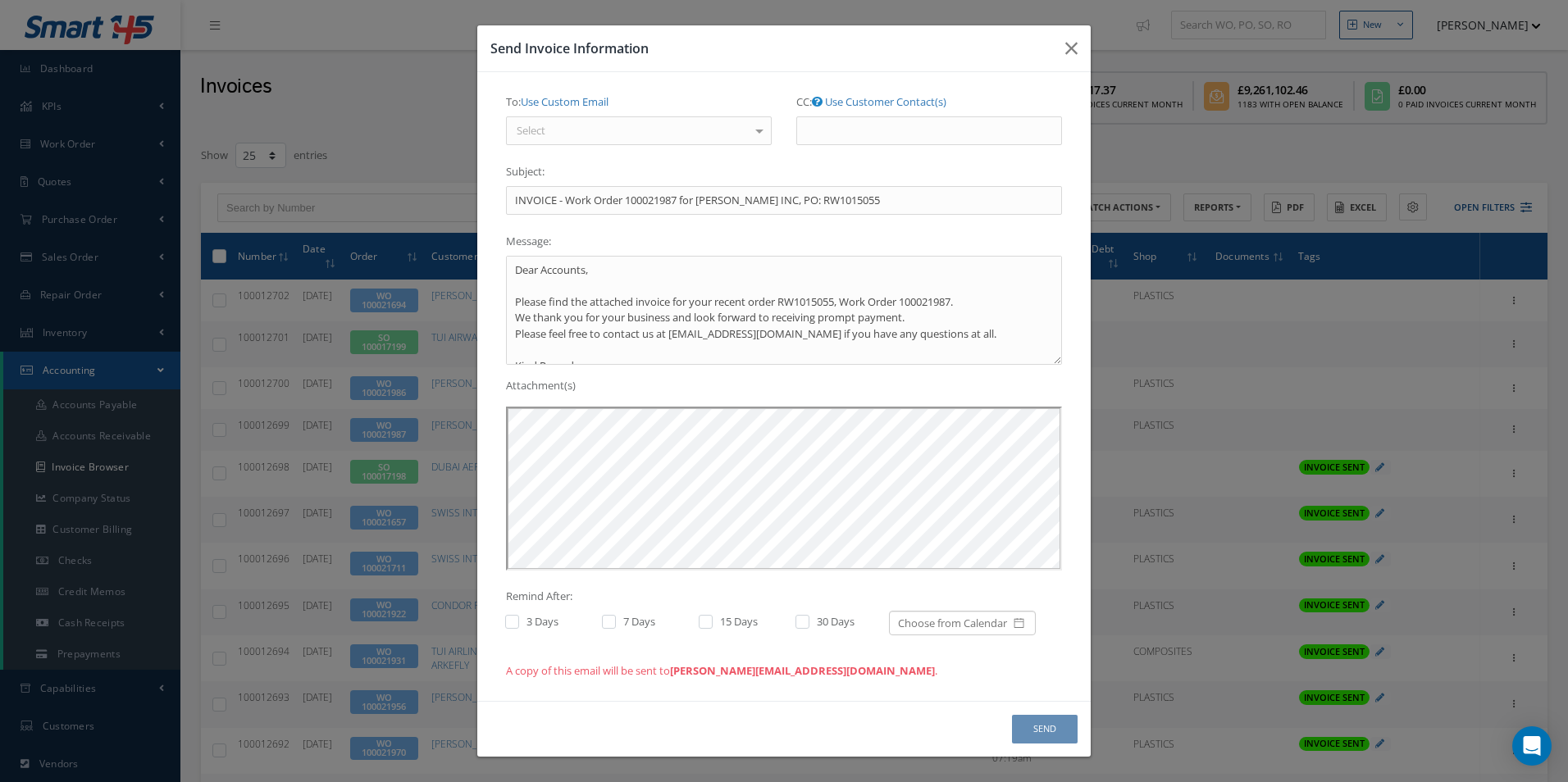
scroll to position [0, 0]
click at [643, 129] on div "Select" at bounding box center [639, 131] width 266 height 30
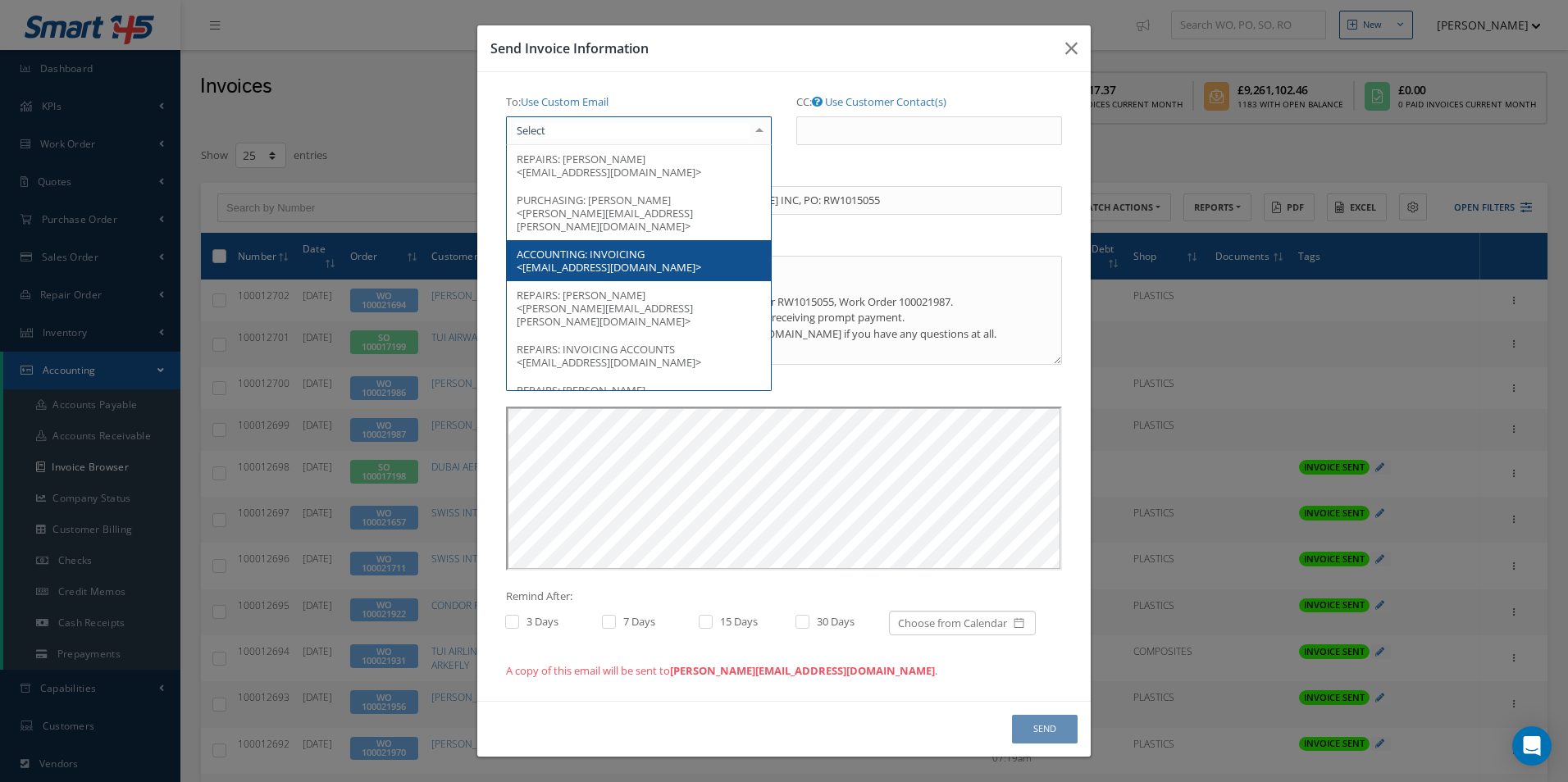
click at [593, 247] on span "INVOICING <[EMAIL_ADDRESS][DOMAIN_NAME]>" at bounding box center [609, 260] width 184 height 28
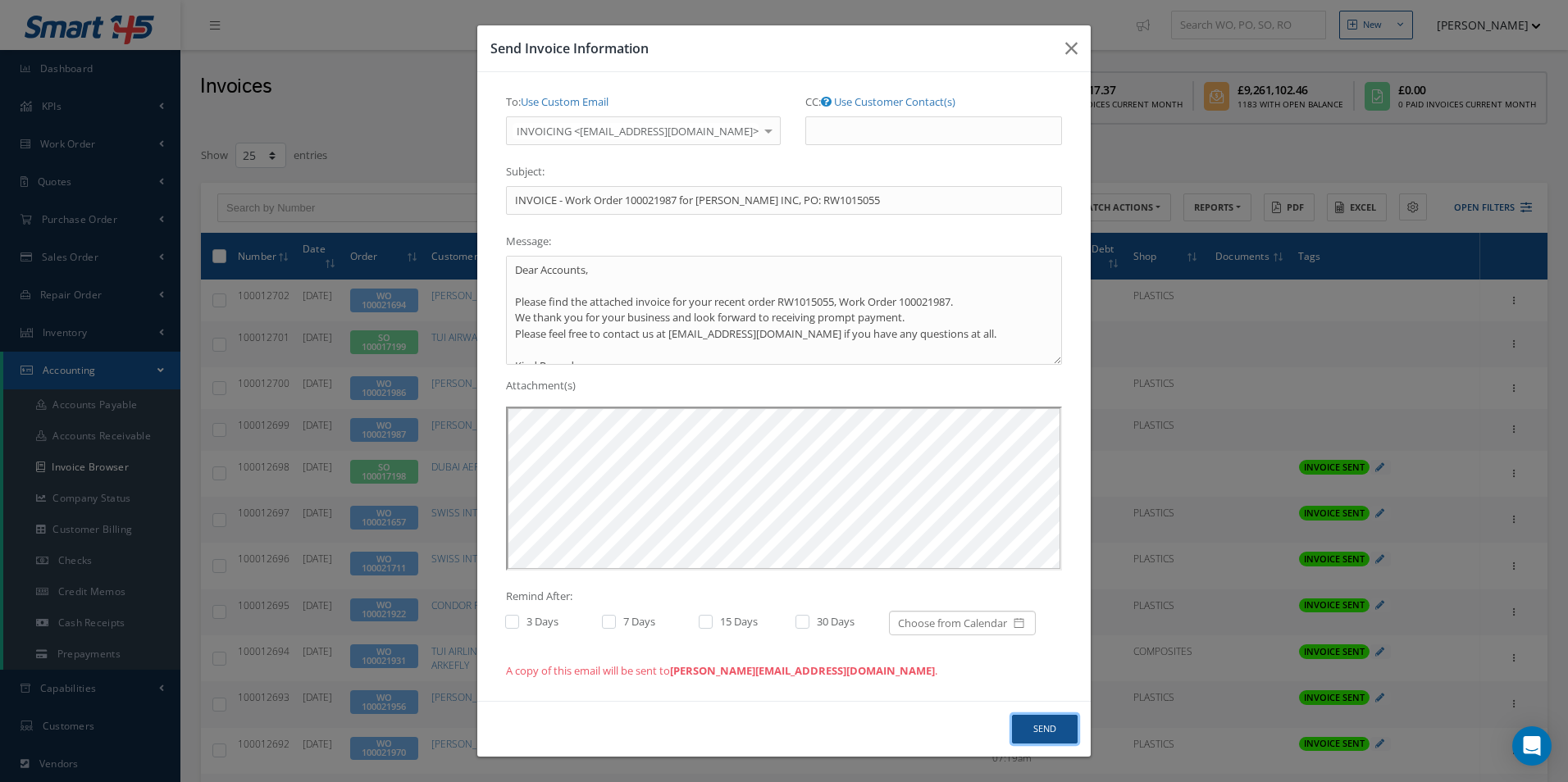
click at [1048, 734] on button "Send" at bounding box center [1045, 730] width 66 height 29
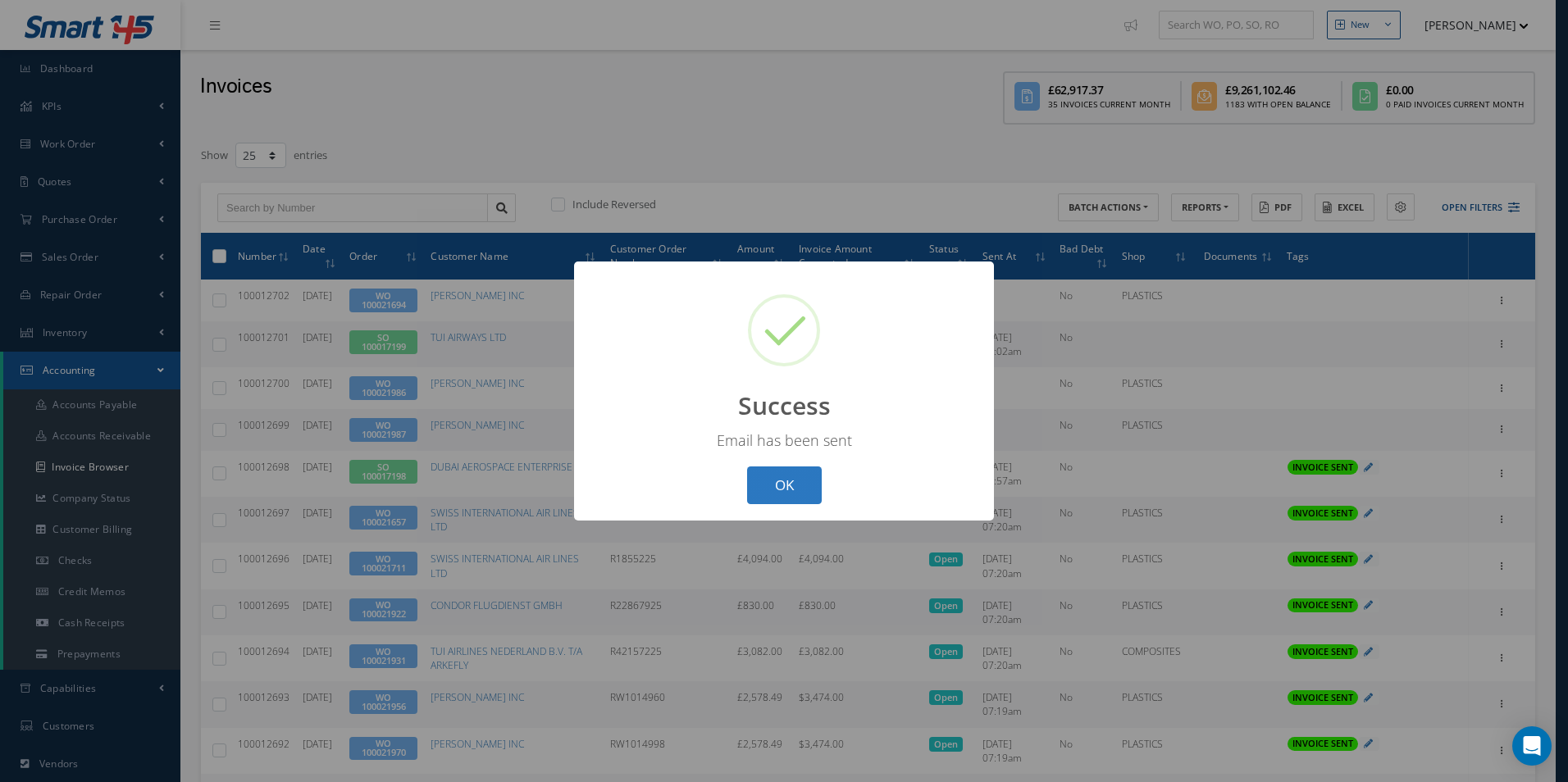
click at [772, 493] on button "OK" at bounding box center [785, 486] width 74 height 39
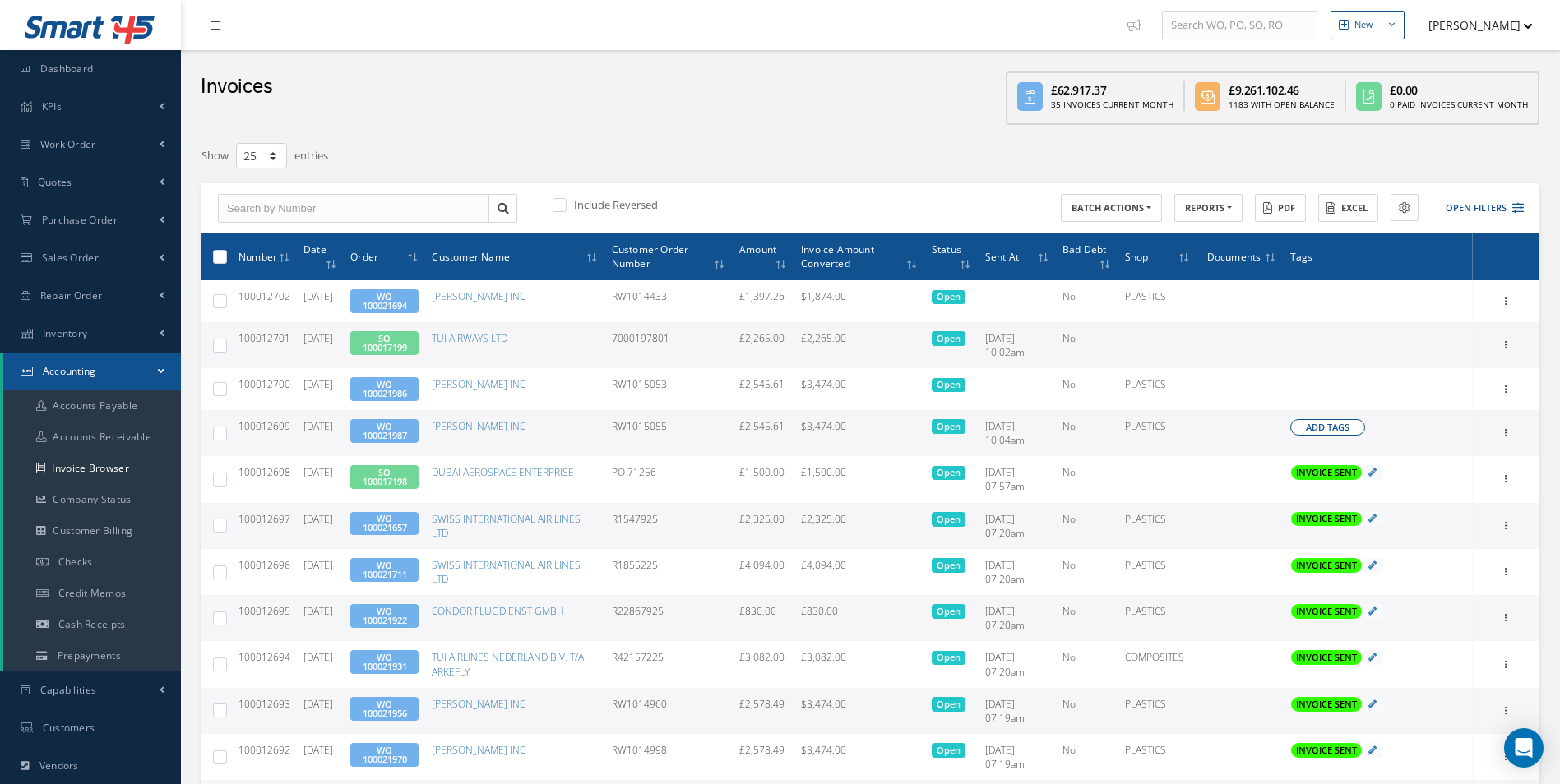
click at [1325, 423] on span "Add Tags" at bounding box center [1327, 428] width 43 height 14
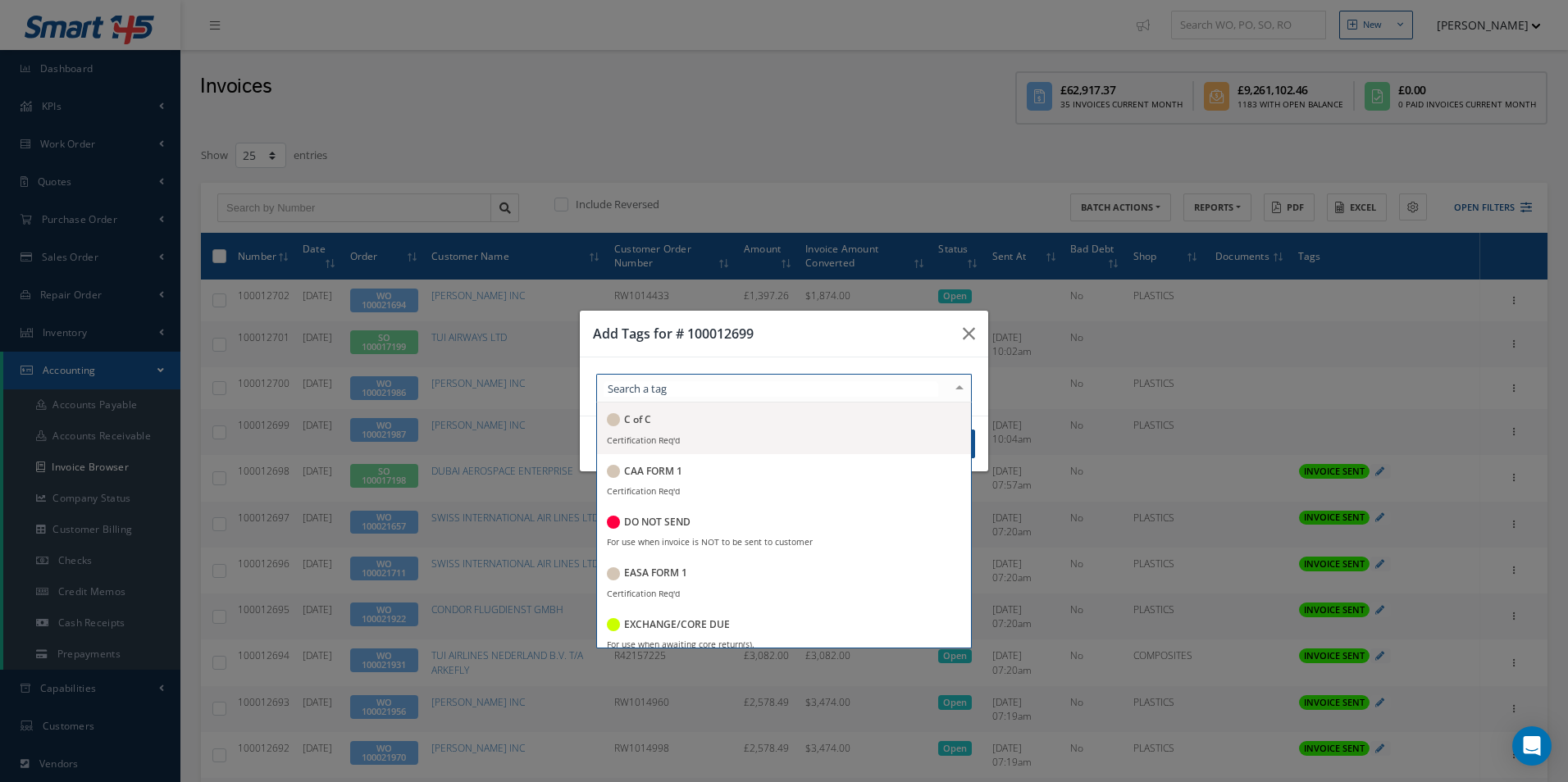
click at [868, 389] on div at bounding box center [784, 388] width 376 height 29
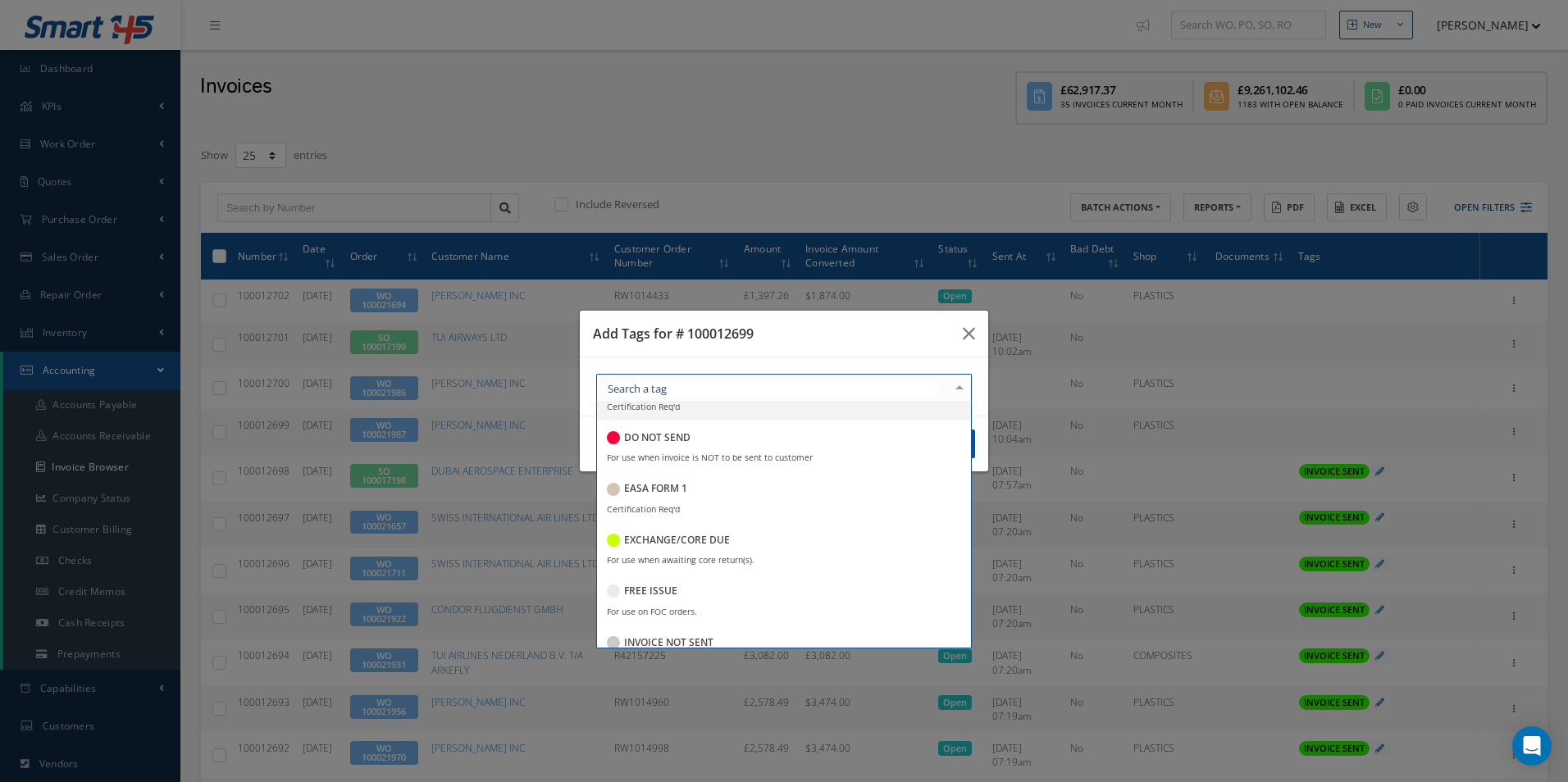
scroll to position [164, 0]
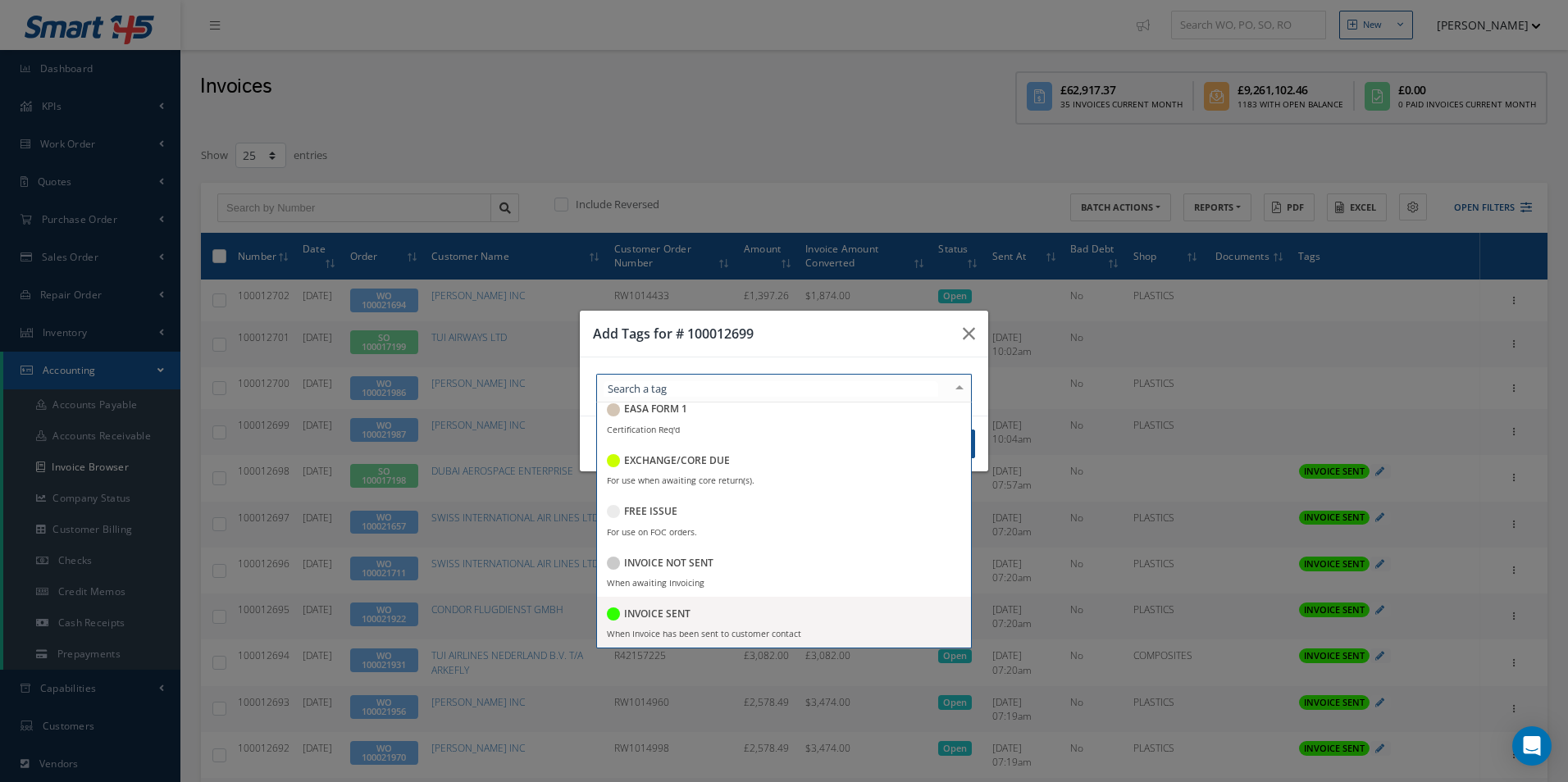
click at [684, 603] on span "INVOICE SENT When Invoice has been sent to customer contact" at bounding box center [784, 622] width 374 height 51
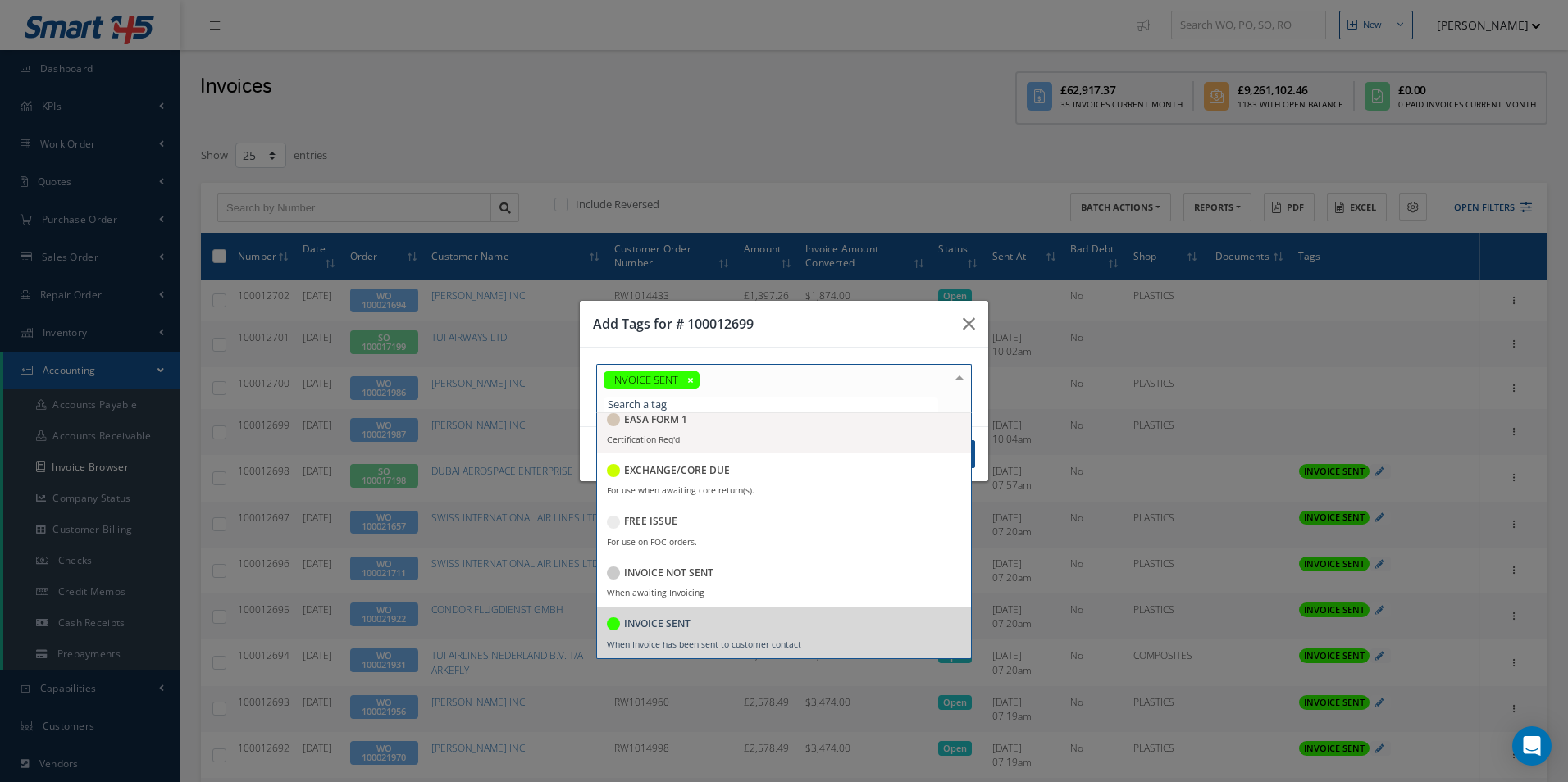
click at [780, 333] on h3 "Add Tags for # 100012699" at bounding box center [771, 323] width 357 height 19
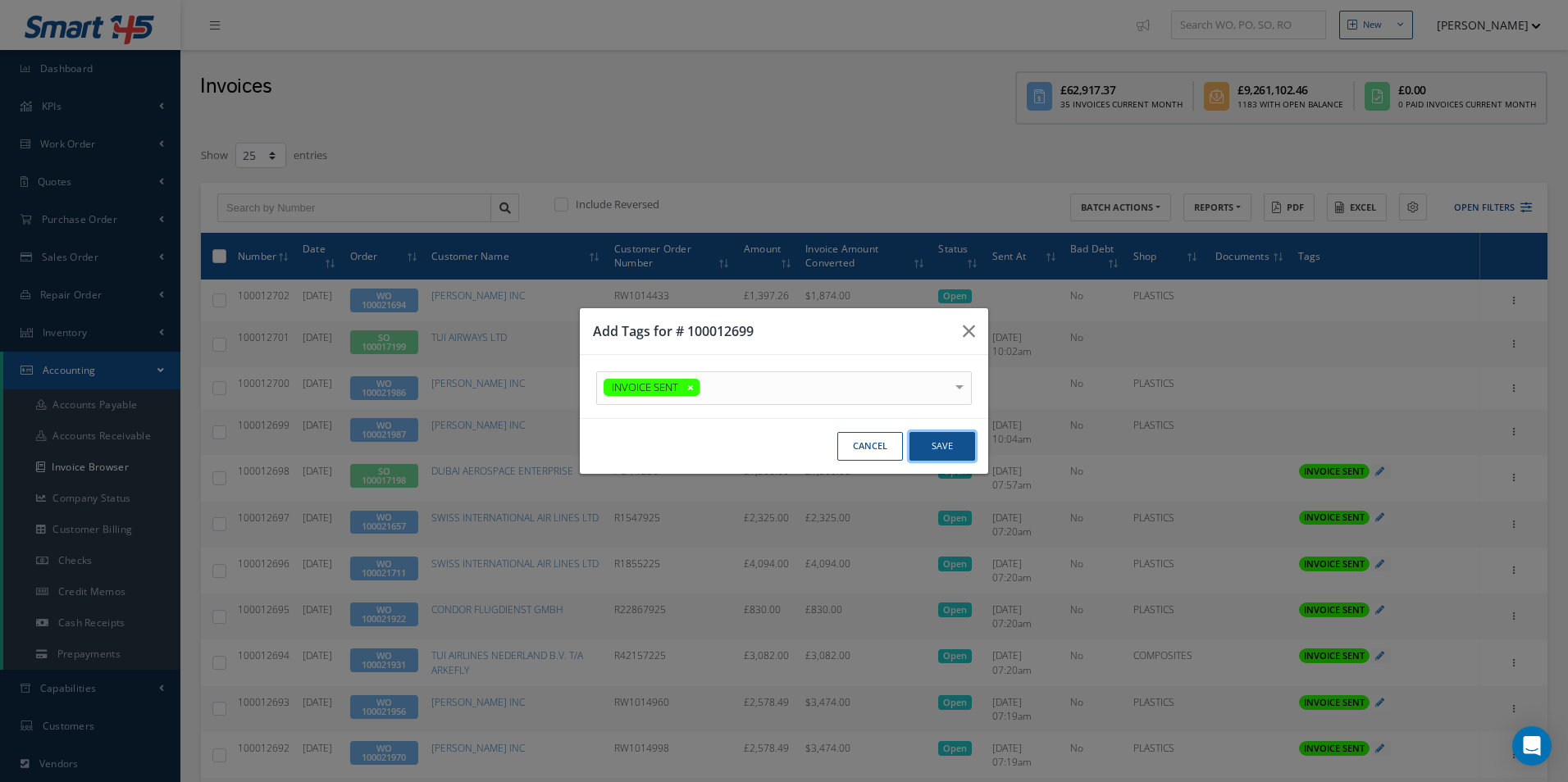
click at [929, 444] on button "Save" at bounding box center [943, 446] width 66 height 29
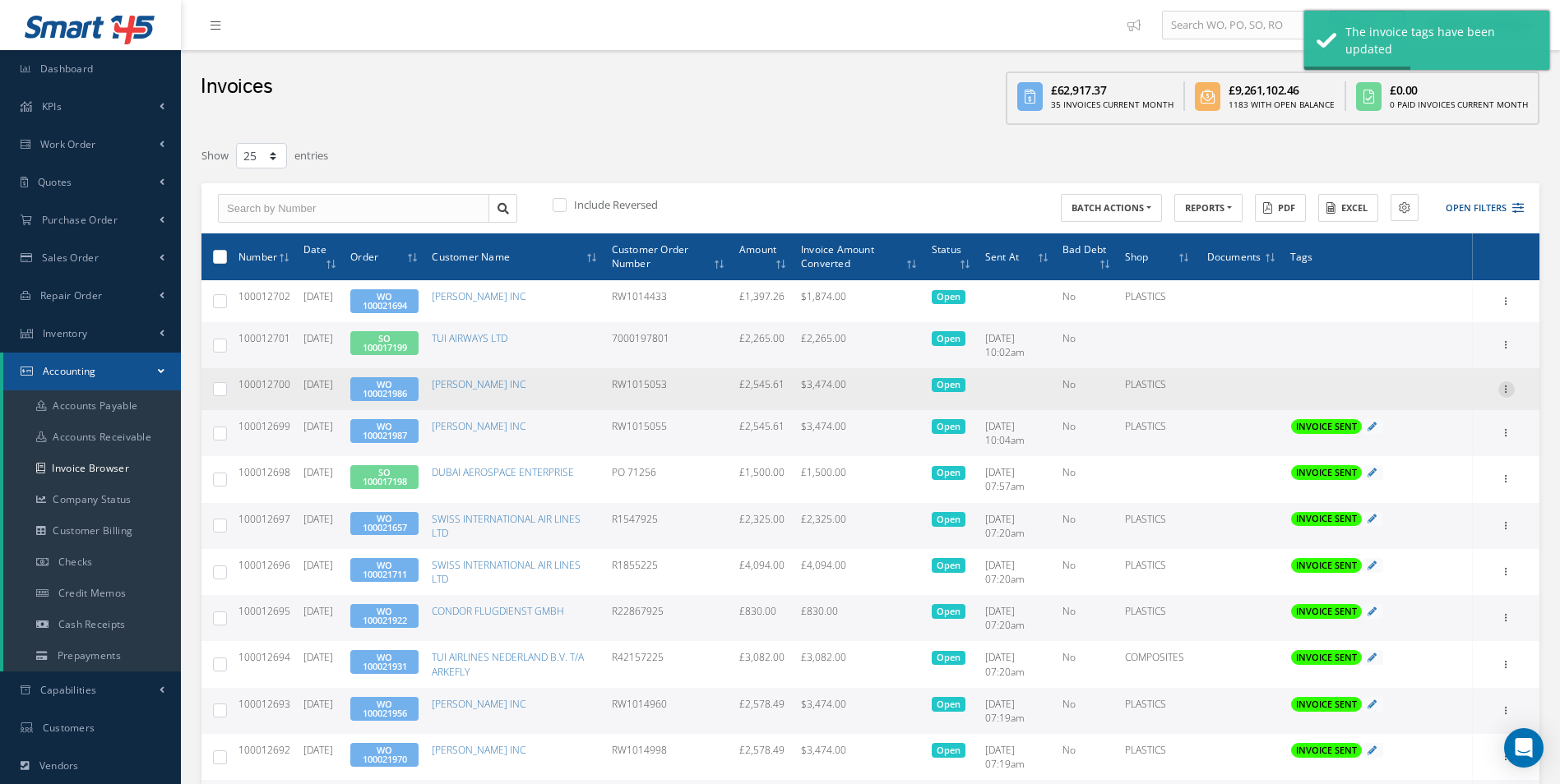
click at [1504, 395] on div at bounding box center [1506, 389] width 16 height 16
click at [1413, 457] on link "Send By Email" at bounding box center [1430, 463] width 130 height 21
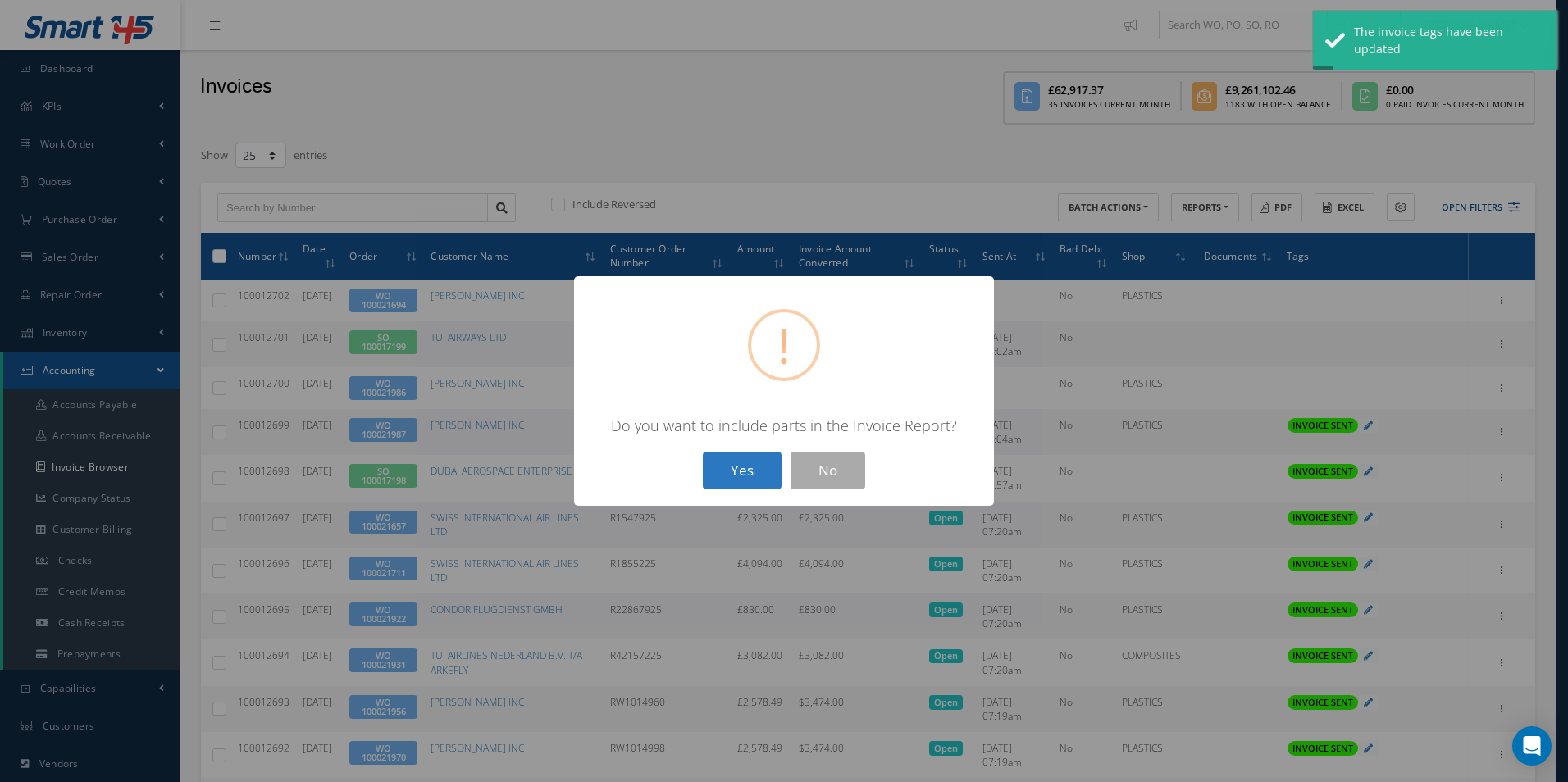
click at [747, 463] on button "Yes" at bounding box center [742, 471] width 79 height 39
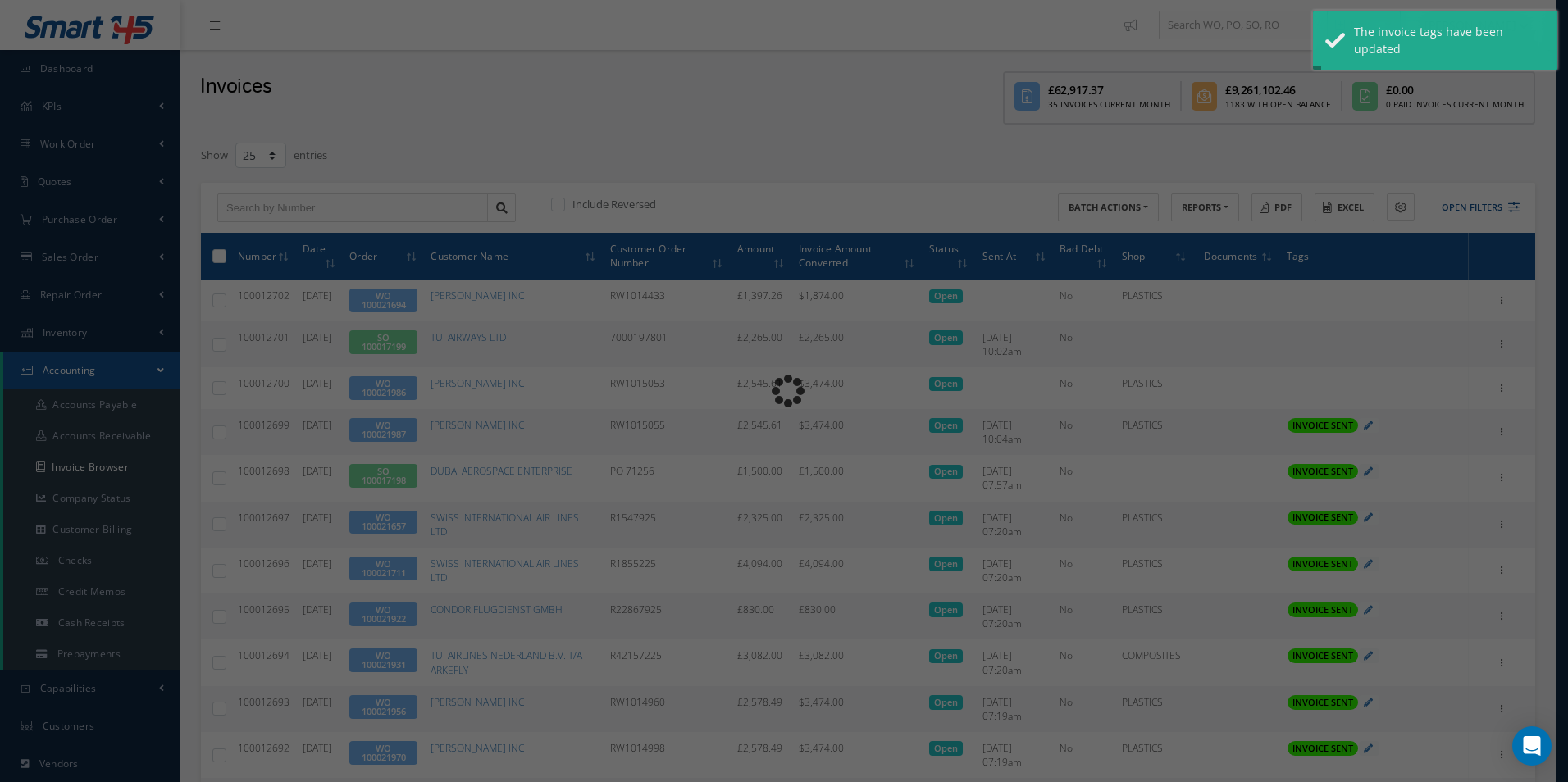
type input "INVOICE - Work Order 100021986 for [PERSON_NAME] INC, PO: RW1015053"
type textarea "Dear Accounts, Please find the attached invoice for your recent order RW1015053…"
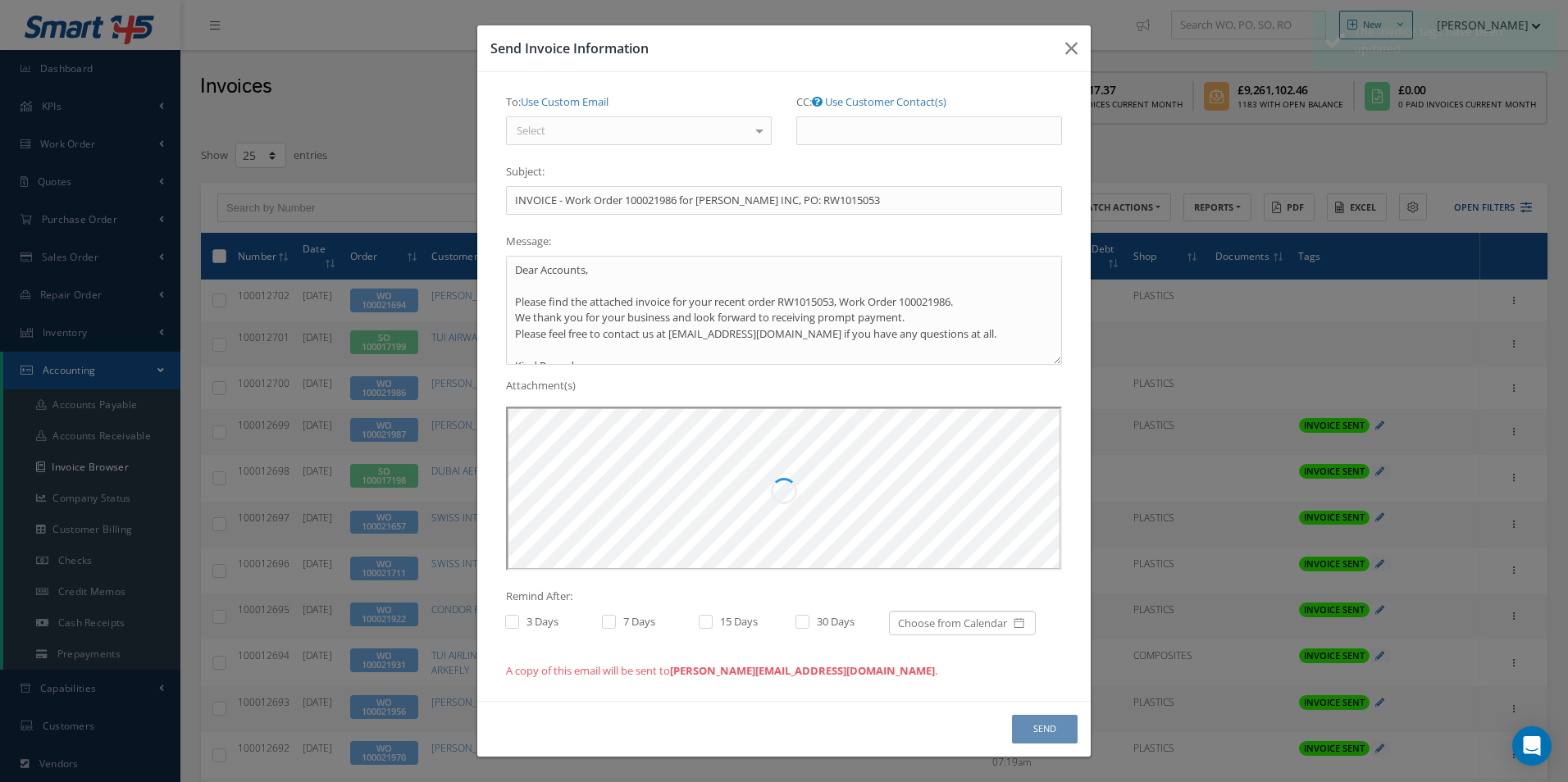
scroll to position [0, 0]
click at [755, 130] on div at bounding box center [759, 131] width 23 height 27
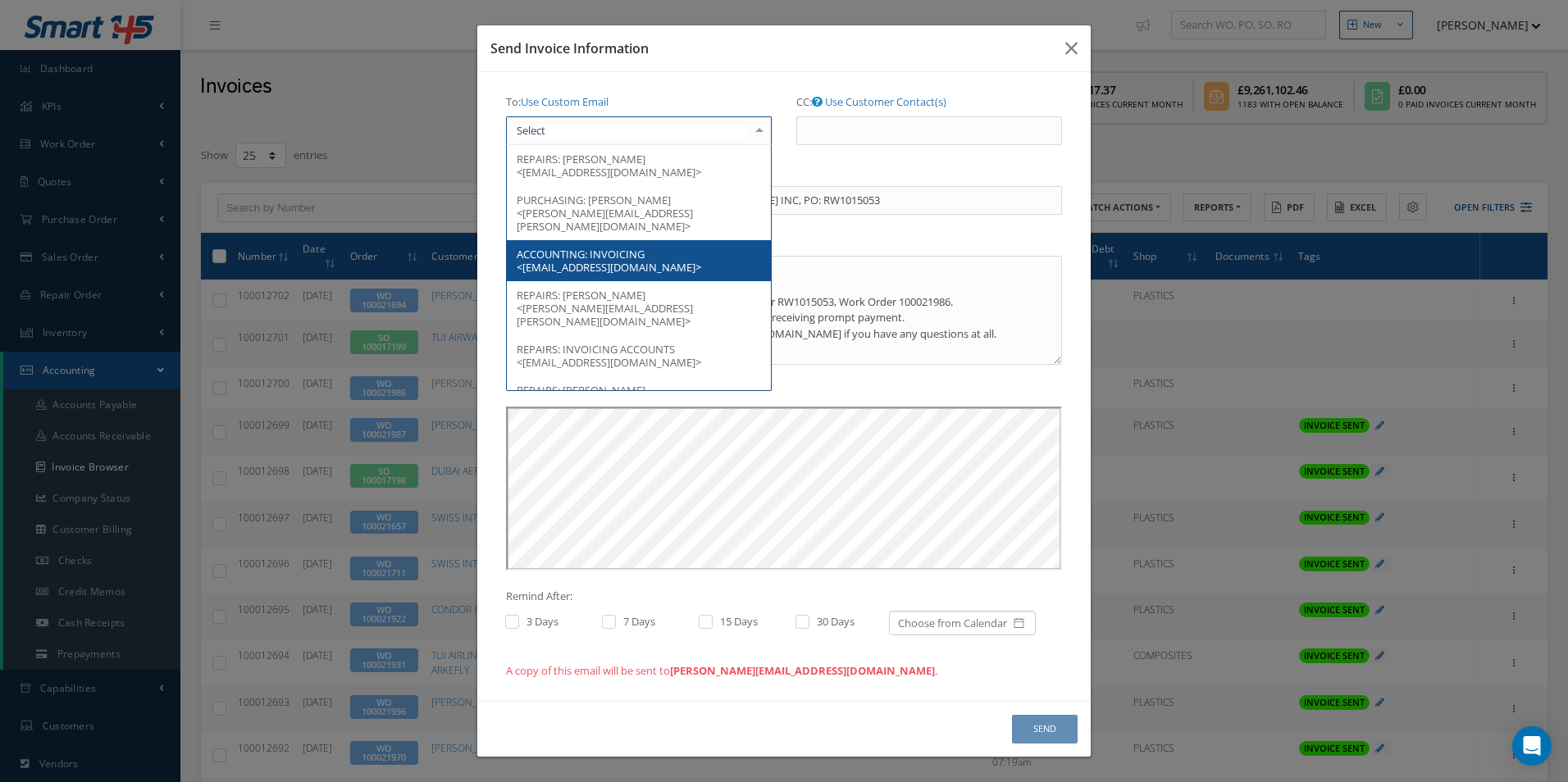
click at [688, 241] on span "ACCOUNTING: INVOICING <[EMAIL_ADDRESS][DOMAIN_NAME]>" at bounding box center [639, 260] width 264 height 41
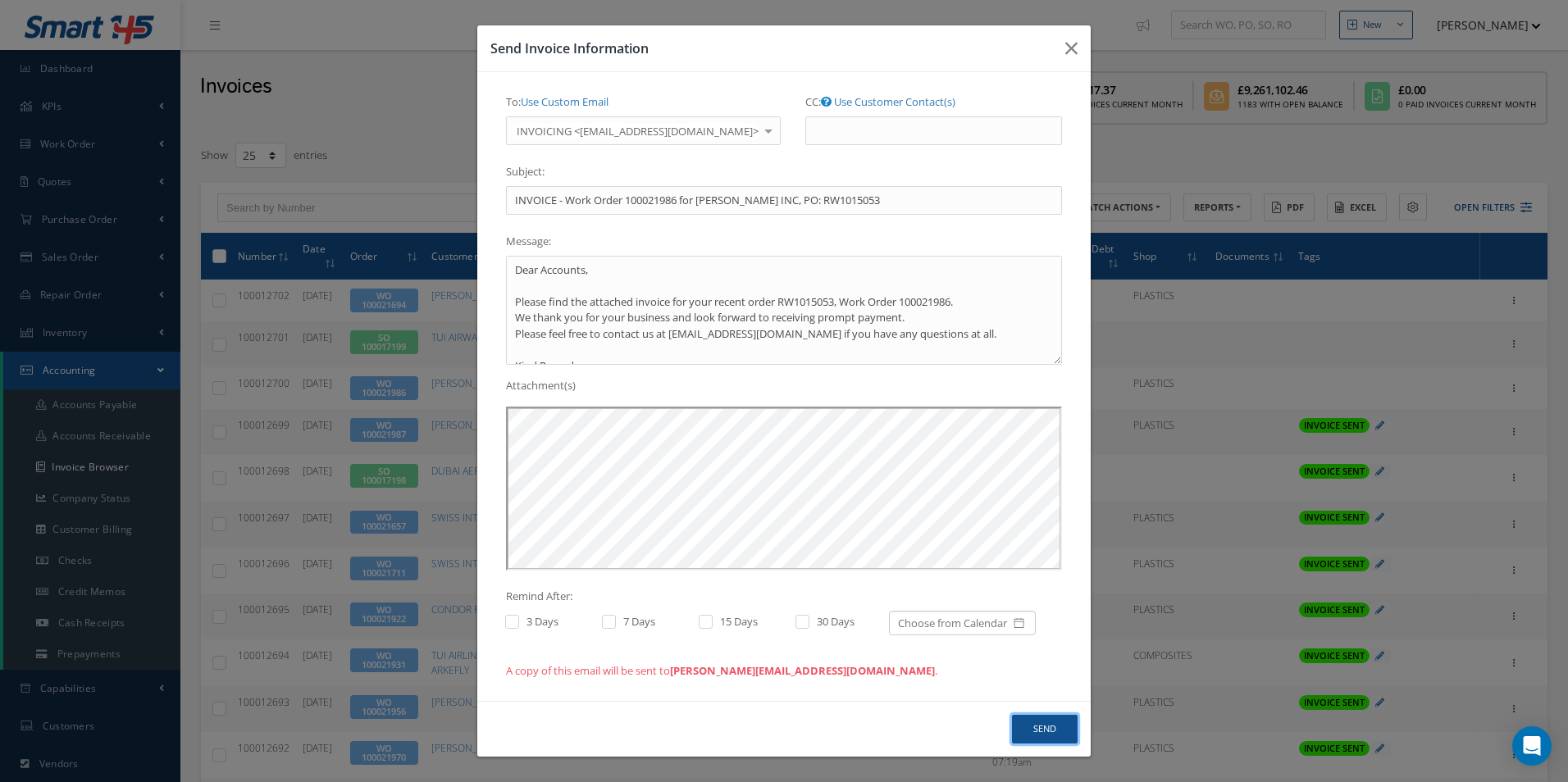
click at [1042, 723] on button "Send" at bounding box center [1045, 730] width 66 height 29
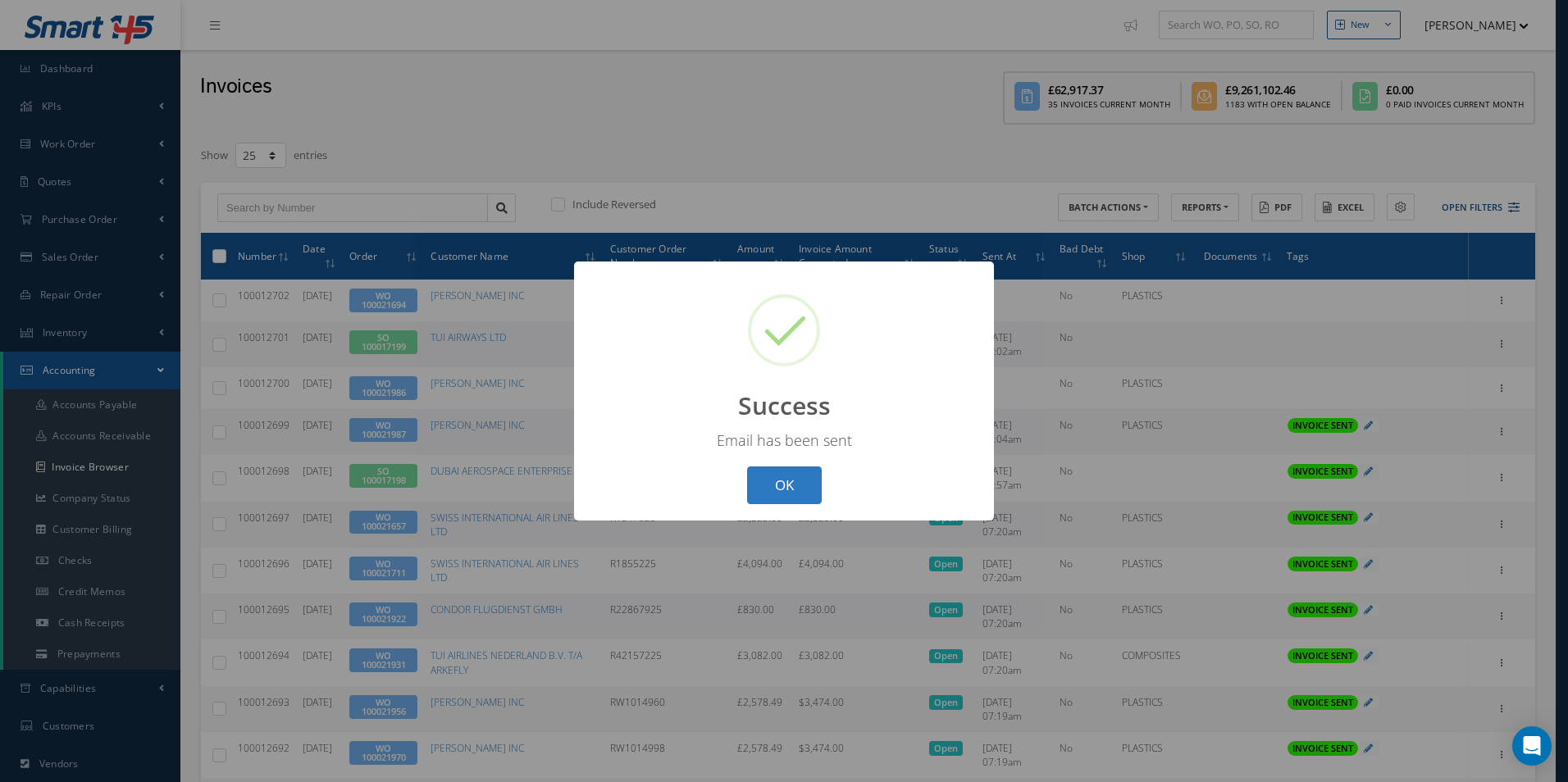
click at [808, 481] on button "OK" at bounding box center [785, 486] width 74 height 39
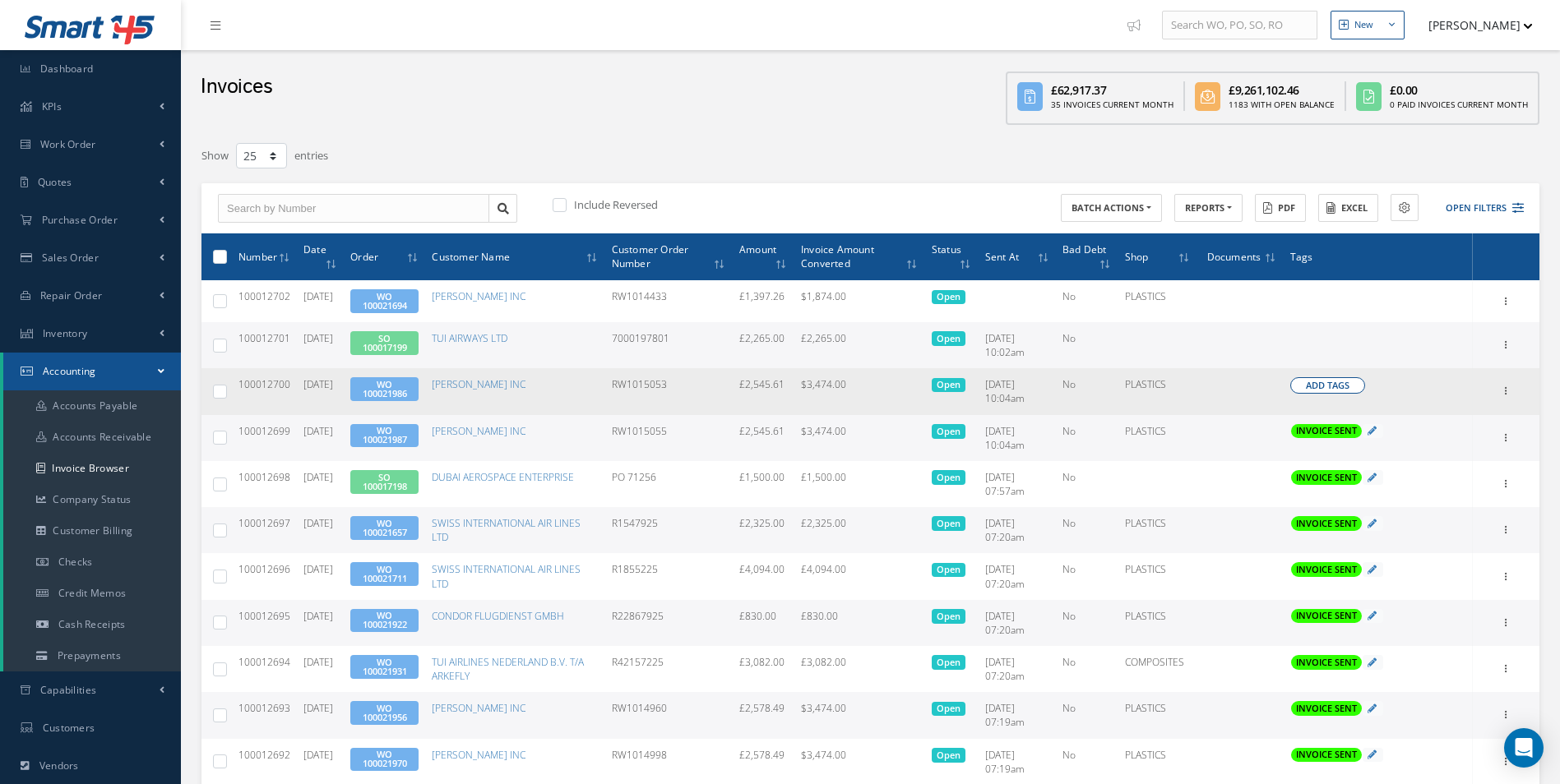
click at [1325, 389] on span "Add Tags" at bounding box center [1327, 386] width 43 height 14
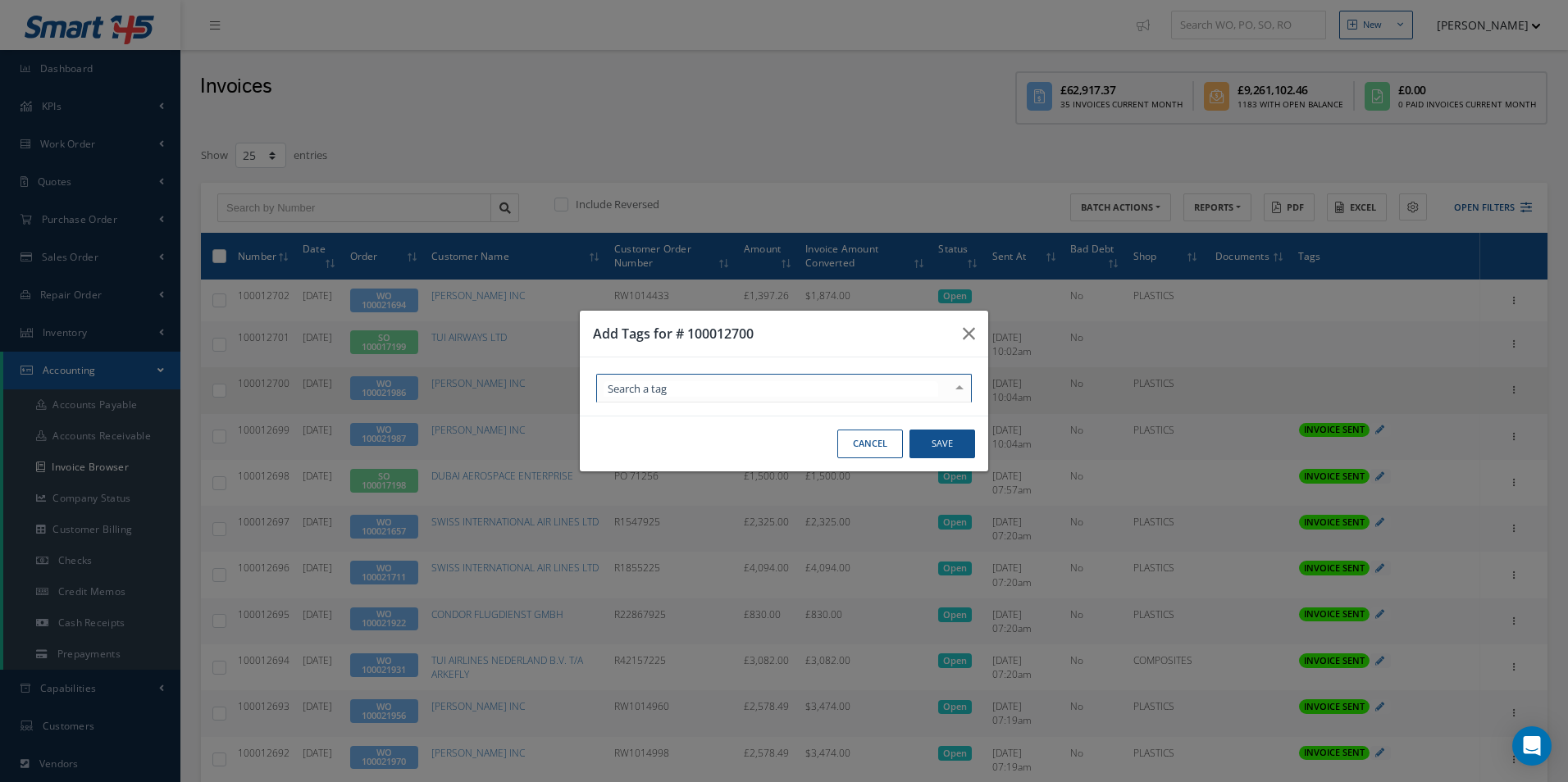
click at [871, 388] on div at bounding box center [784, 388] width 376 height 29
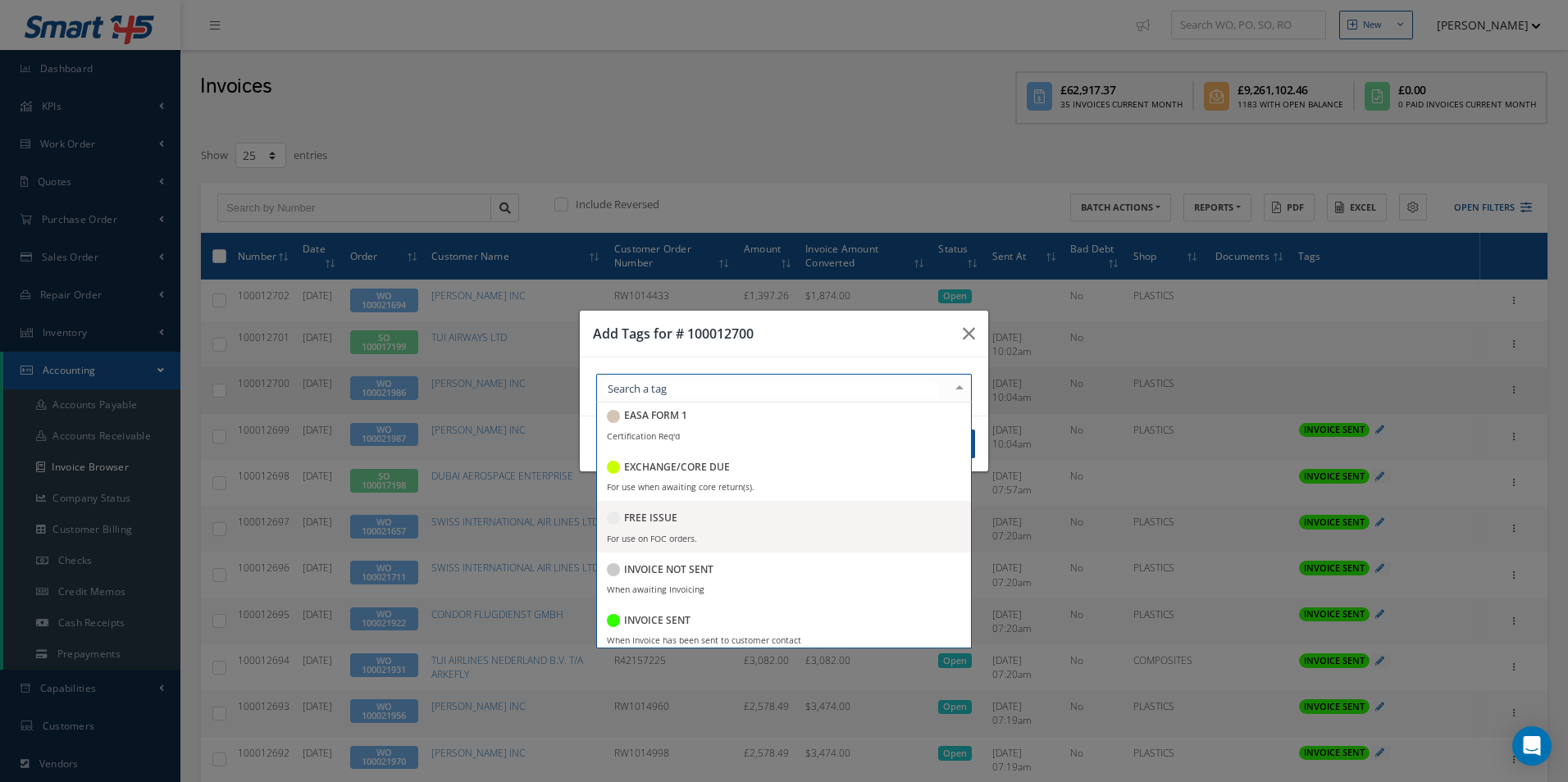
scroll to position [164, 0]
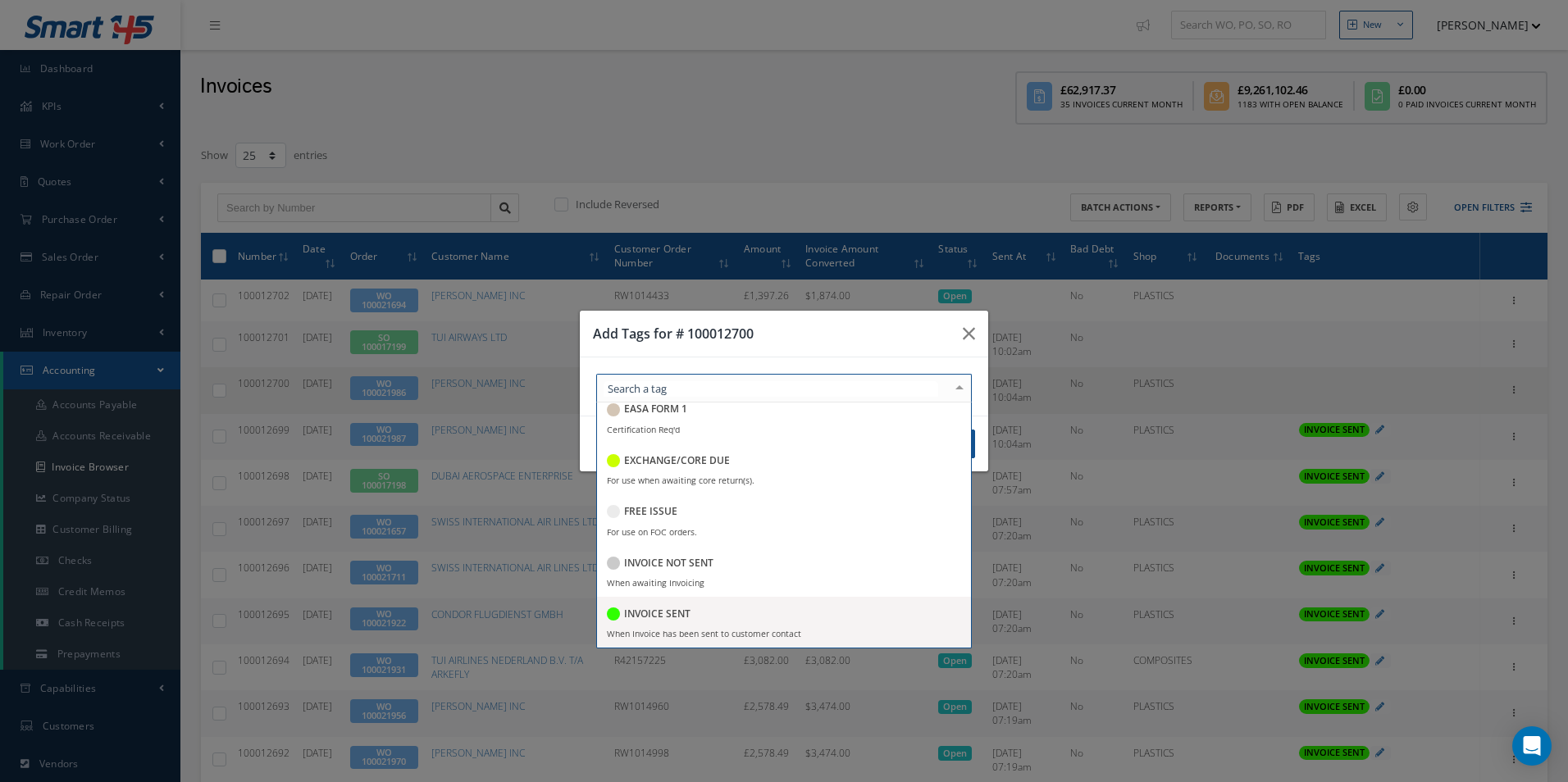
click at [677, 615] on h5 "INVOICE SENT" at bounding box center [657, 615] width 67 height 12
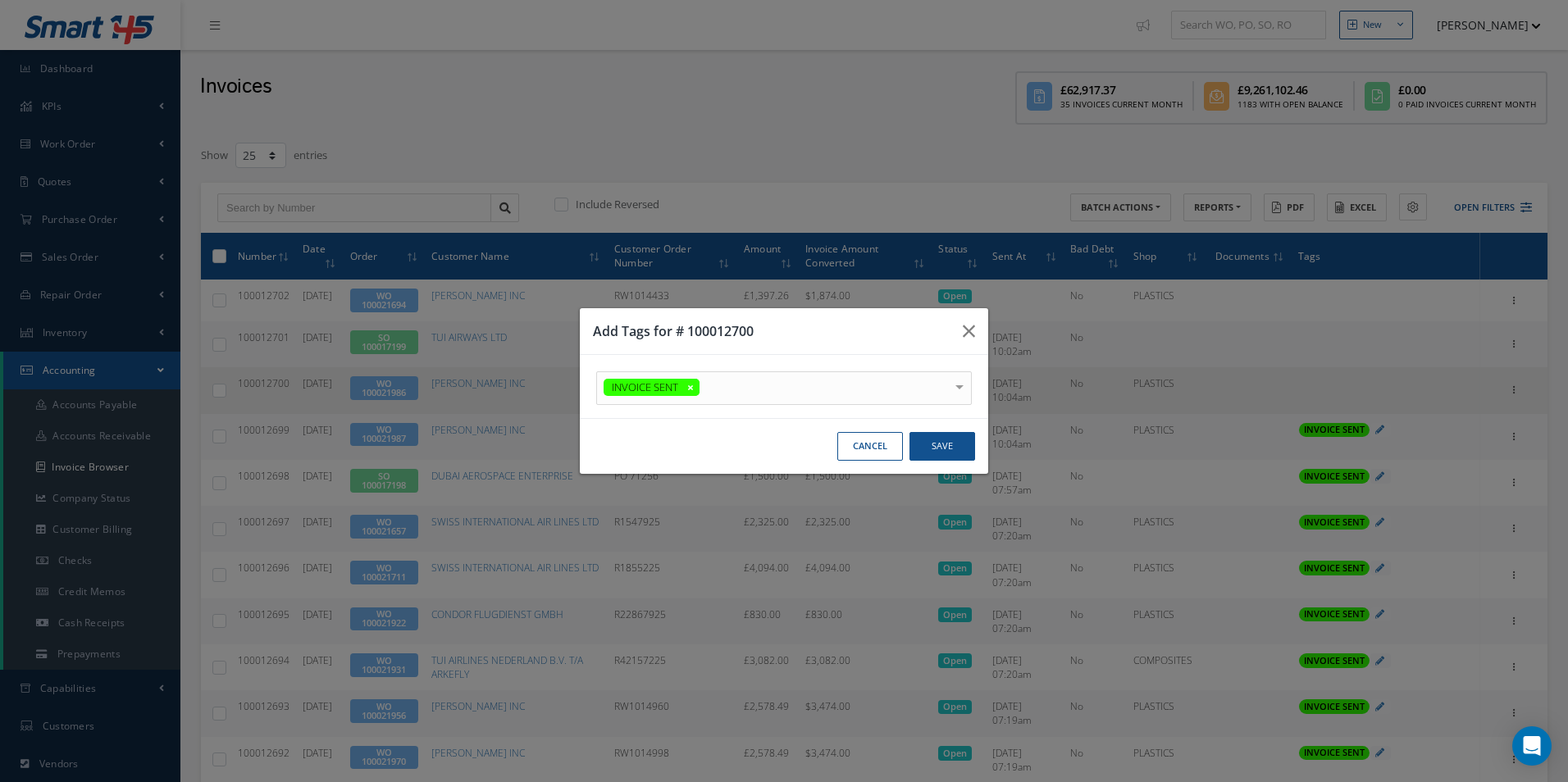
click at [802, 341] on div "Add Tags for # 100012700" at bounding box center [784, 331] width 408 height 46
click at [929, 443] on button "Save" at bounding box center [943, 446] width 66 height 29
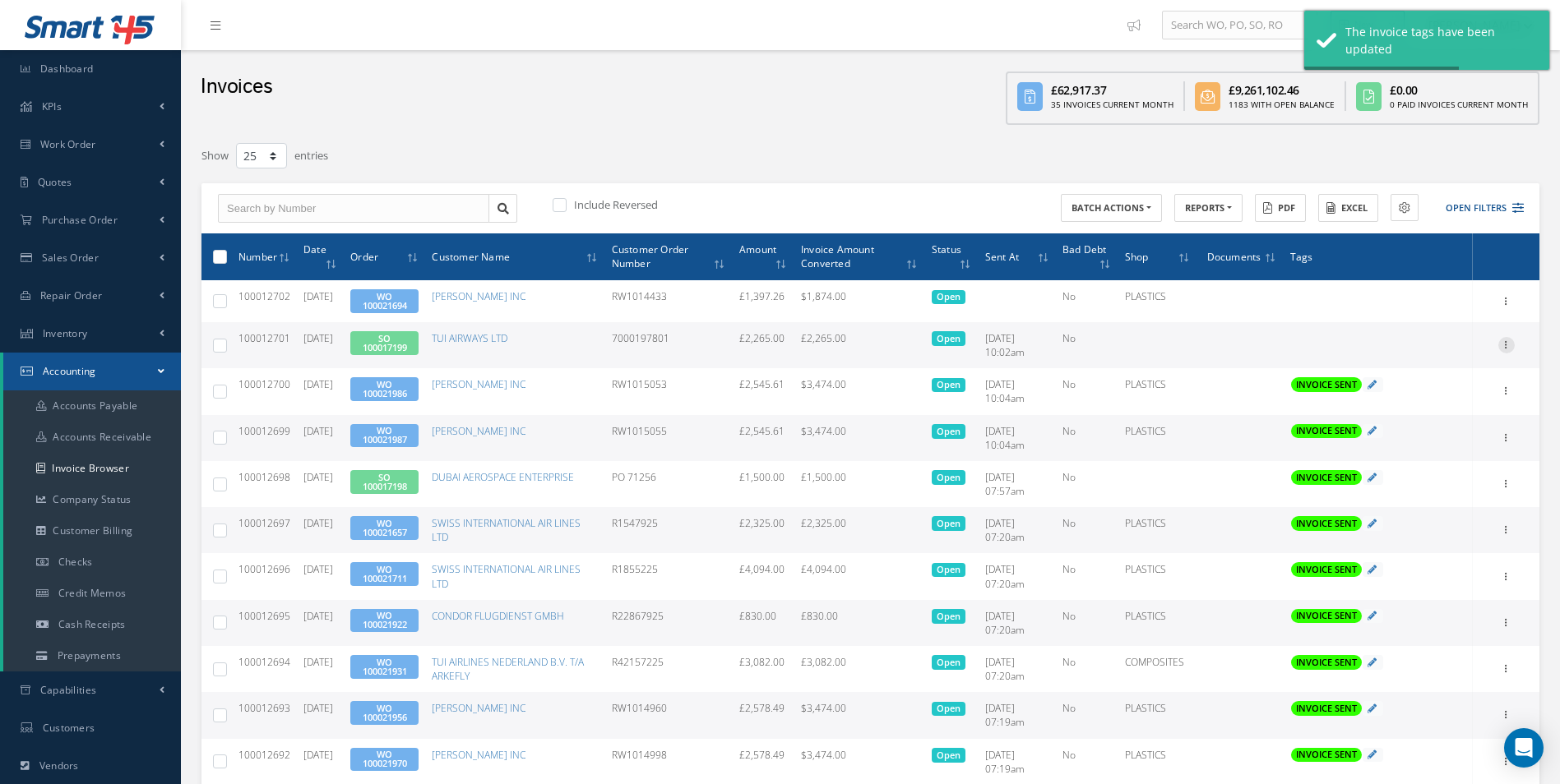
click at [1507, 348] on icon at bounding box center [1506, 344] width 16 height 14
click at [1418, 416] on link "Send By Email" at bounding box center [1430, 419] width 130 height 21
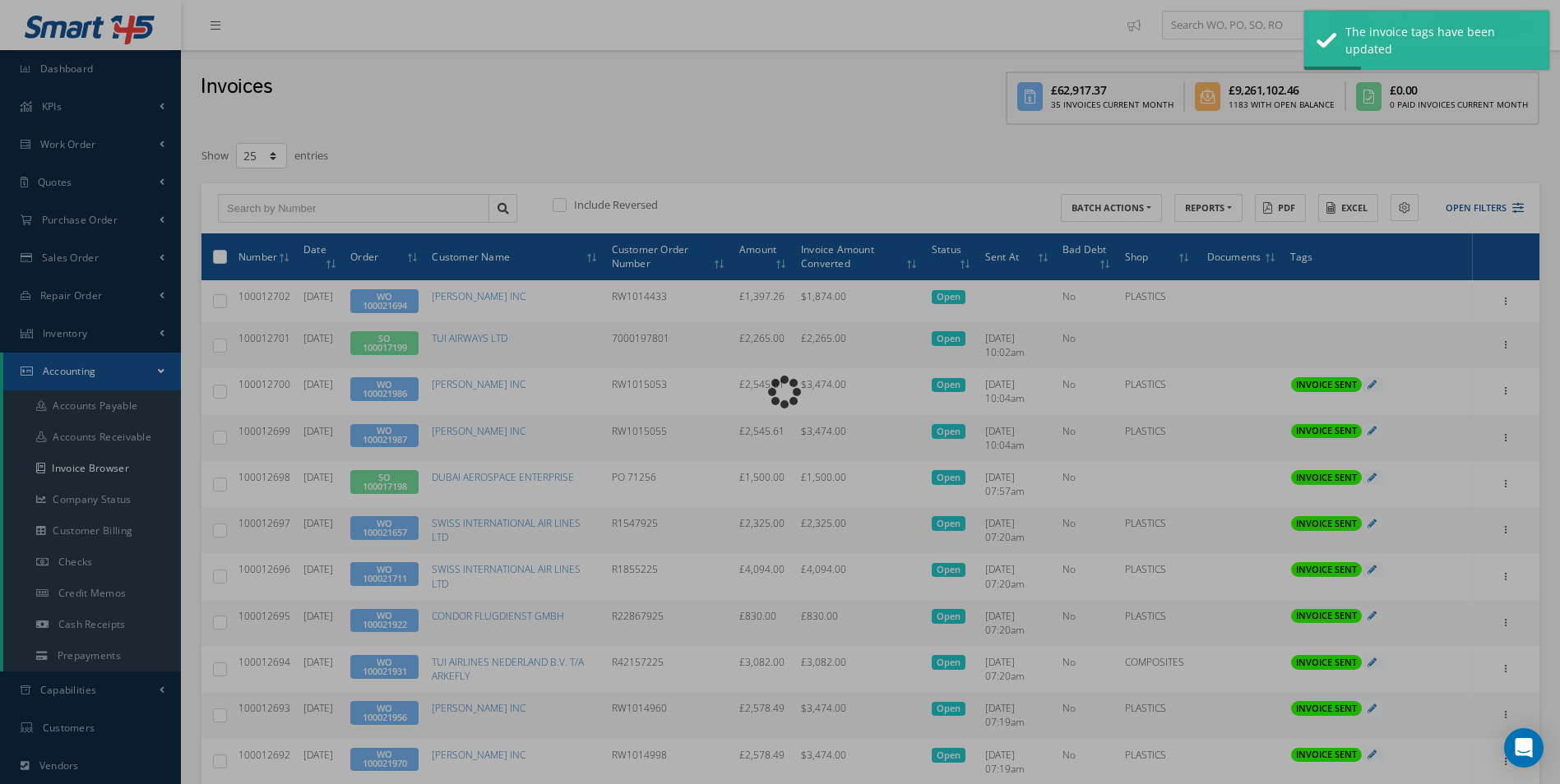
type input "INVOICE - Sales Order 100017199 for TUI AIRWAYS LTD, PO: 7000197801"
type textarea "Dear Accounts, Please find the attached invoice for your recent order 700019780…"
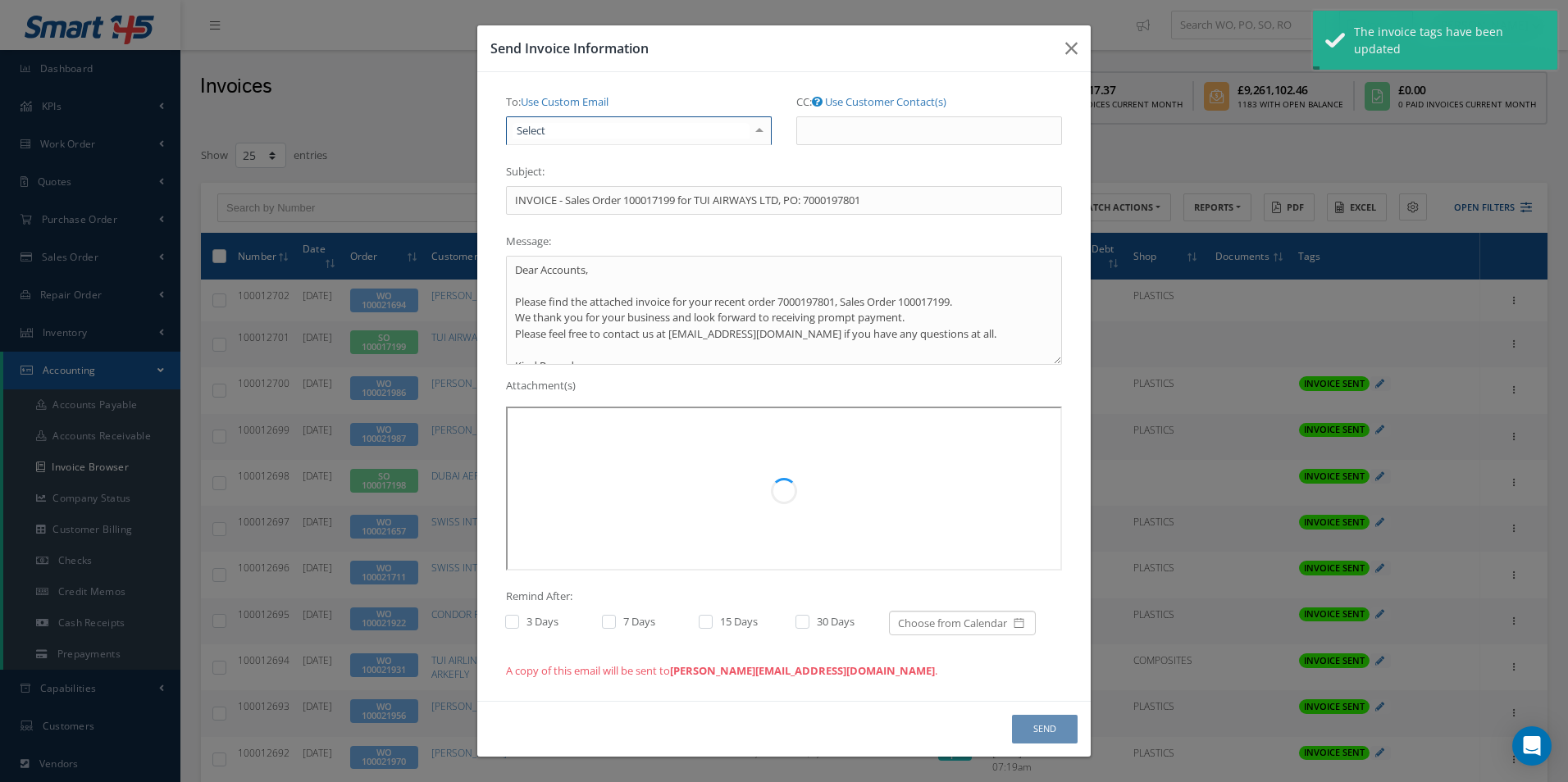
click at [621, 134] on div at bounding box center [639, 131] width 266 height 30
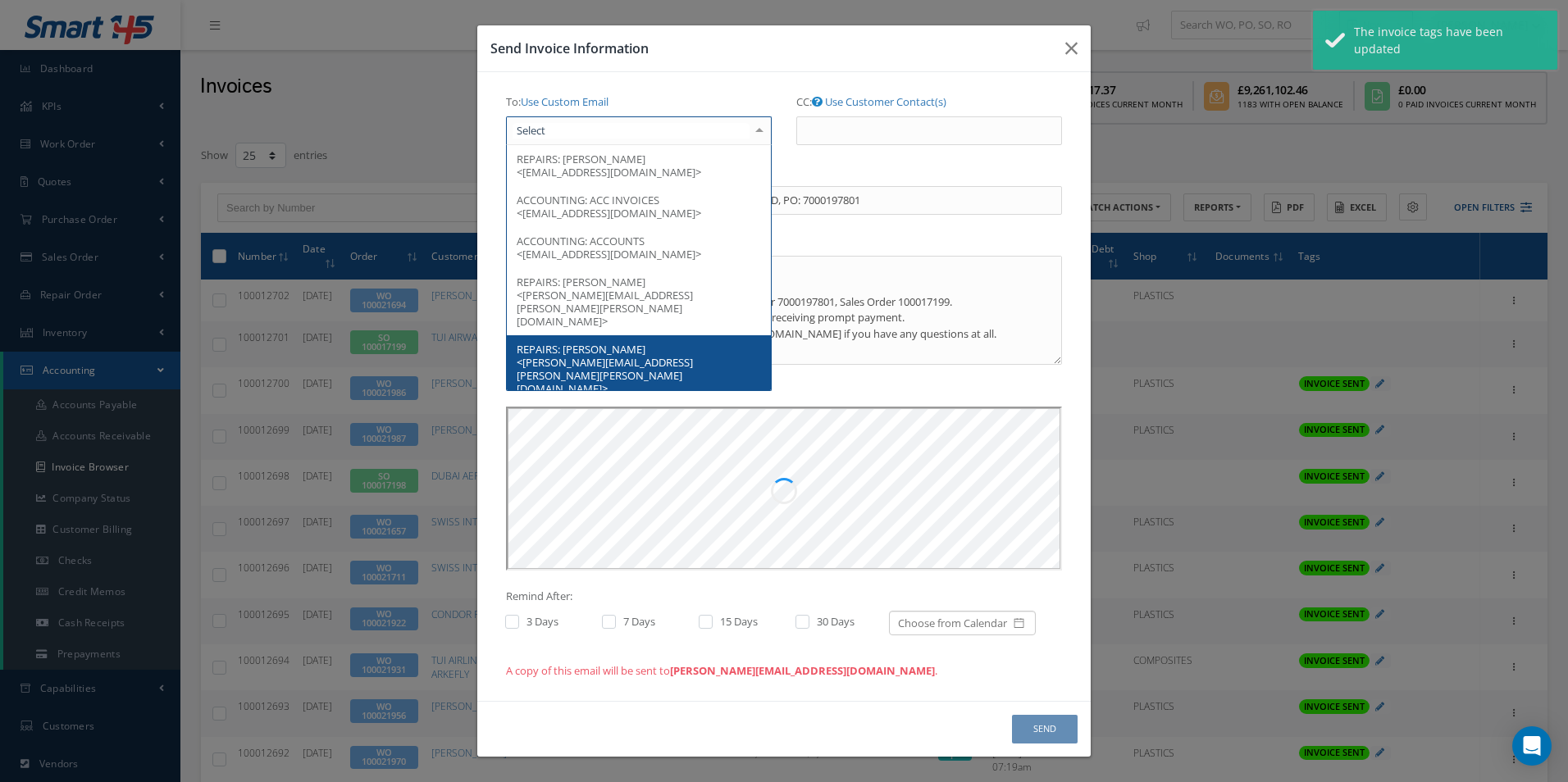
scroll to position [0, 0]
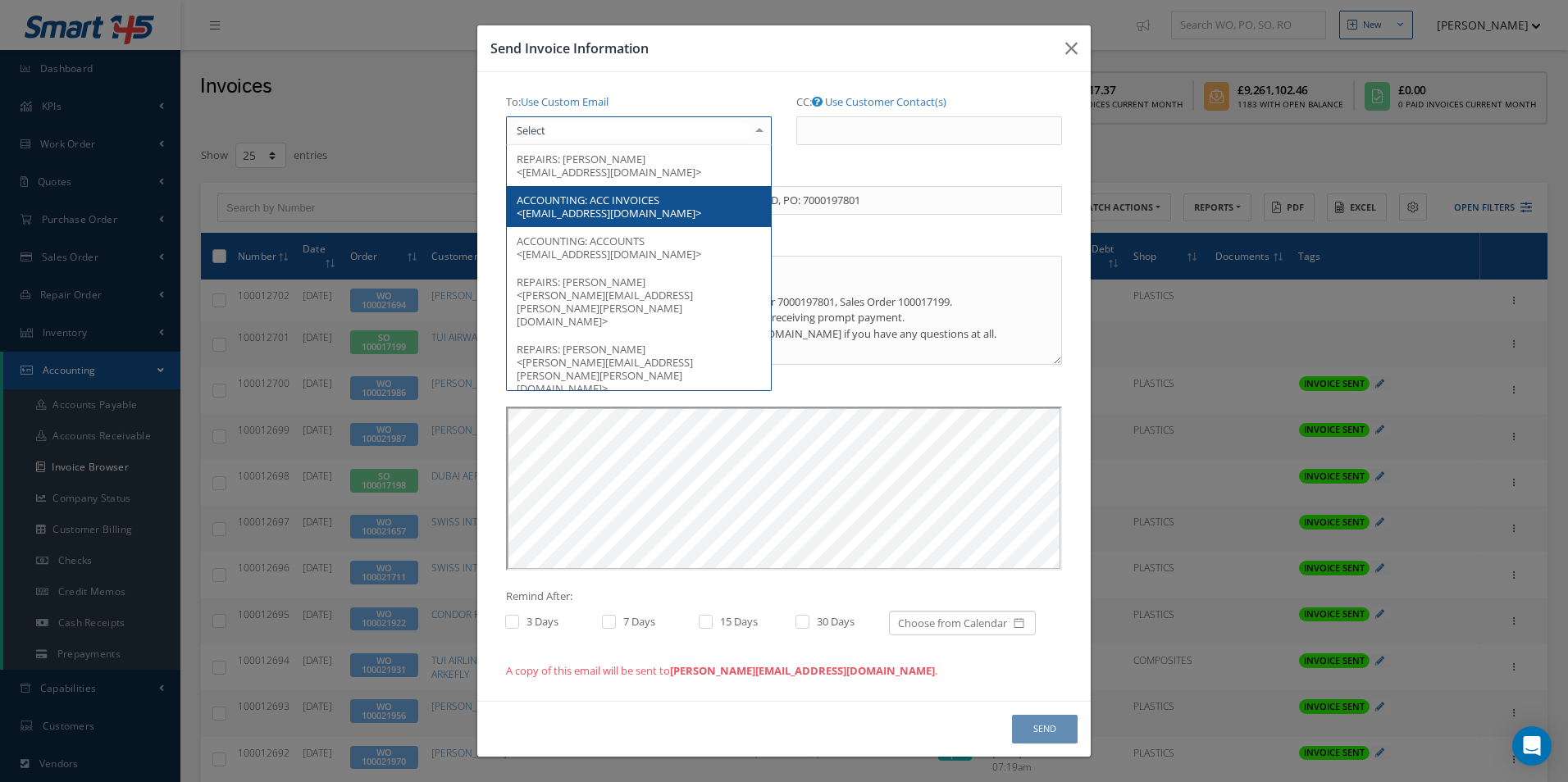
click at [610, 209] on span "ACC INVOICES <[EMAIL_ADDRESS][DOMAIN_NAME]>" at bounding box center [609, 206] width 184 height 28
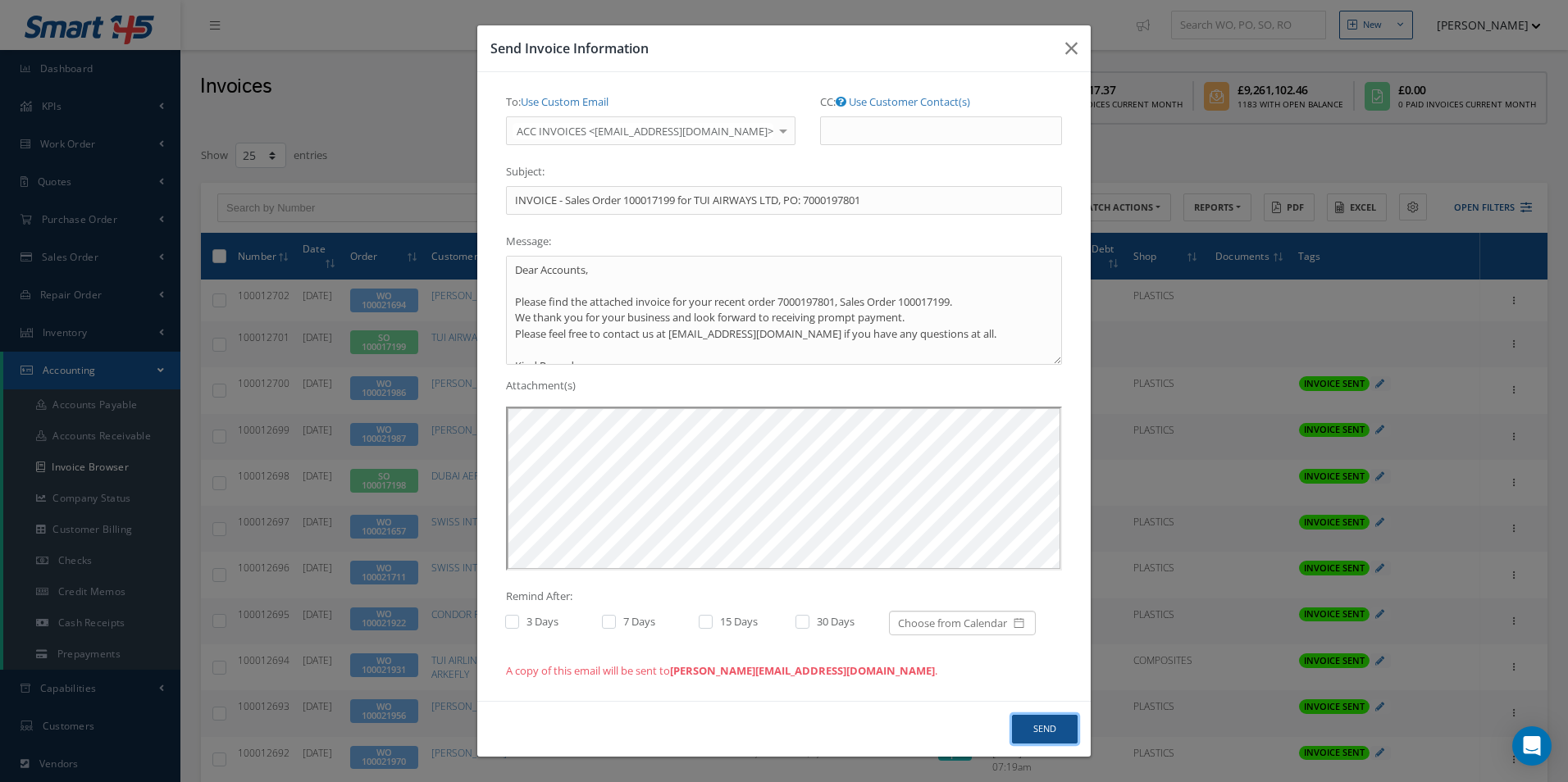
click at [1048, 736] on button "Send" at bounding box center [1045, 730] width 66 height 29
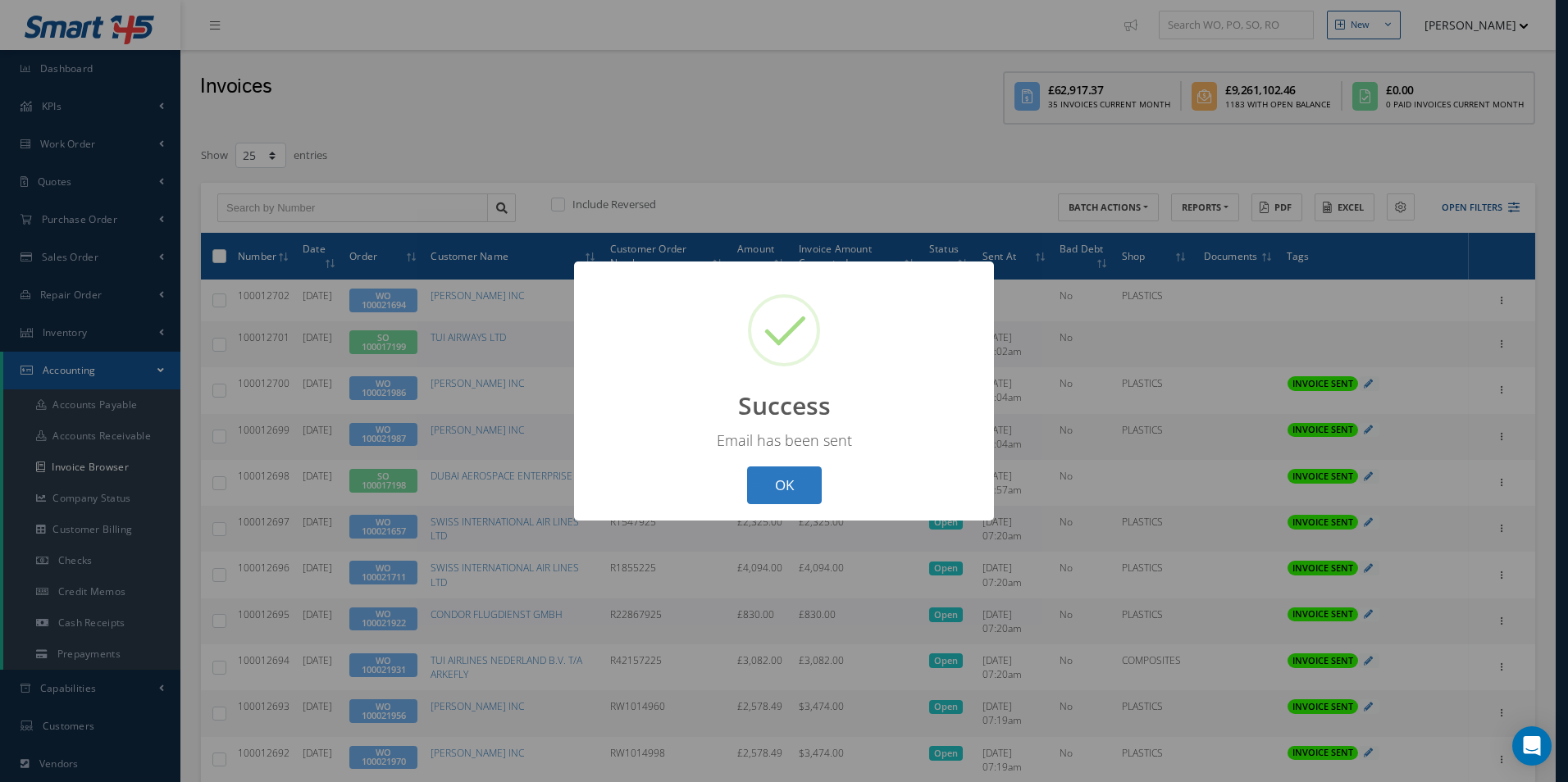
click at [756, 483] on button "OK" at bounding box center [785, 486] width 74 height 39
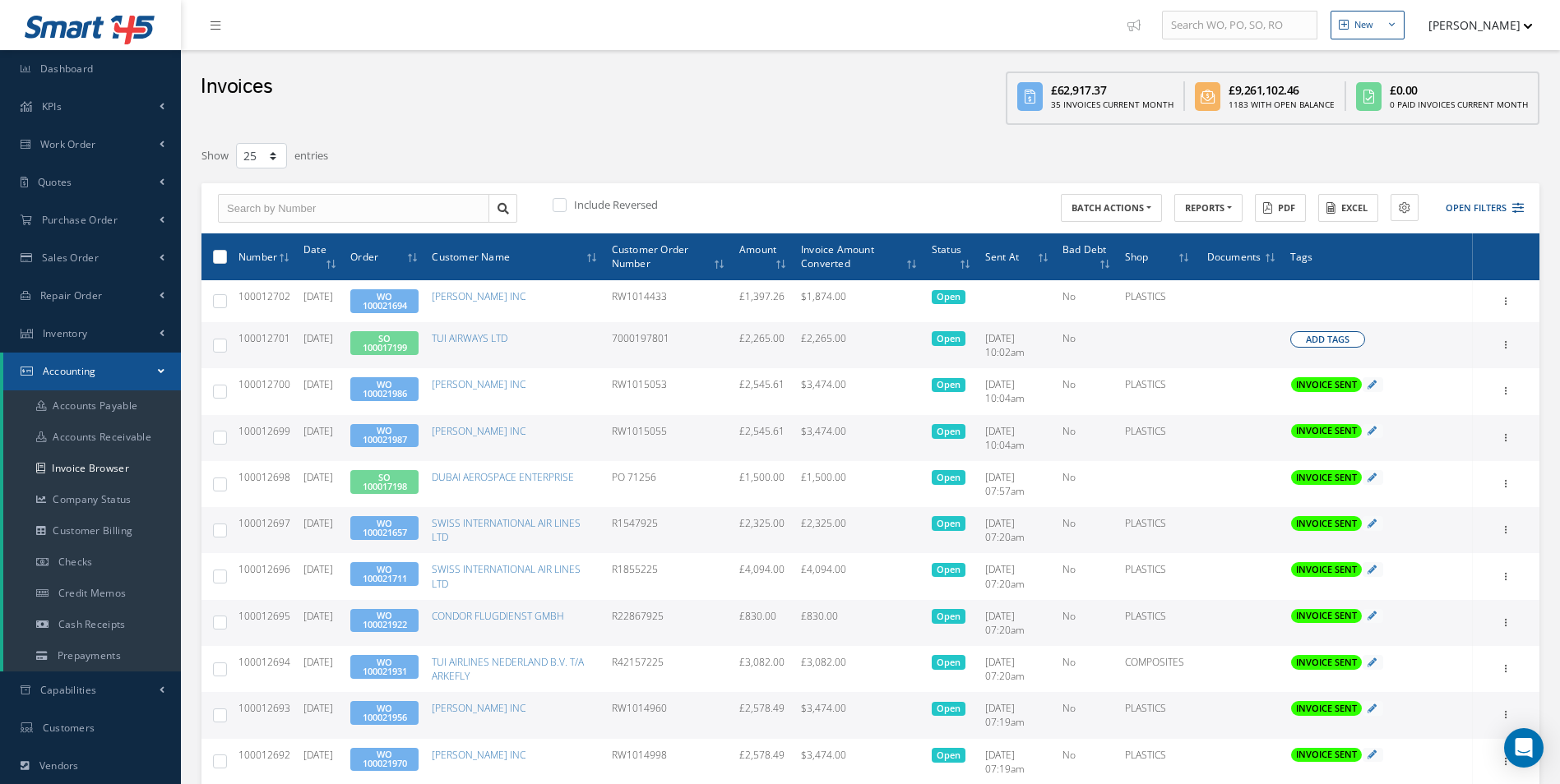
click at [1312, 340] on span "Add Tags" at bounding box center [1327, 340] width 43 height 14
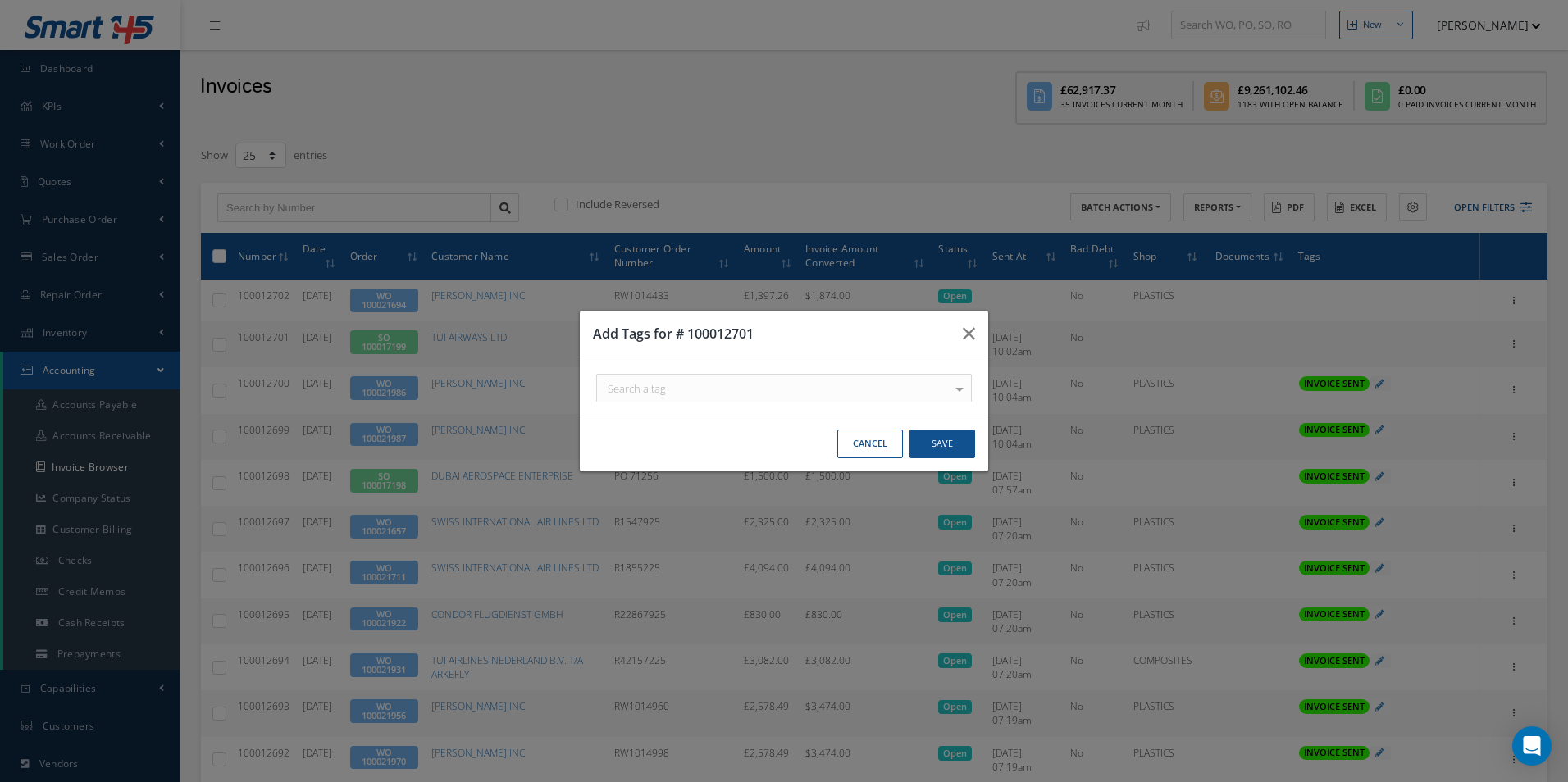
click at [835, 396] on div "Search a tag" at bounding box center [784, 388] width 376 height 29
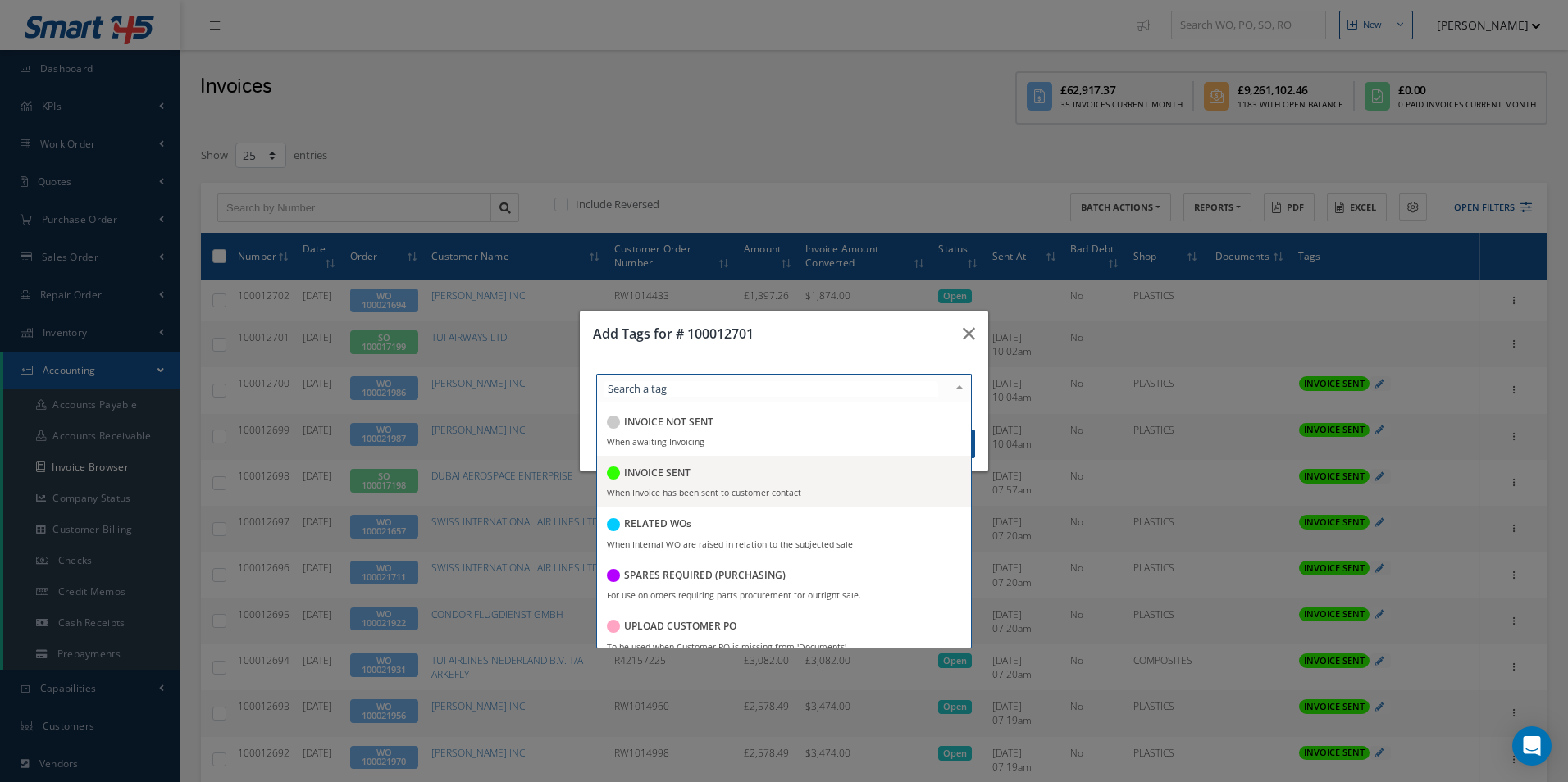
scroll to position [317, 0]
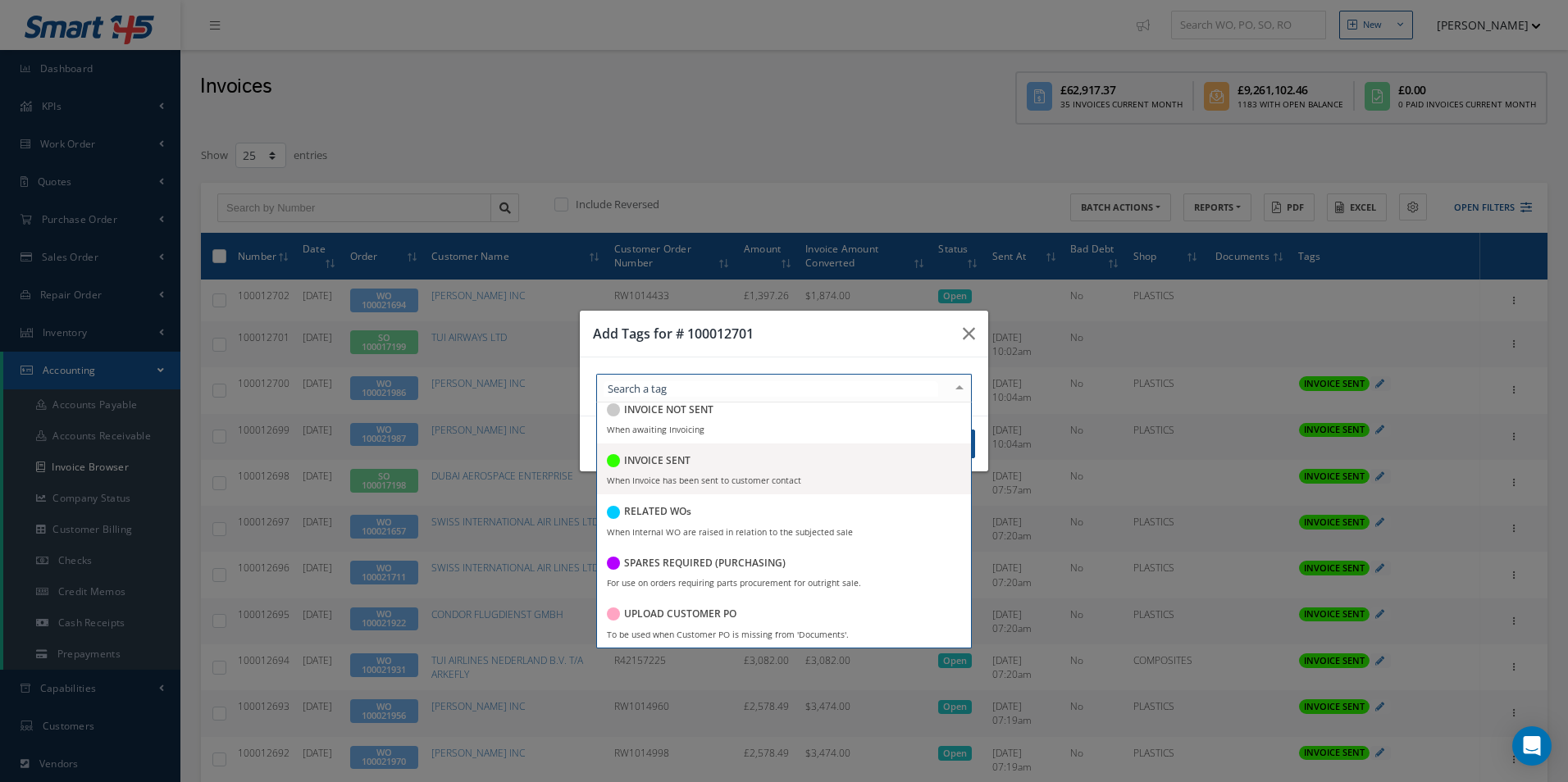
click at [703, 469] on div "INVOICE SENT" at bounding box center [784, 462] width 354 height 22
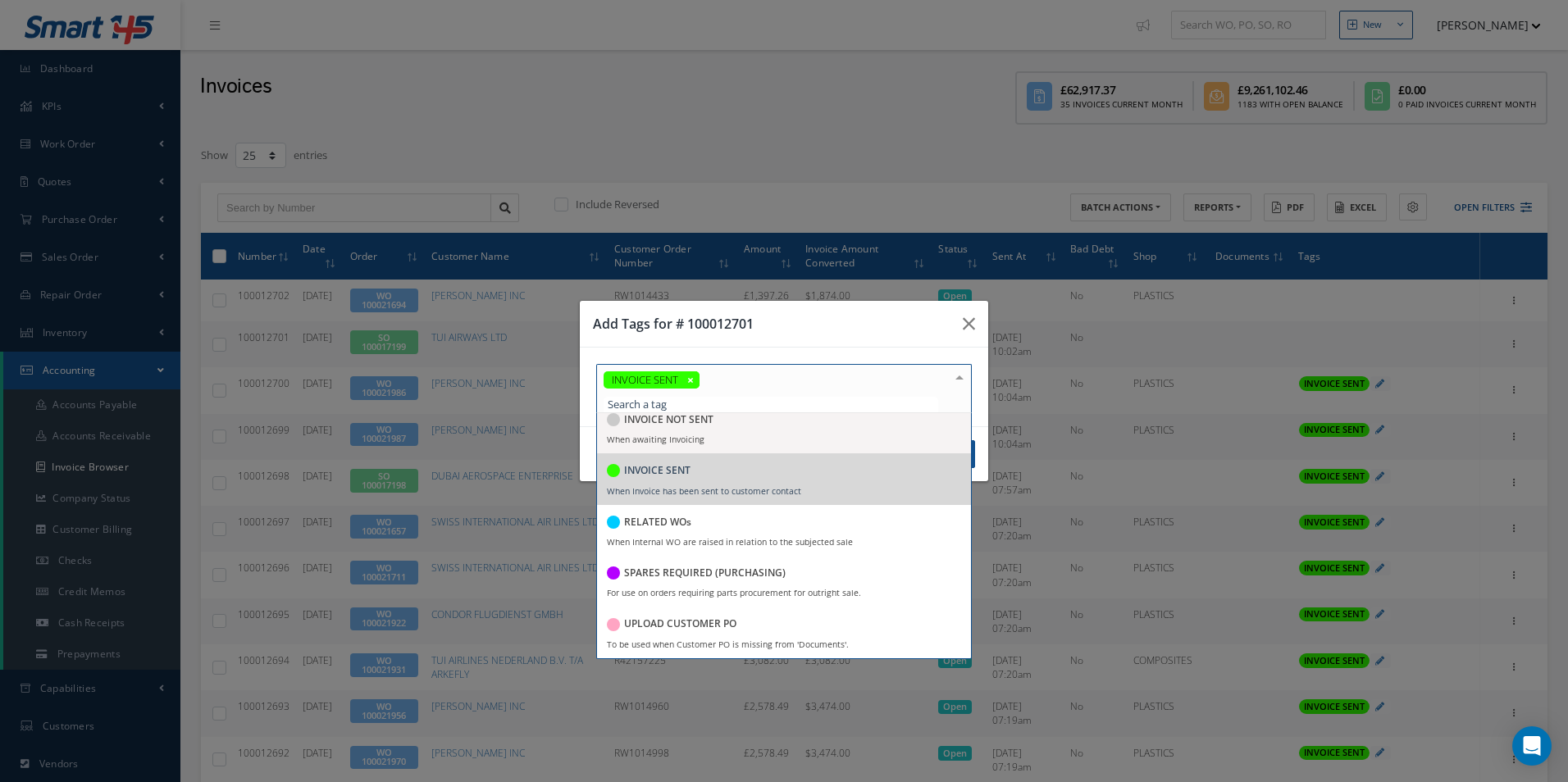
click at [794, 336] on div "Add Tags for # 100012701" at bounding box center [784, 324] width 408 height 46
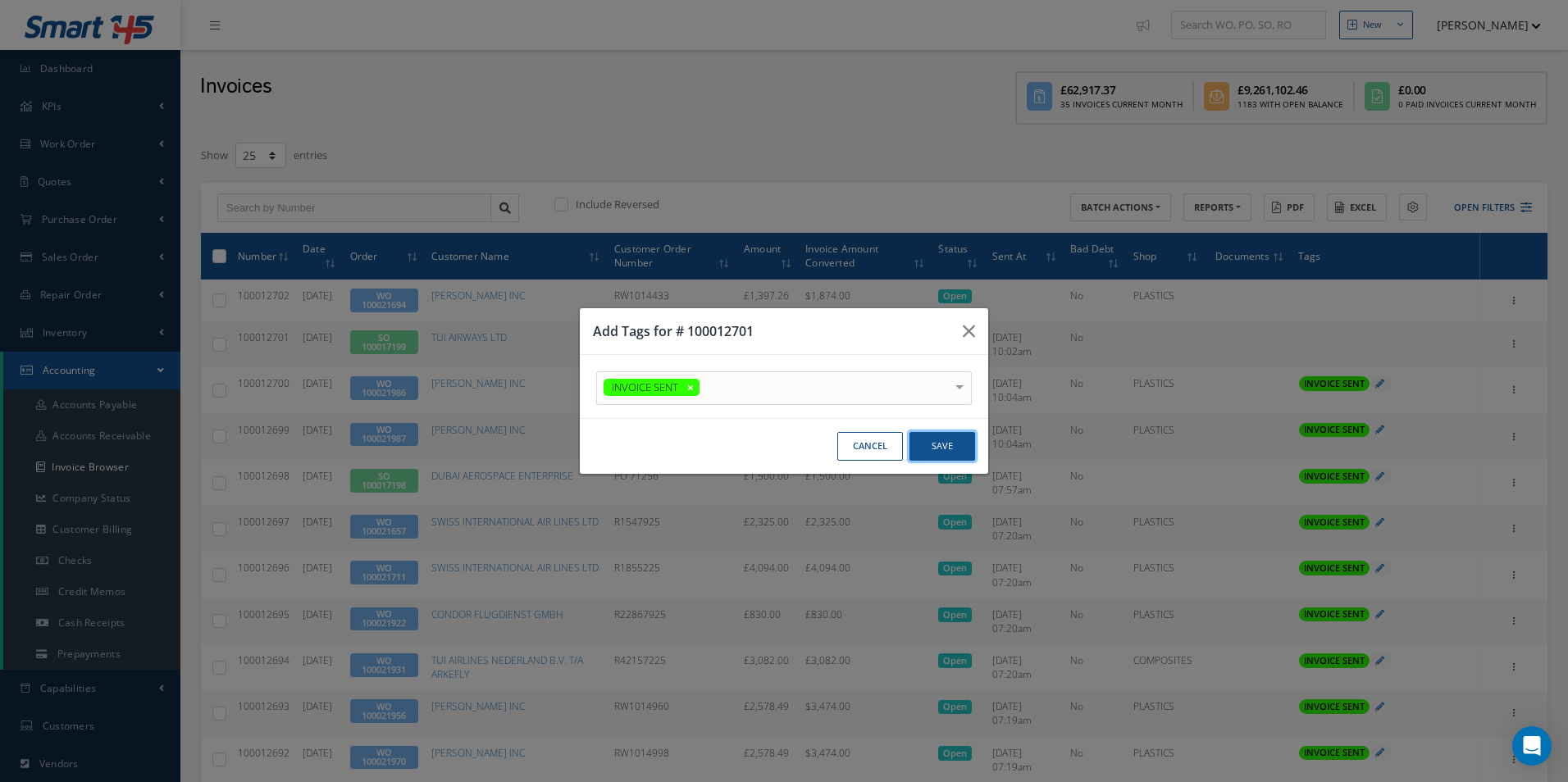
click at [957, 446] on button "Save" at bounding box center [943, 446] width 66 height 29
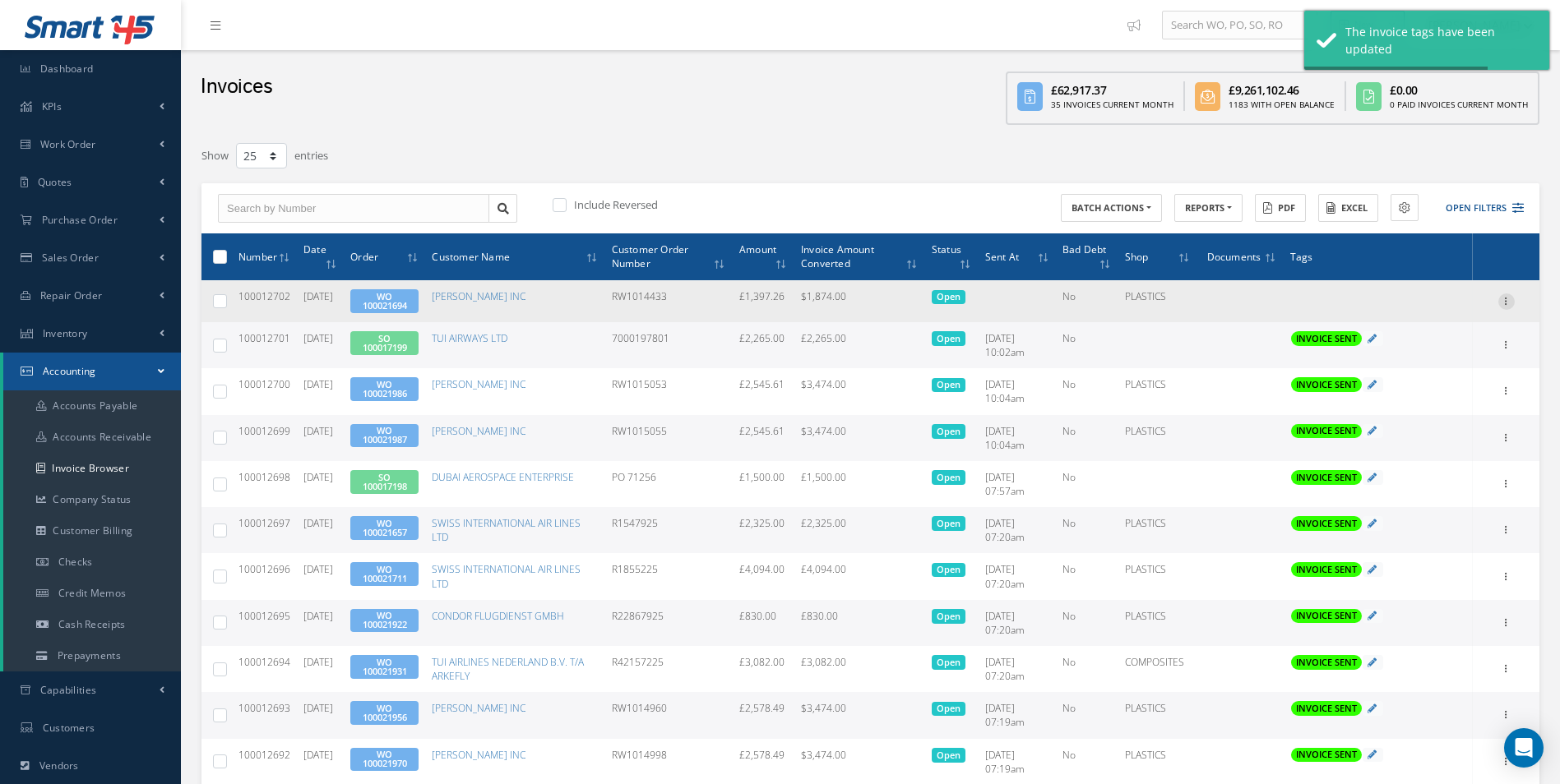
click at [1506, 306] on icon at bounding box center [1506, 300] width 16 height 14
click at [1446, 375] on link "Send By Email" at bounding box center [1430, 375] width 130 height 21
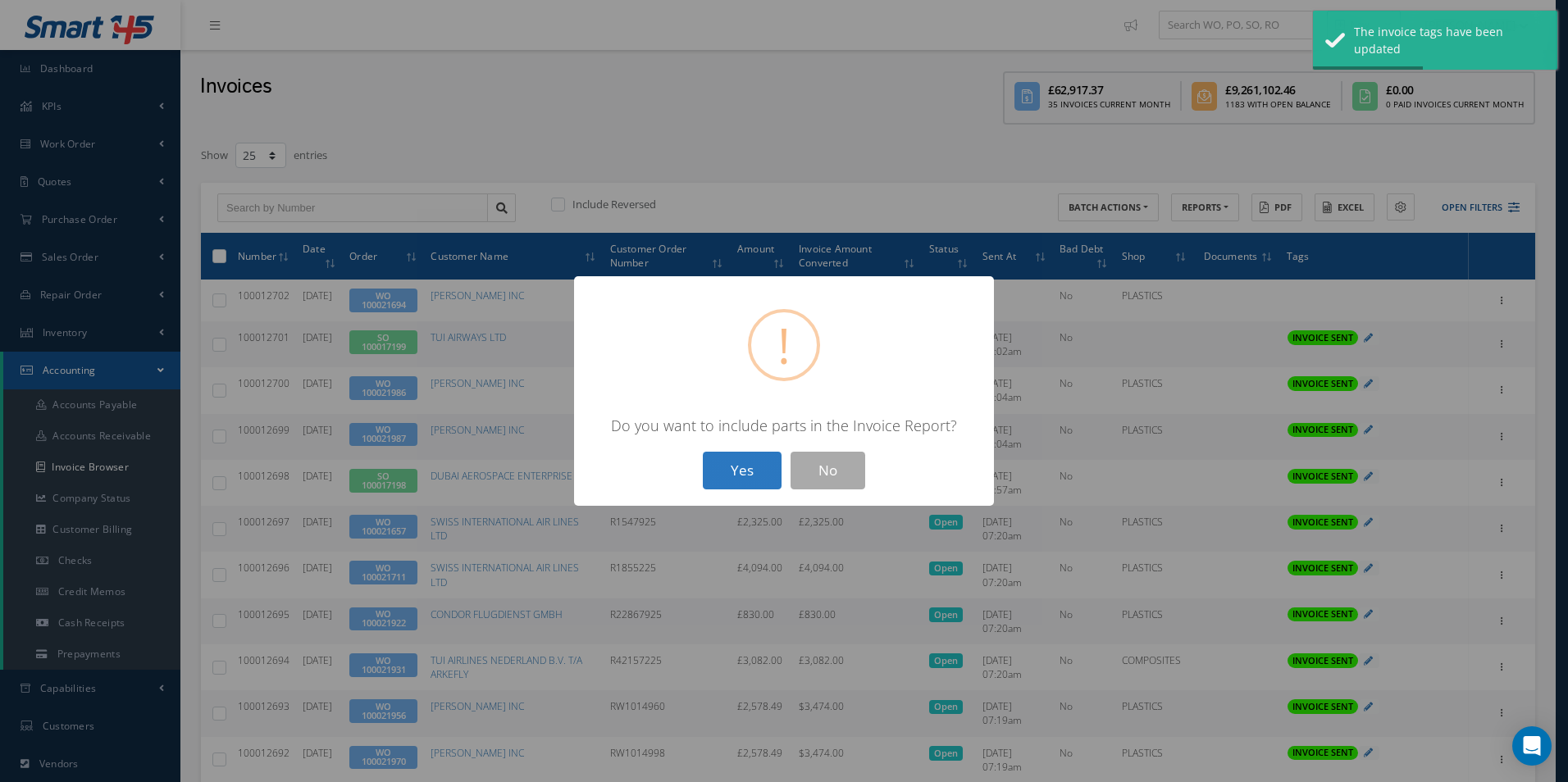
click at [727, 470] on button "Yes" at bounding box center [742, 471] width 79 height 39
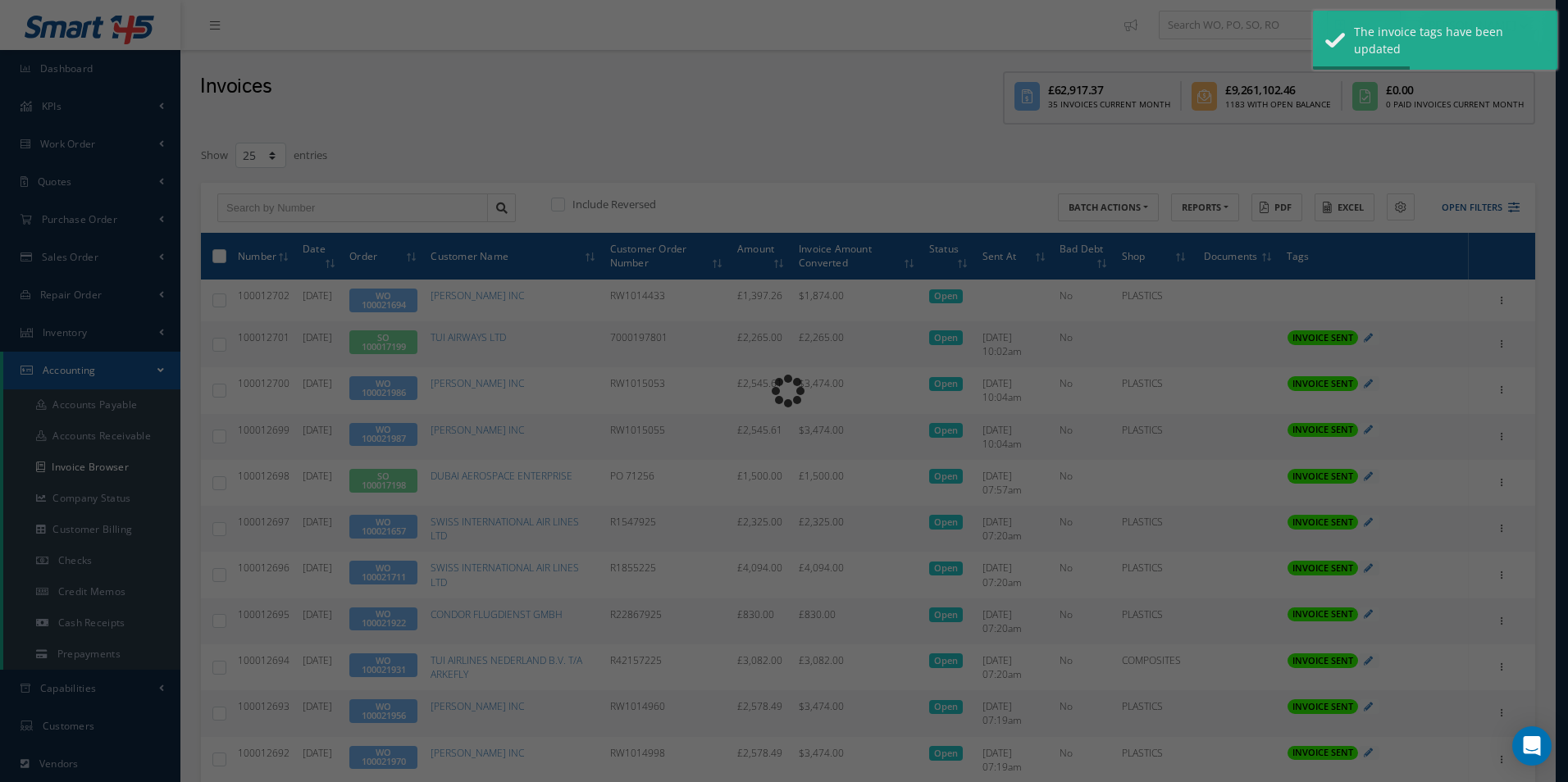
type input "INVOICE - Work Order 100021694 for [PERSON_NAME] INC, PO: RW1014433"
type textarea "Dear Accounts, Please find the attached invoice for your recent order RW1014433…"
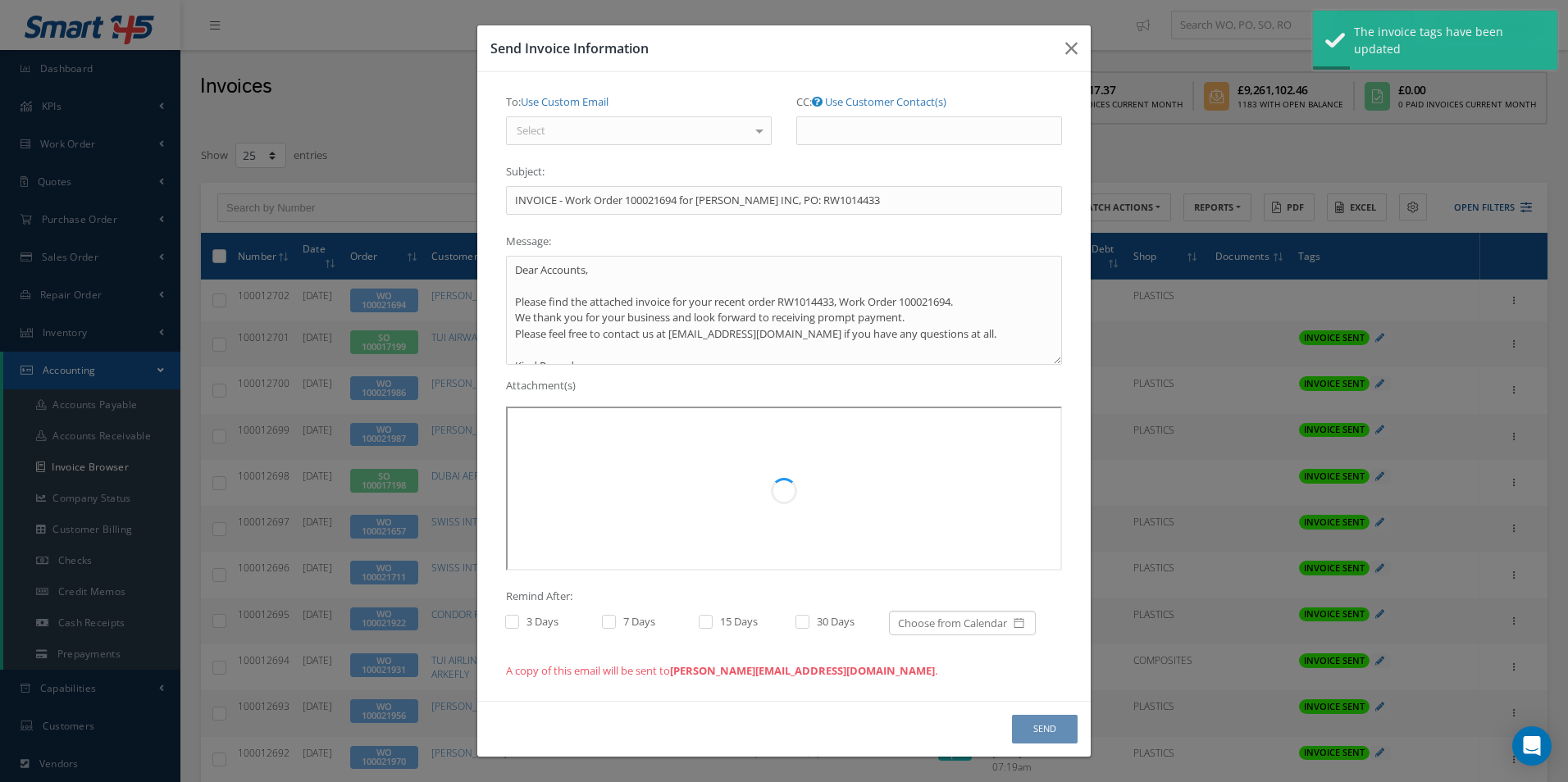
click at [699, 146] on div "To: Use Custom Email Select REPAIRS: [PERSON_NAME] <[PERSON_NAME][EMAIL_ADDRESS…" at bounding box center [639, 123] width 290 height 69
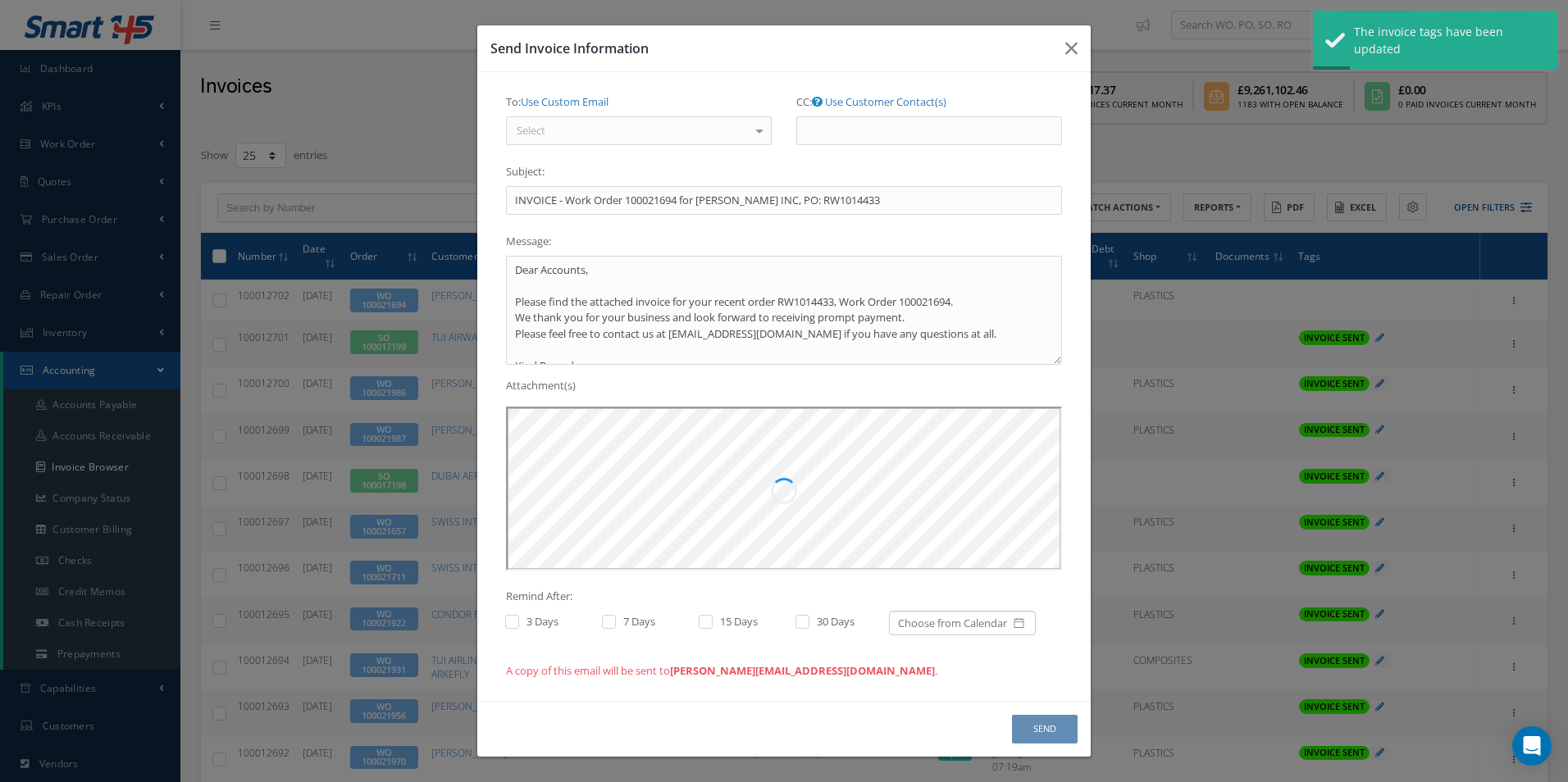
scroll to position [0, 0]
click at [702, 139] on div "Select" at bounding box center [639, 131] width 266 height 30
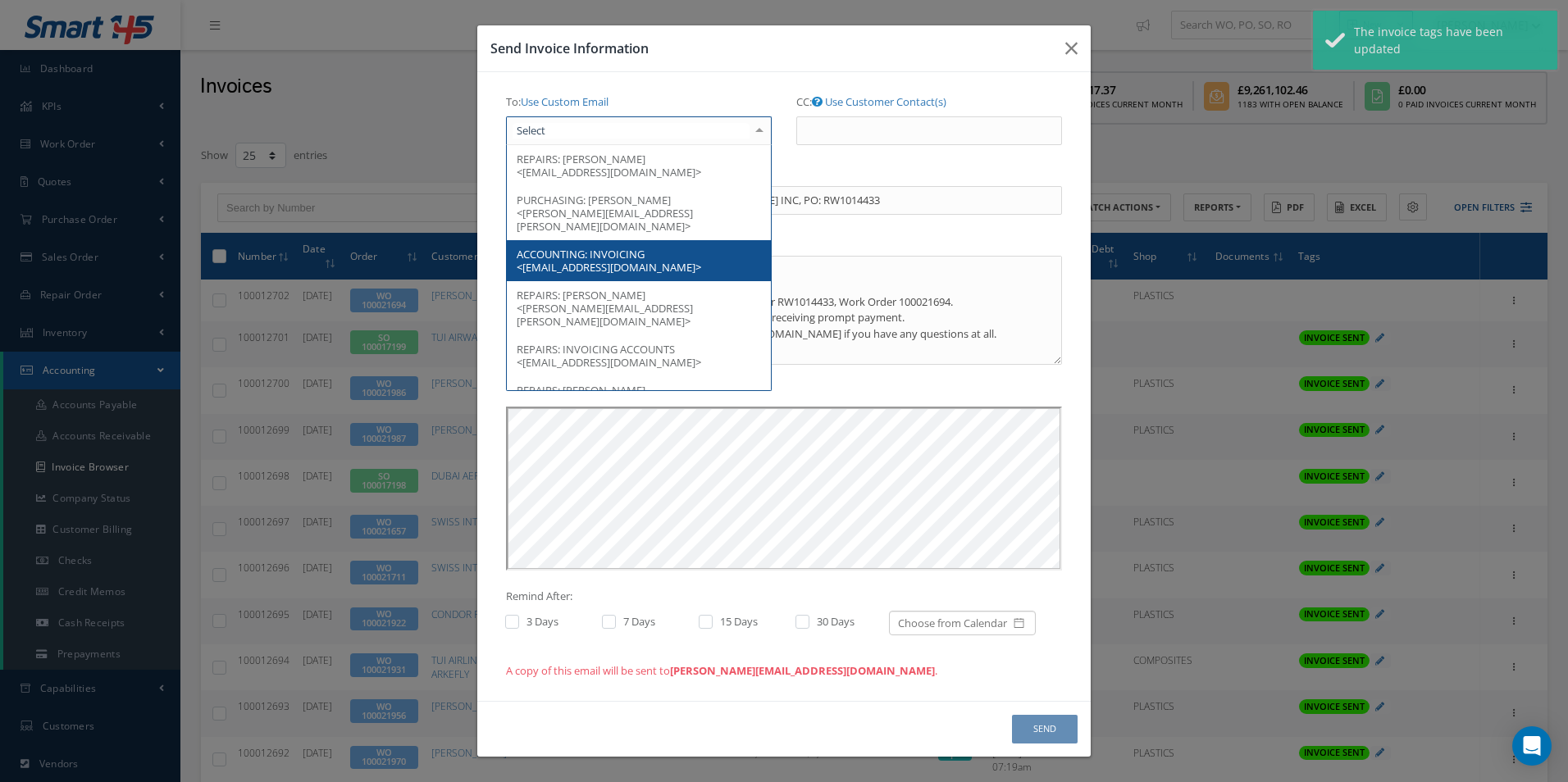
click at [645, 240] on span "ACCOUNTING: INVOICING <[EMAIL_ADDRESS][DOMAIN_NAME]>" at bounding box center [639, 260] width 264 height 41
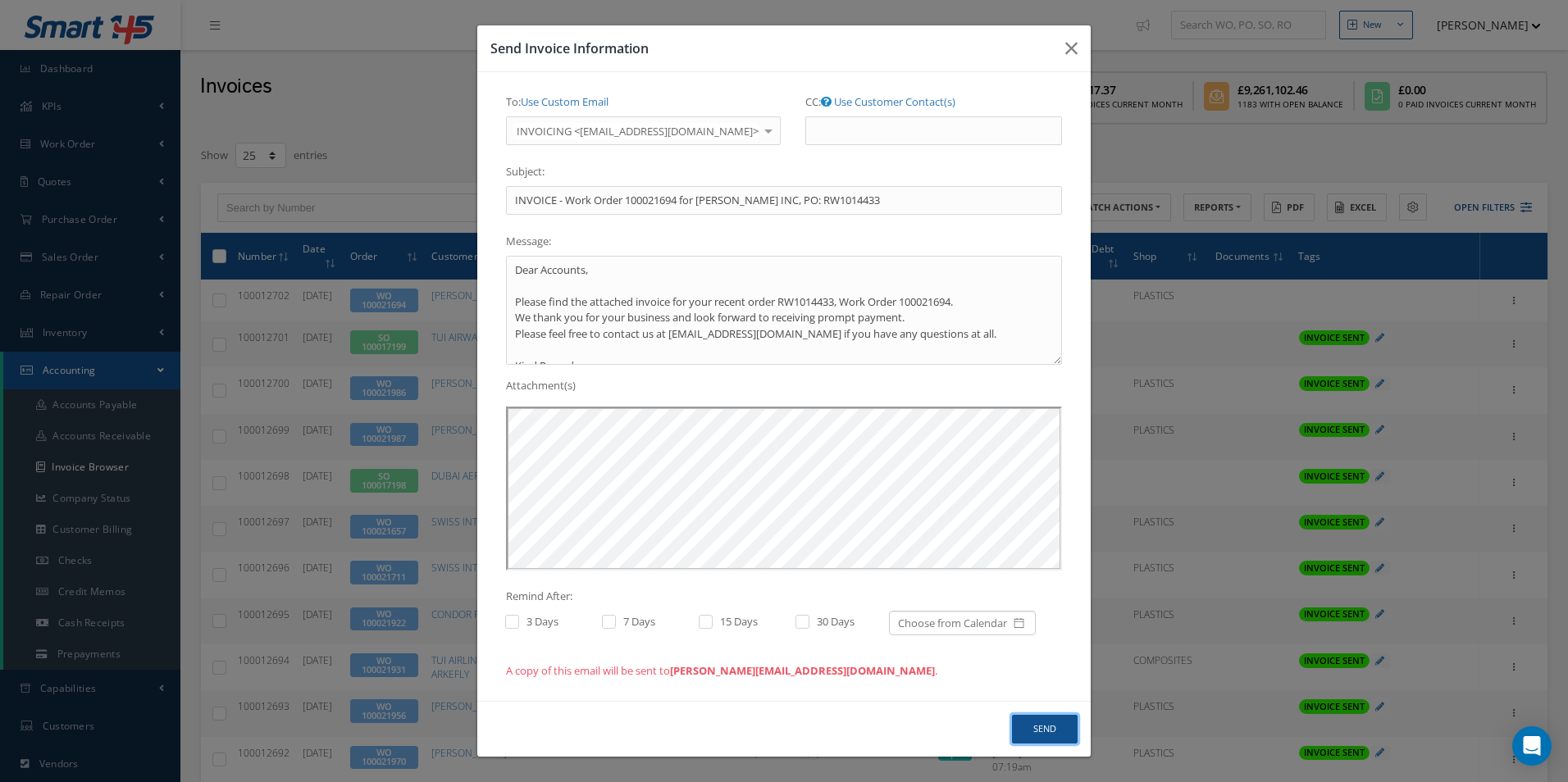
click at [1060, 730] on button "Send" at bounding box center [1045, 730] width 66 height 29
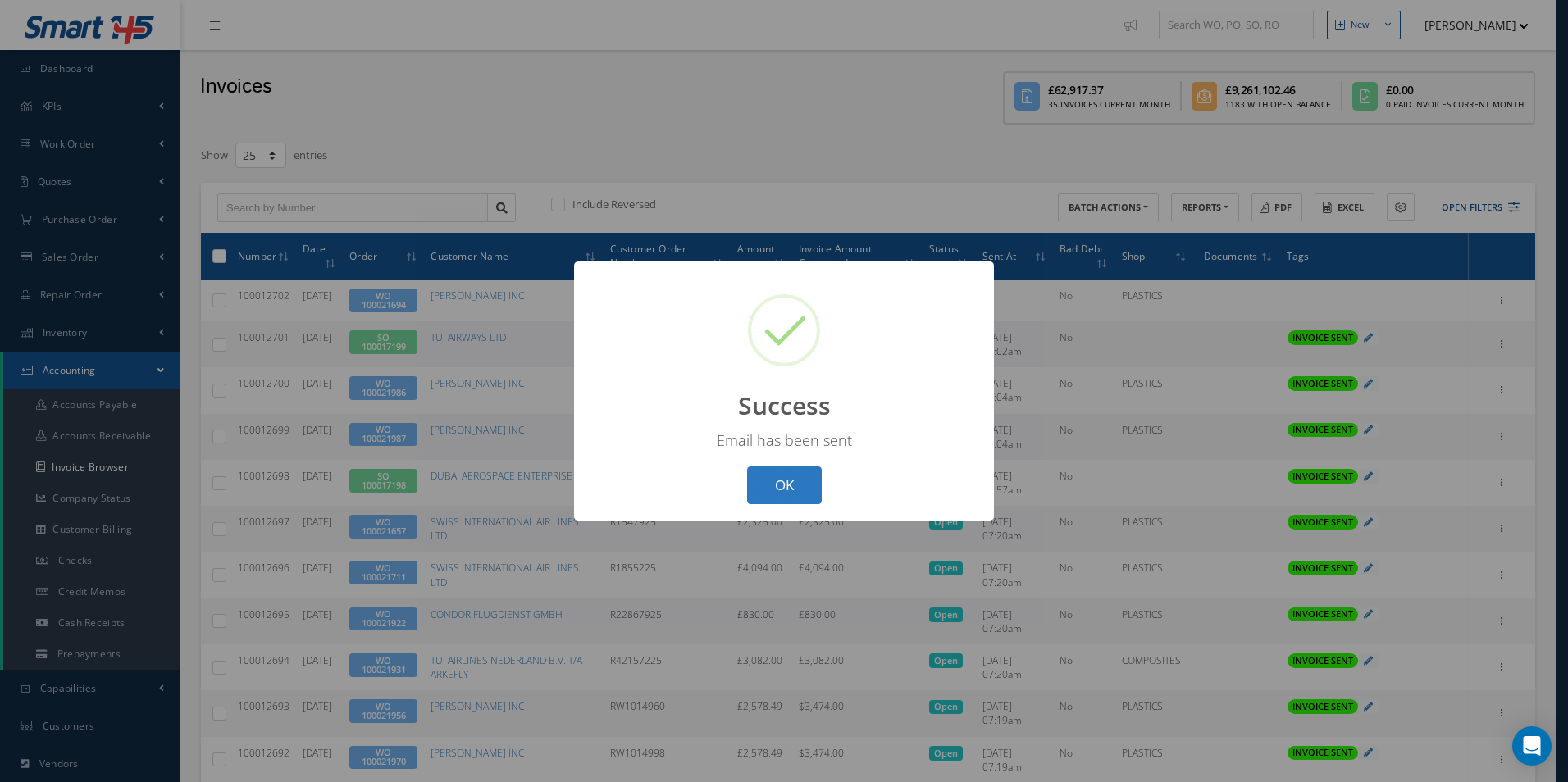
click at [786, 489] on button "OK" at bounding box center [785, 486] width 74 height 39
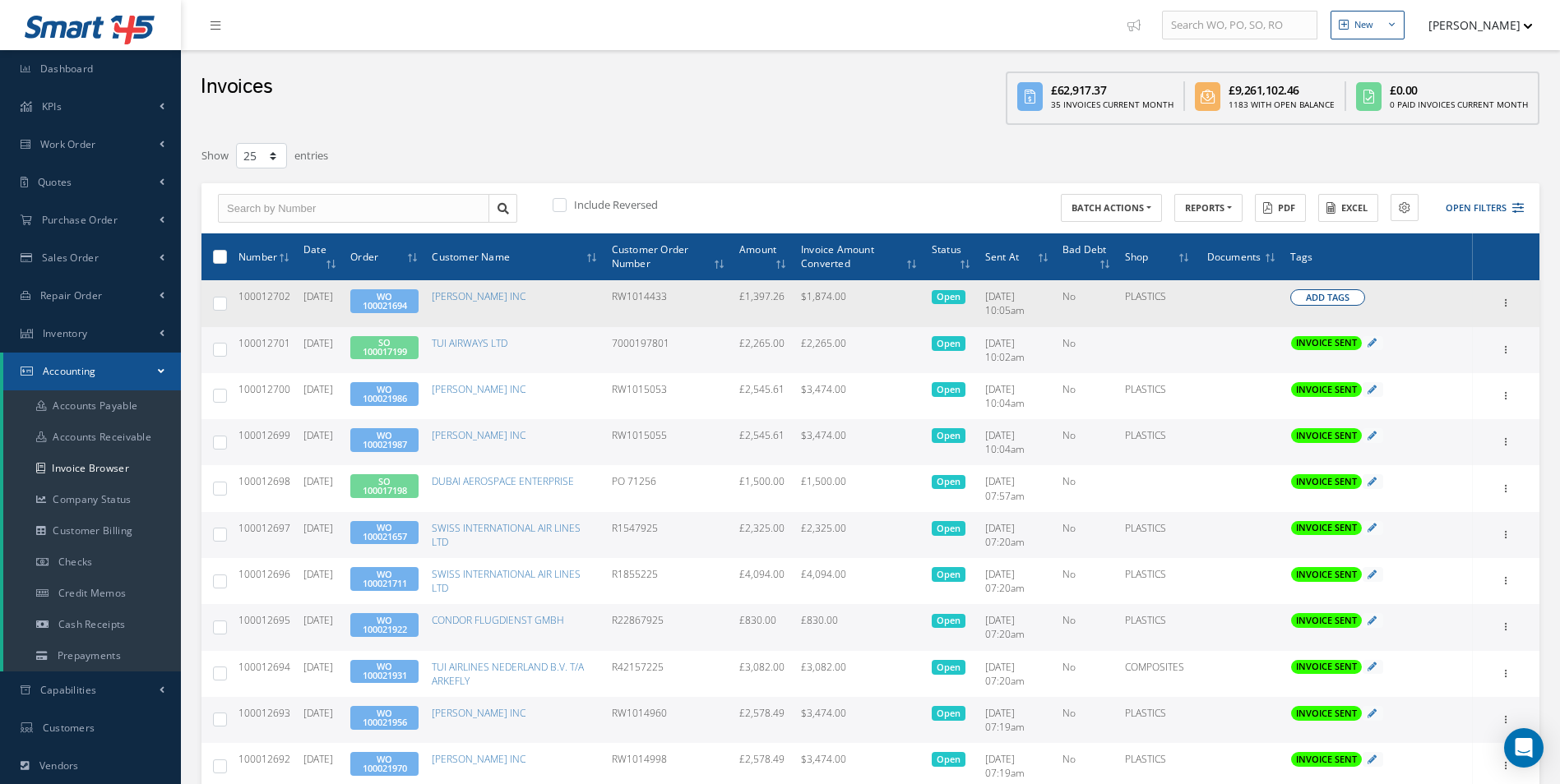
click at [1314, 298] on span "Add Tags" at bounding box center [1327, 297] width 43 height 14
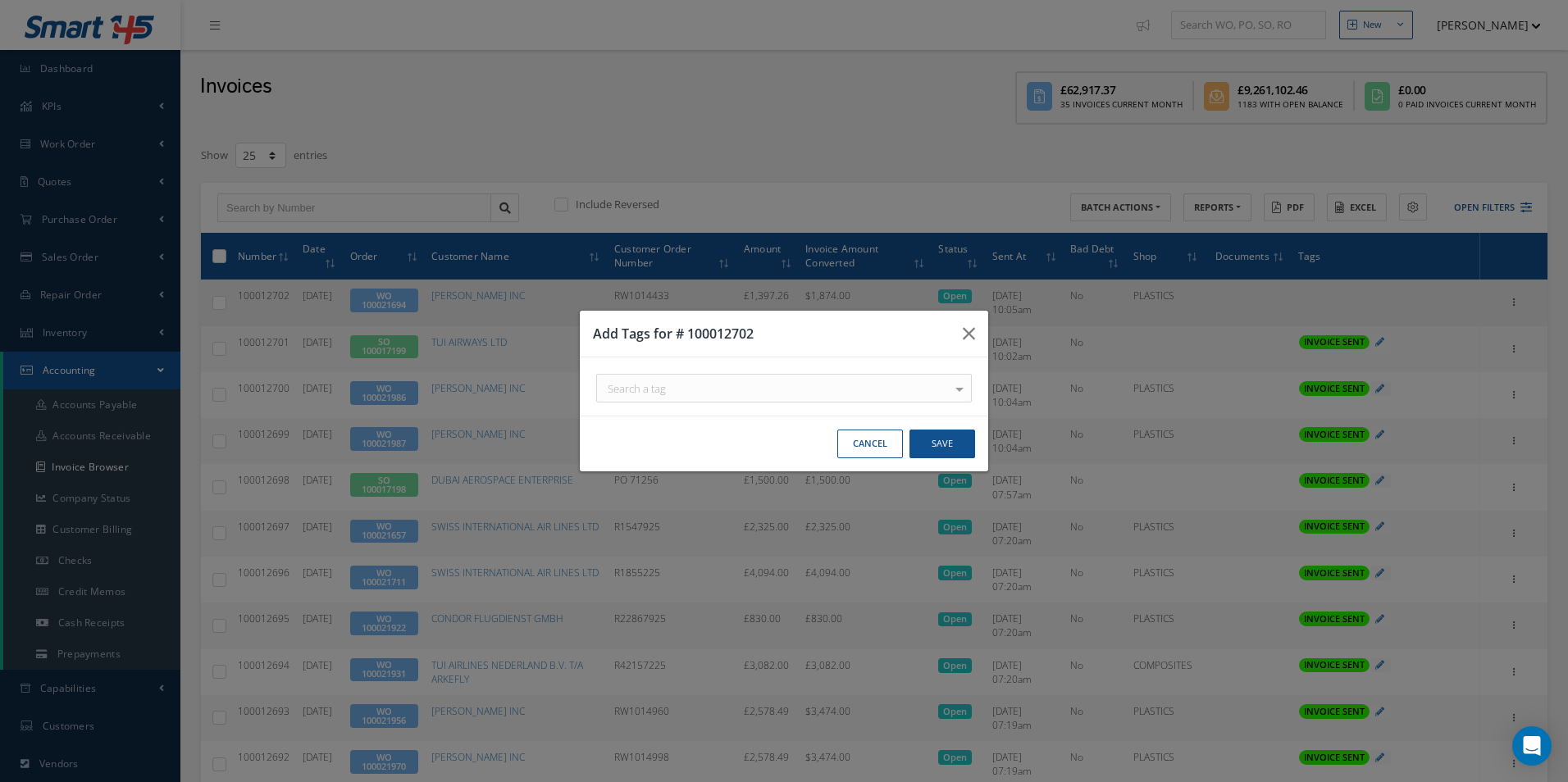
drag, startPoint x: 795, startPoint y: 390, endPoint x: 780, endPoint y: 422, distance: 35.3
click at [794, 390] on div "Search a tag" at bounding box center [784, 388] width 376 height 29
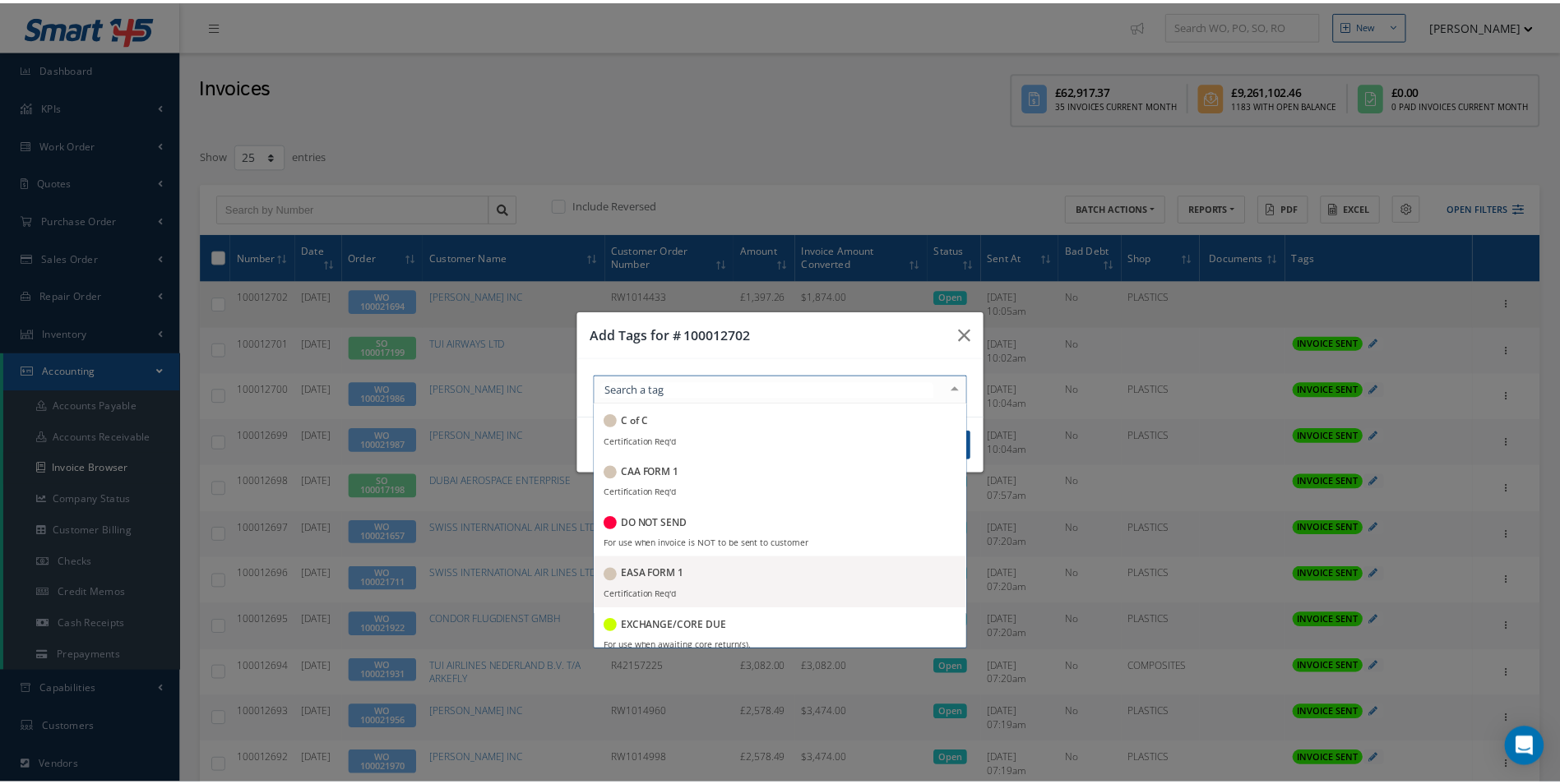
scroll to position [247, 0]
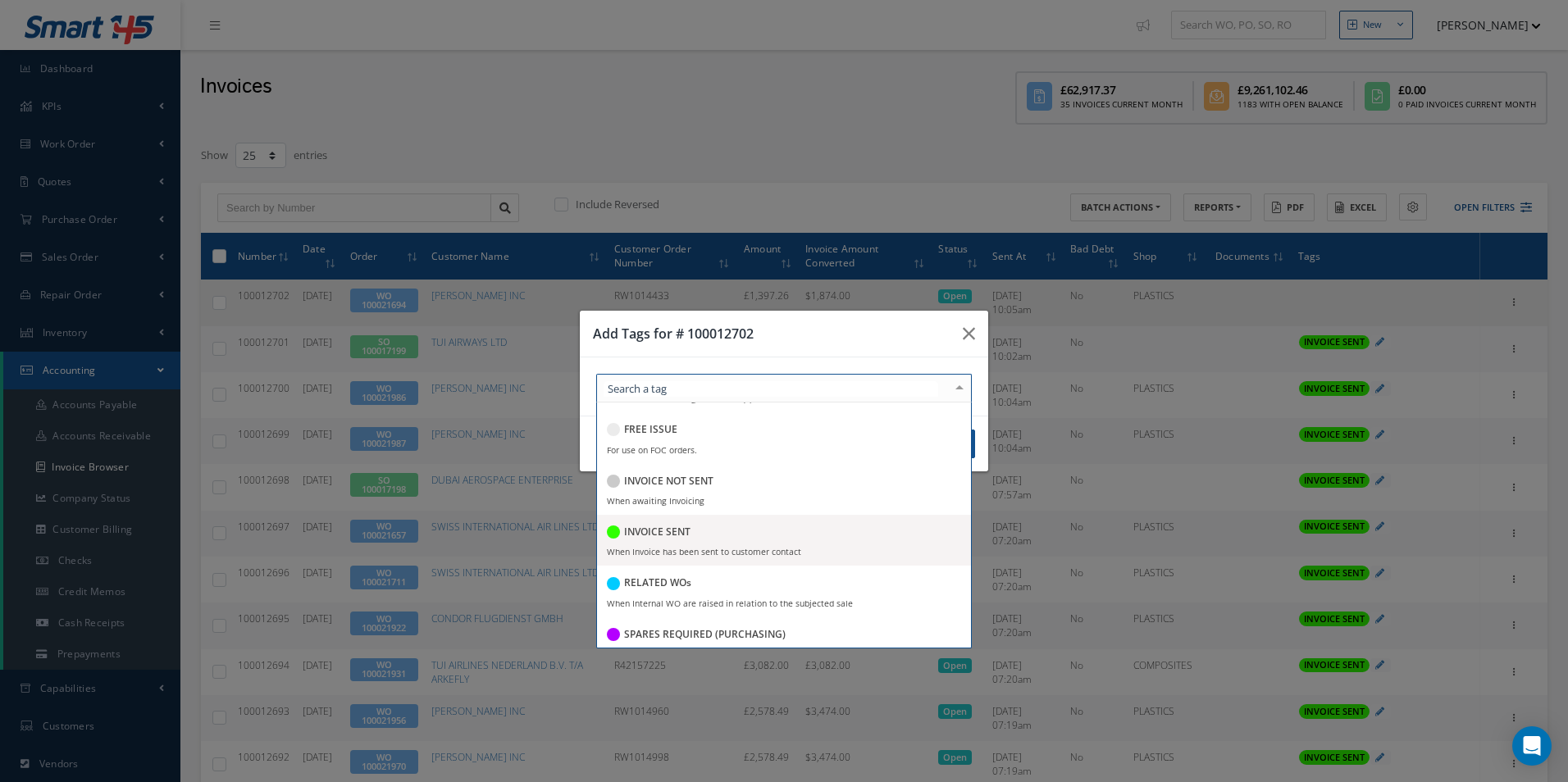
click at [715, 531] on div "INVOICE SENT" at bounding box center [784, 533] width 354 height 22
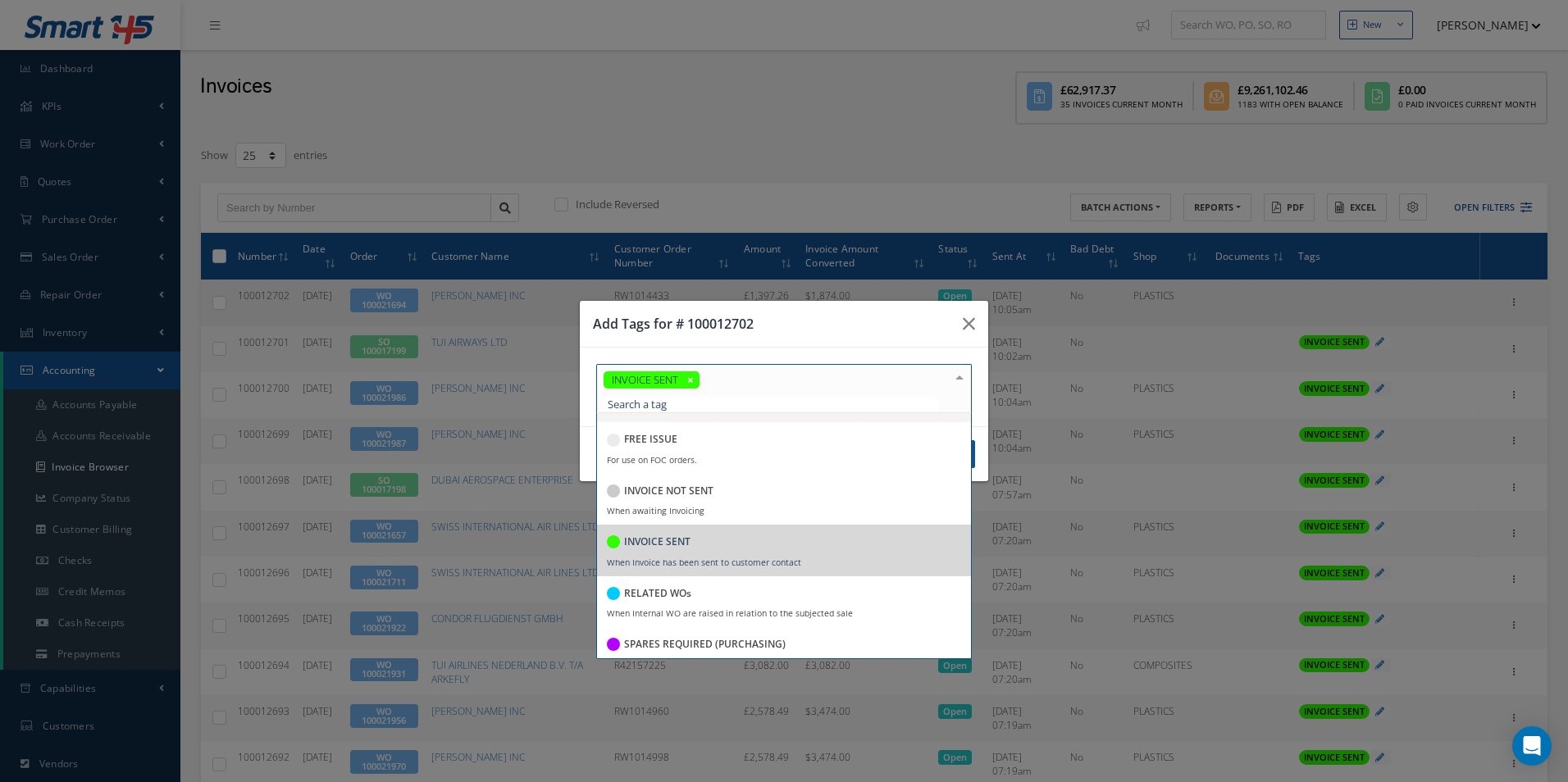
click at [770, 326] on h3 "Add Tags for # 100012702" at bounding box center [771, 323] width 357 height 19
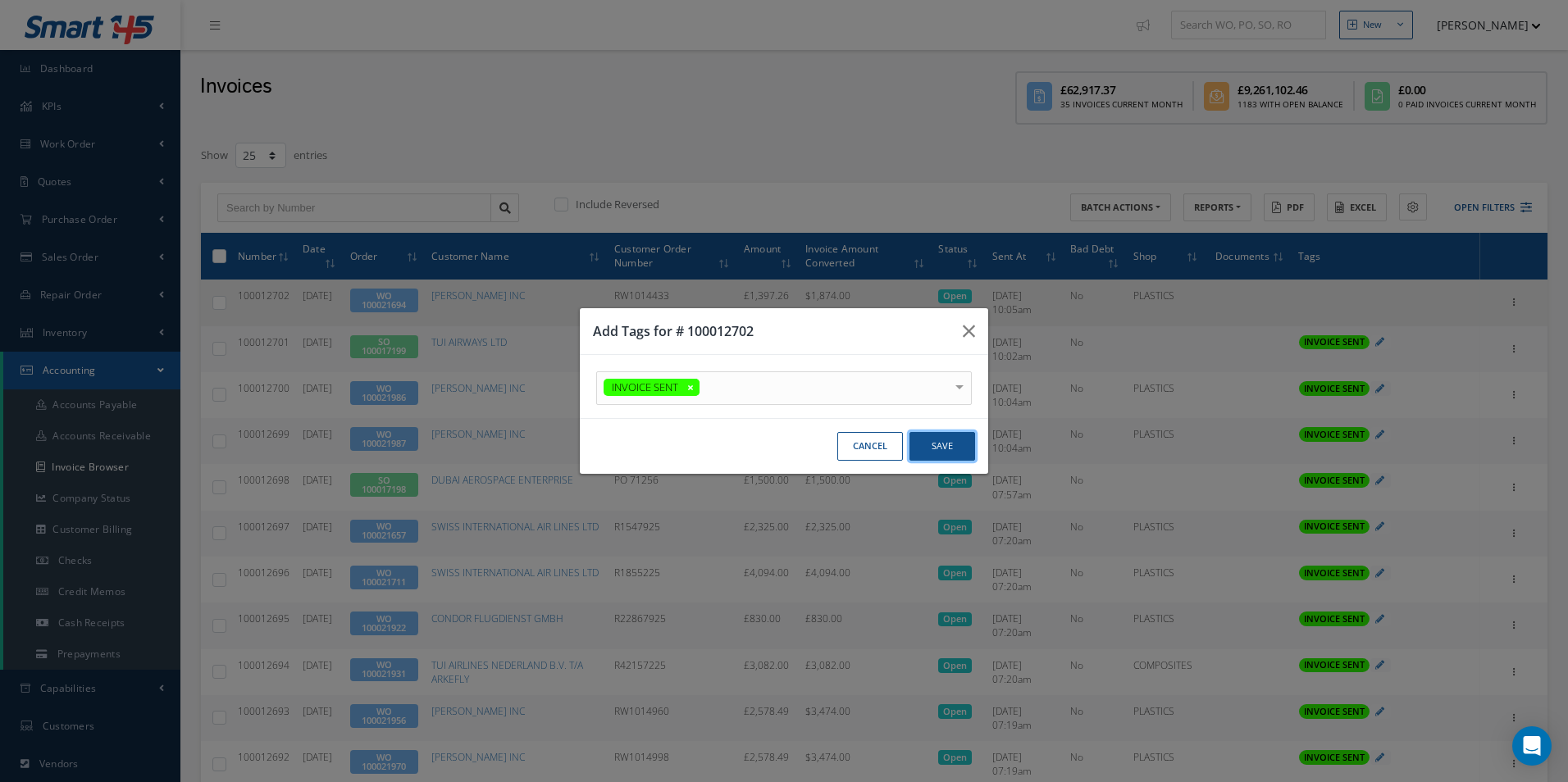
click at [929, 449] on button "Save" at bounding box center [943, 446] width 66 height 29
